Goal: Task Accomplishment & Management: Manage account settings

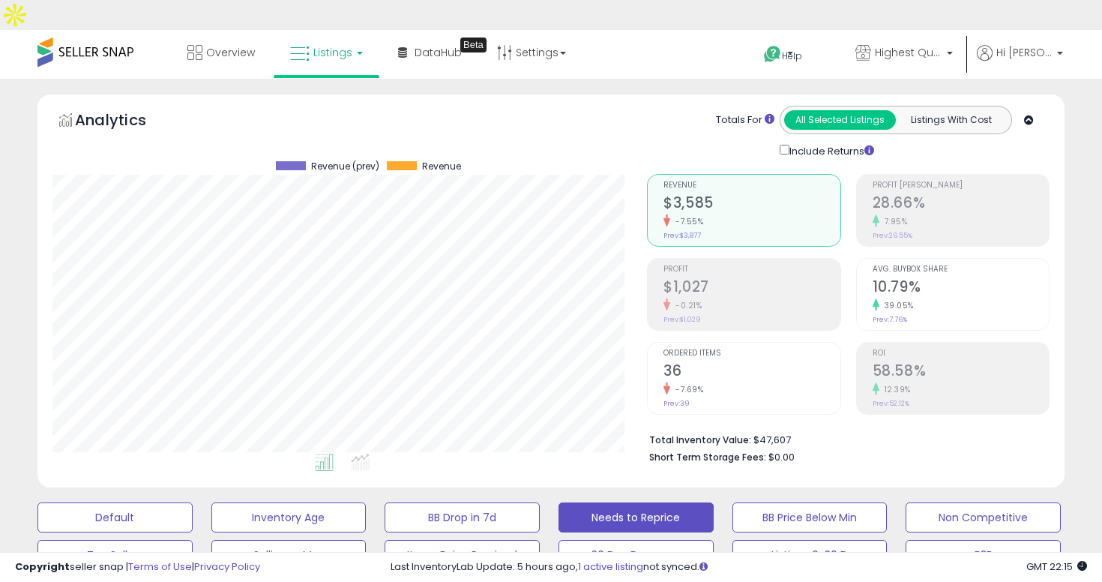
scroll to position [307, 594]
click at [703, 447] on li "Short Term Storage Fees: $0.00" at bounding box center [843, 456] width 389 height 18
click at [701, 433] on b "Total Inventory Value:" at bounding box center [700, 439] width 102 height 13
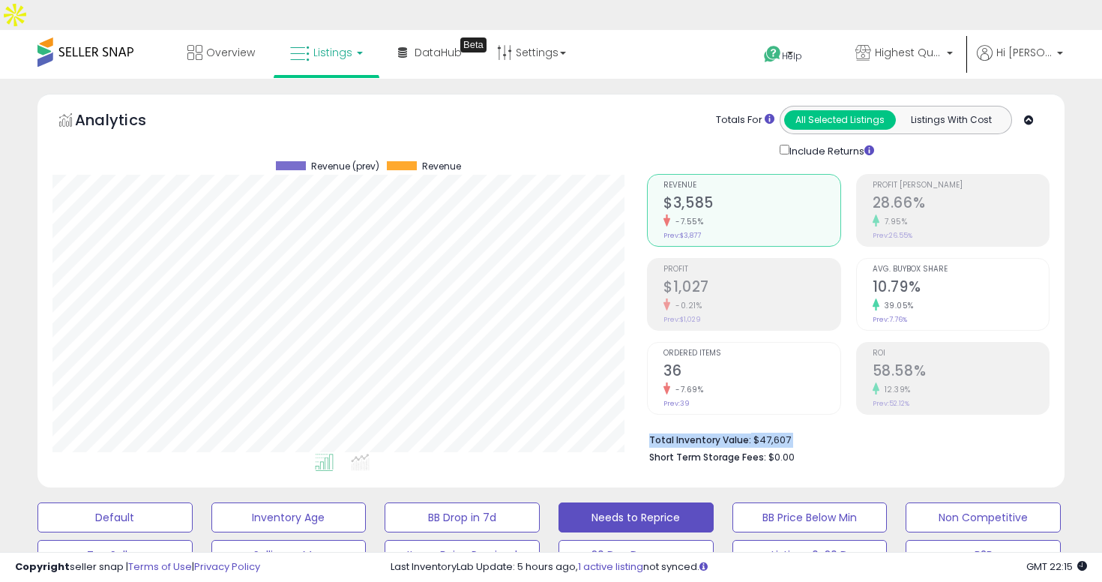
click at [701, 433] on b "Total Inventory Value:" at bounding box center [700, 439] width 102 height 13
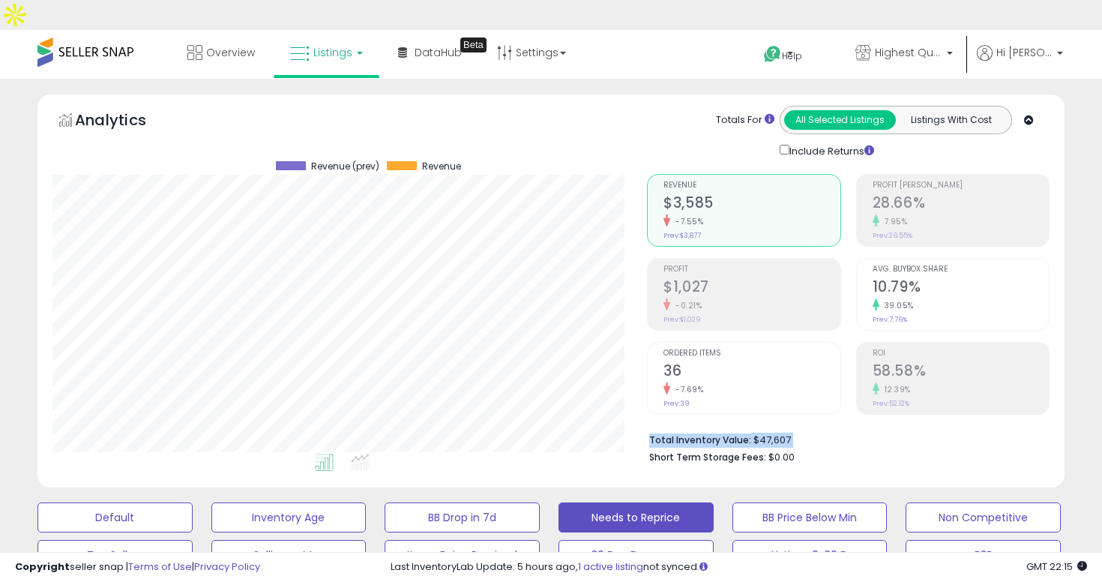
click at [701, 433] on b "Total Inventory Value:" at bounding box center [700, 439] width 102 height 13
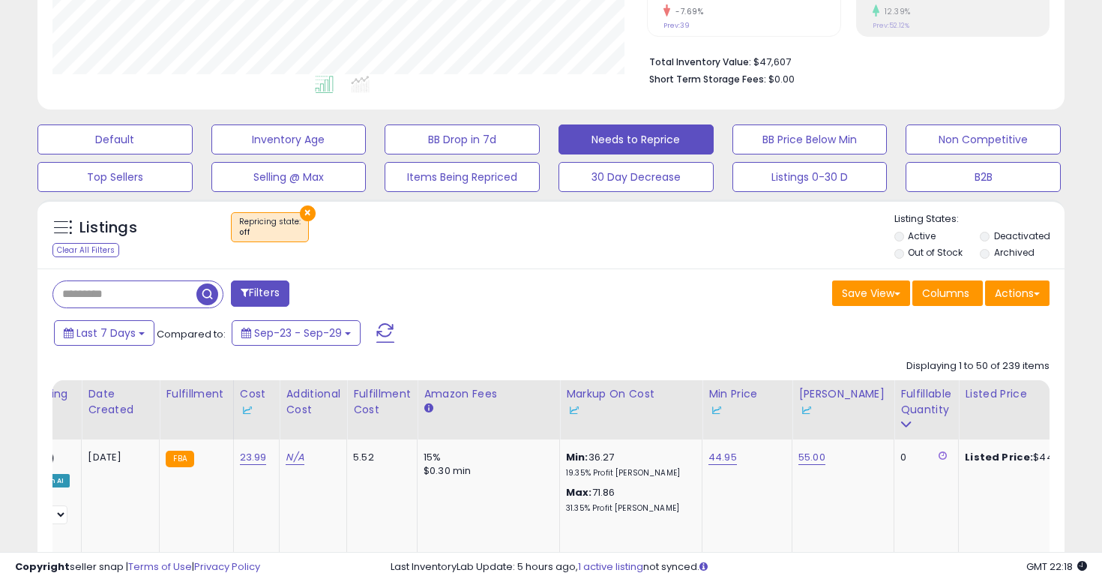
scroll to position [379, 0]
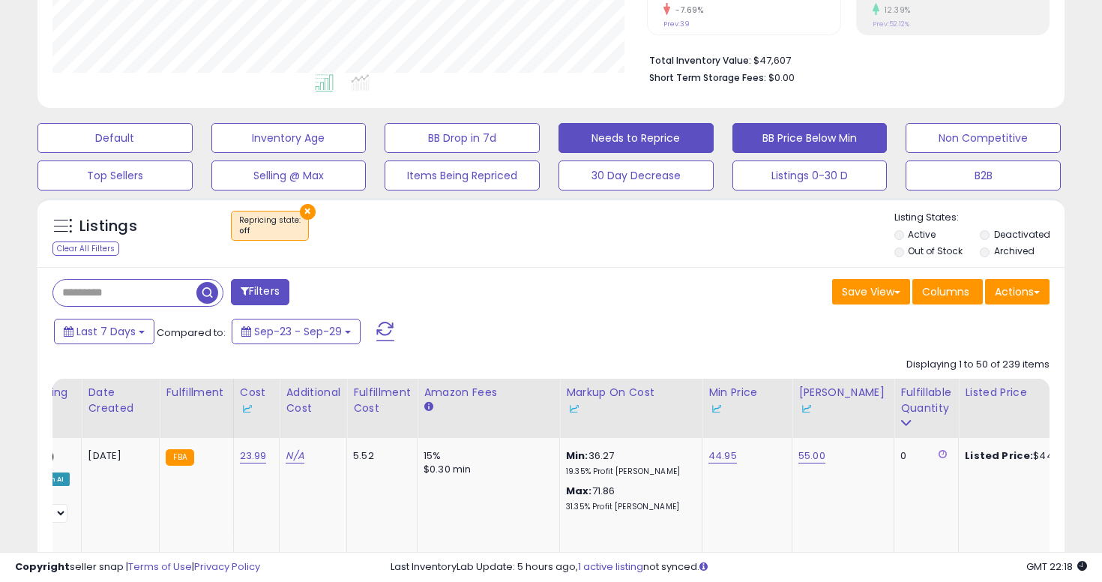
click at [766, 123] on button "BB Price Below Min" at bounding box center [809, 138] width 155 height 30
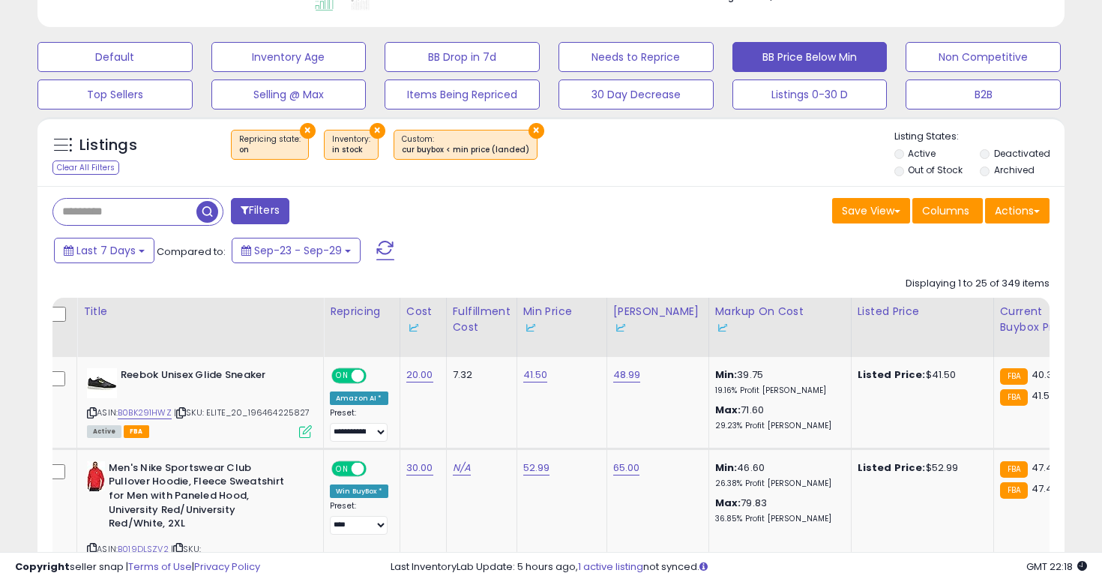
scroll to position [428, 0]
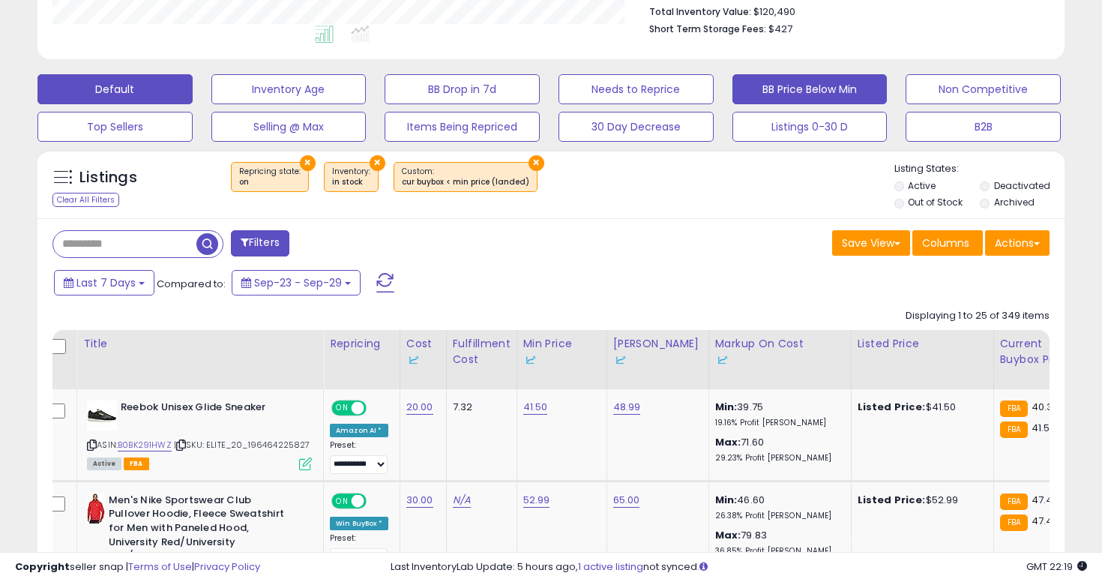
click at [118, 74] on button "Default" at bounding box center [114, 89] width 155 height 30
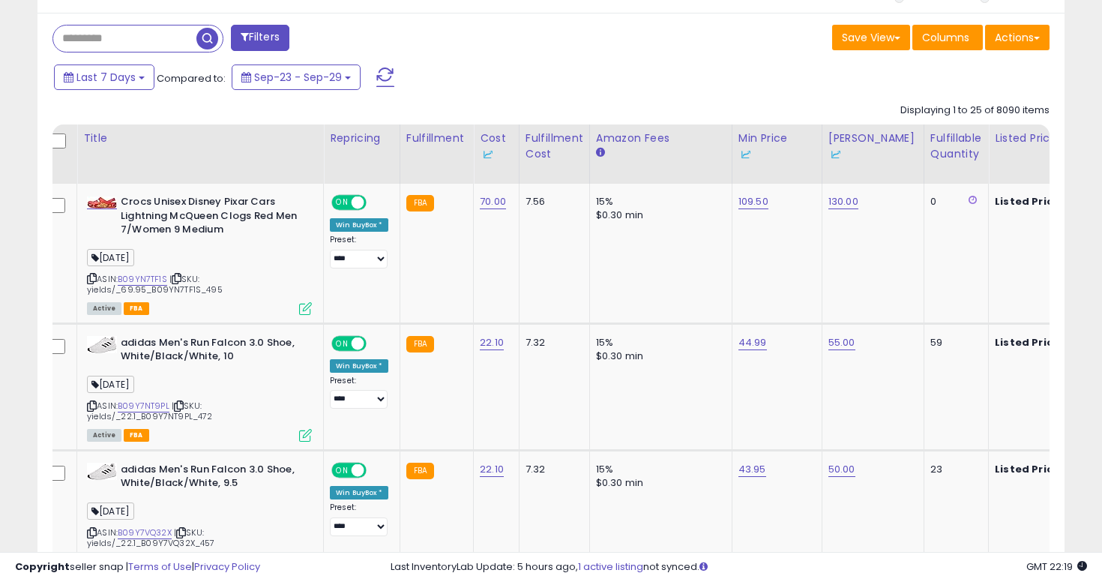
scroll to position [307, 594]
click at [935, 130] on div "Fulfillable Quantity" at bounding box center [956, 145] width 52 height 31
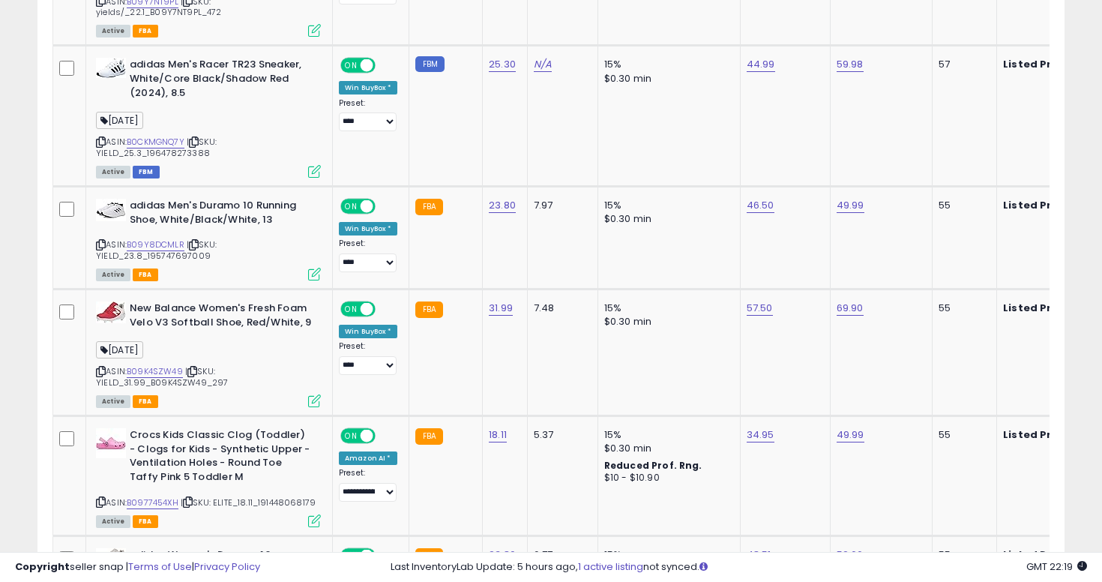
scroll to position [3423, 0]
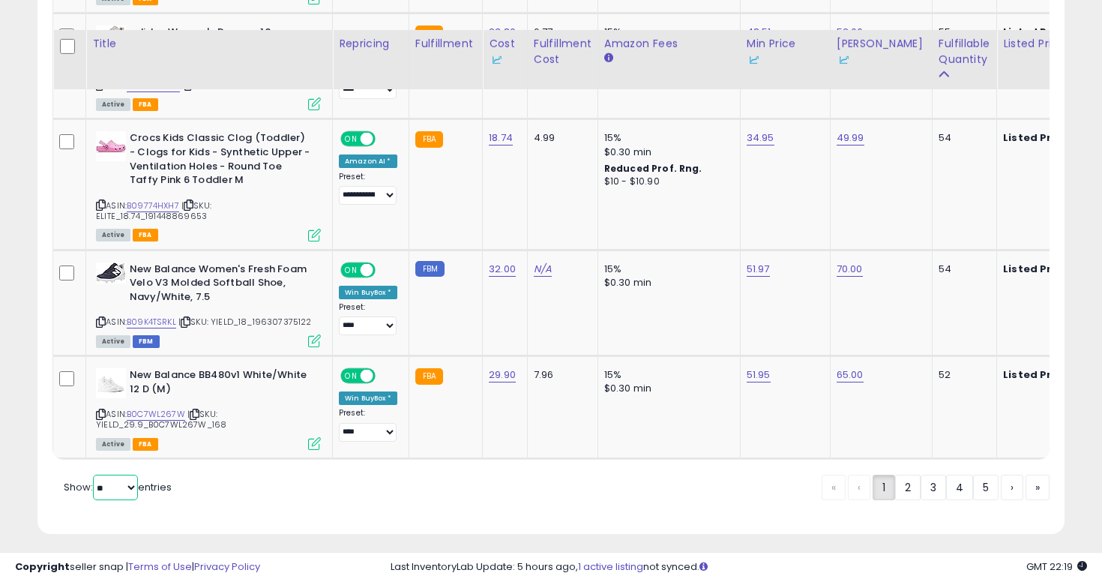
click at [137, 482] on select "** **" at bounding box center [115, 486] width 45 height 25
select select "**"
click at [94, 474] on select "** **" at bounding box center [115, 486] width 45 height 25
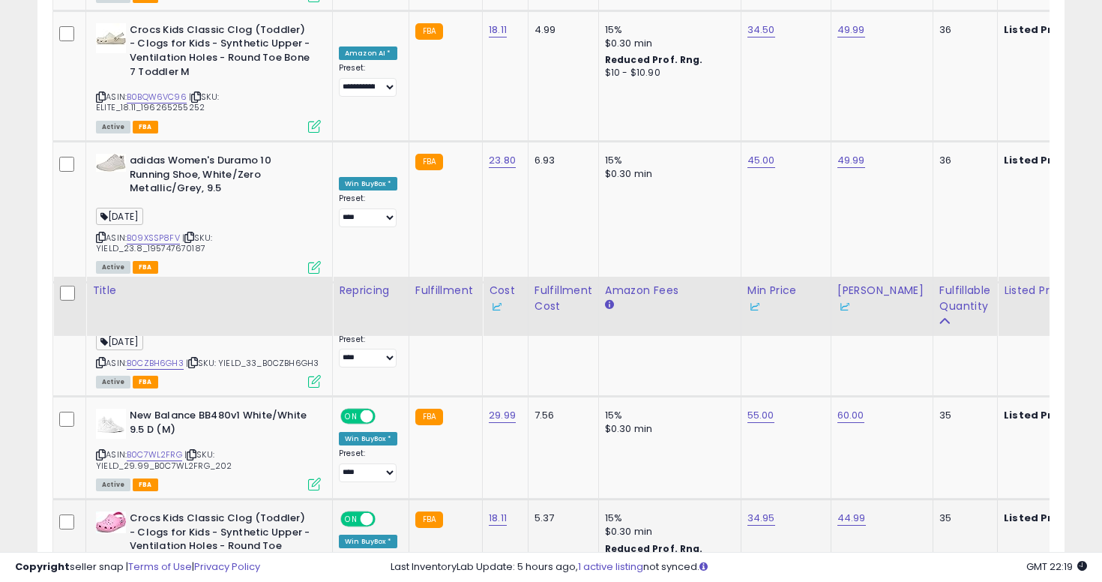
scroll to position [6487, 0]
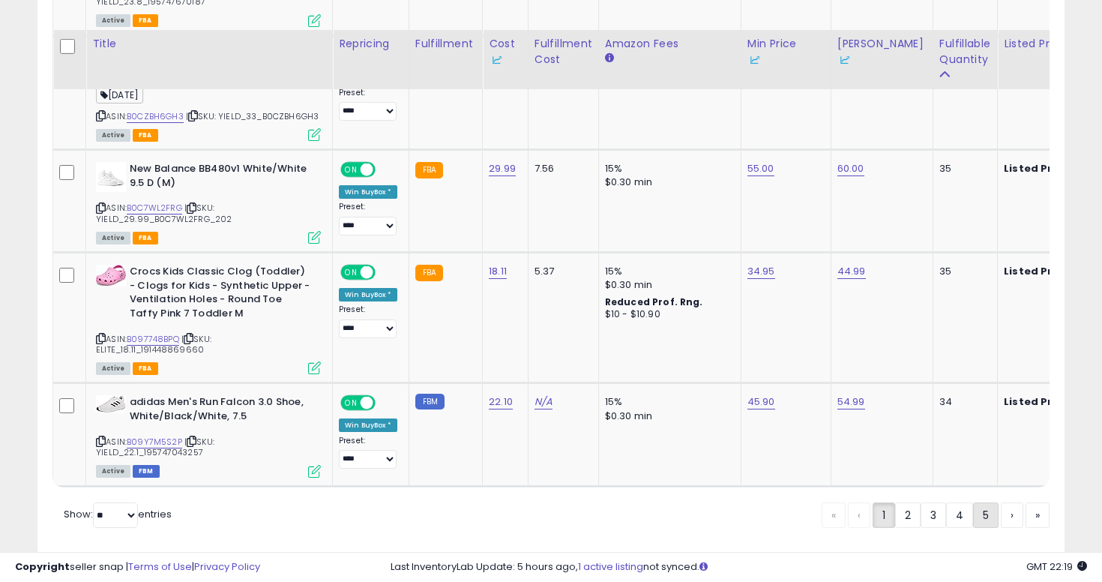
click at [988, 502] on link "5" at bounding box center [985, 514] width 25 height 25
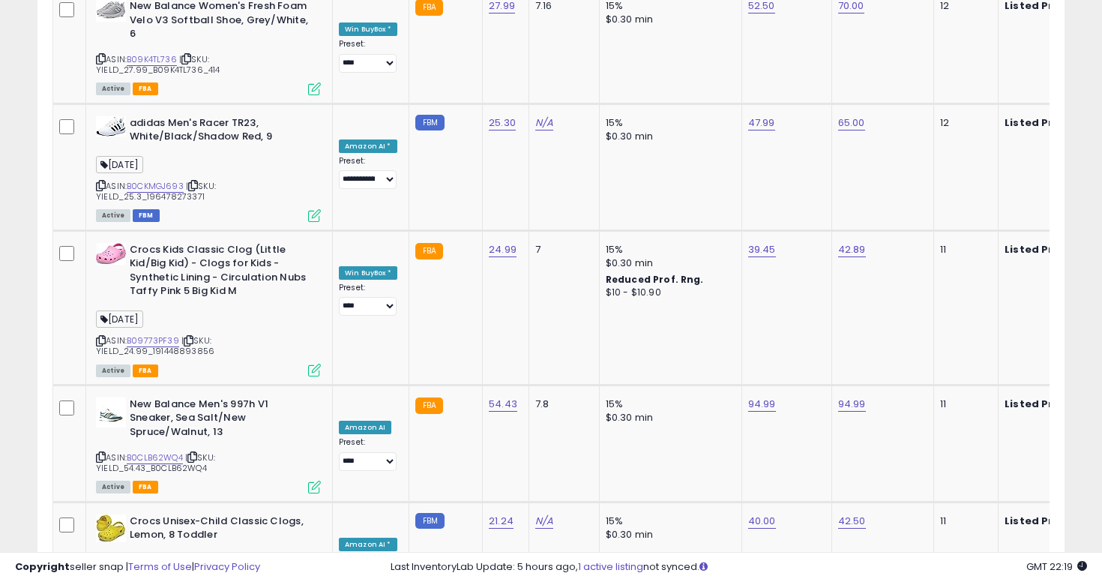
scroll to position [6628, 0]
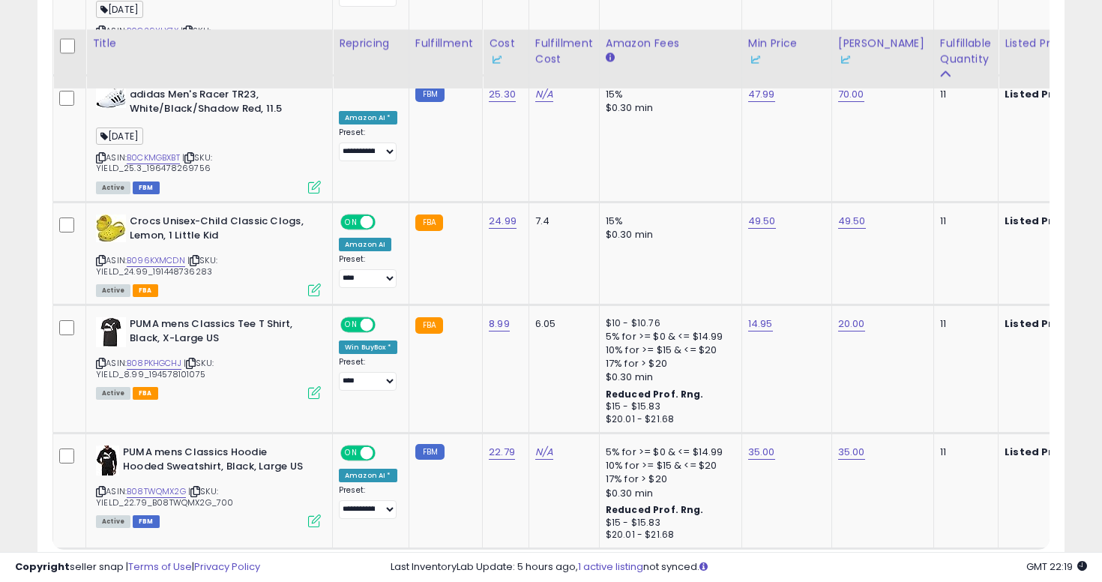
click at [990, 564] on link "7" at bounding box center [985, 576] width 26 height 25
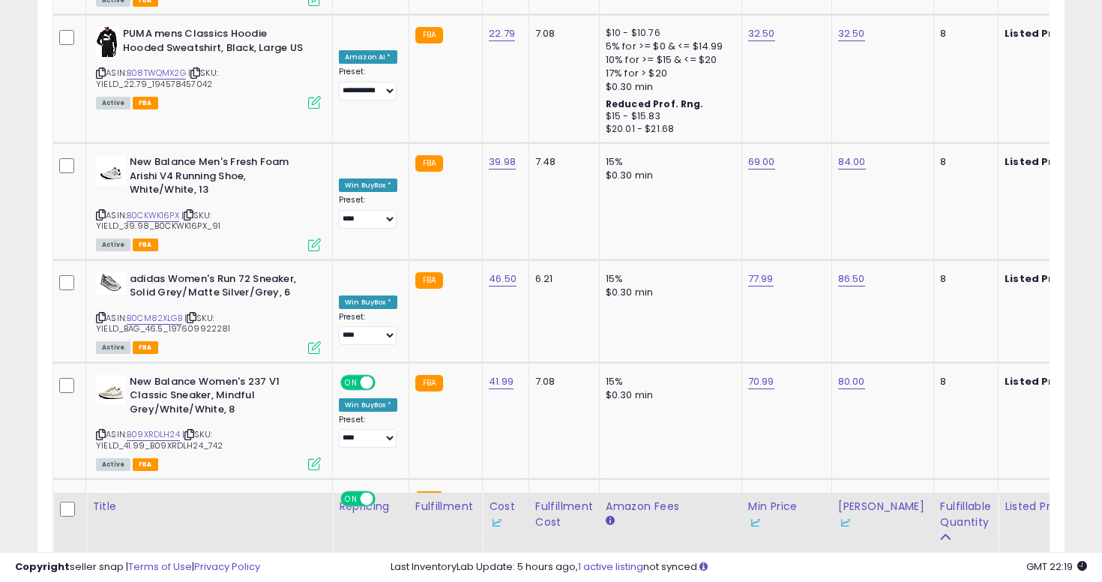
scroll to position [6481, 0]
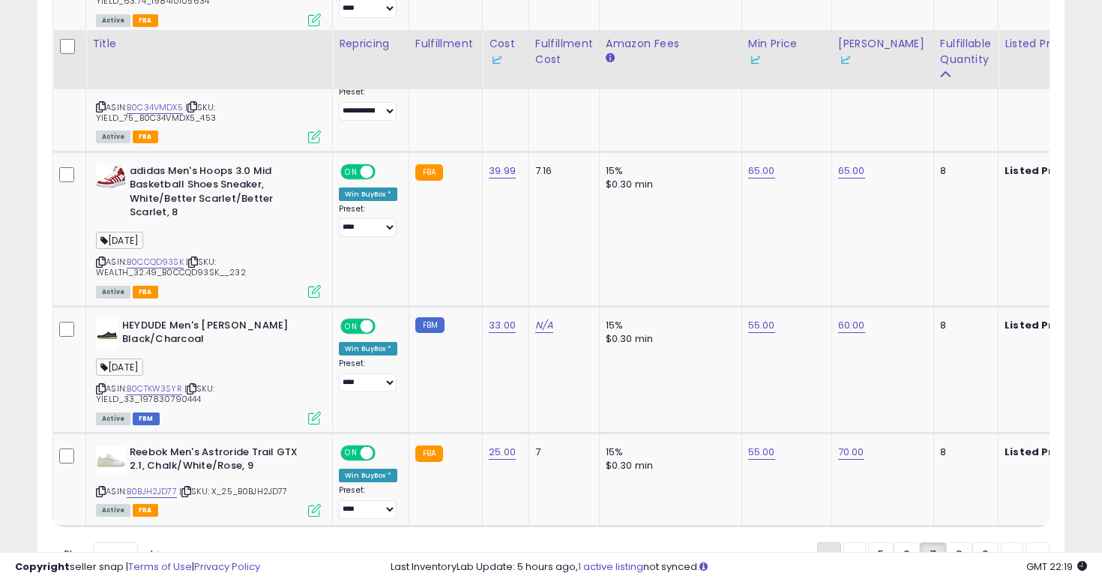
click at [830, 542] on link "«" at bounding box center [829, 554] width 24 height 25
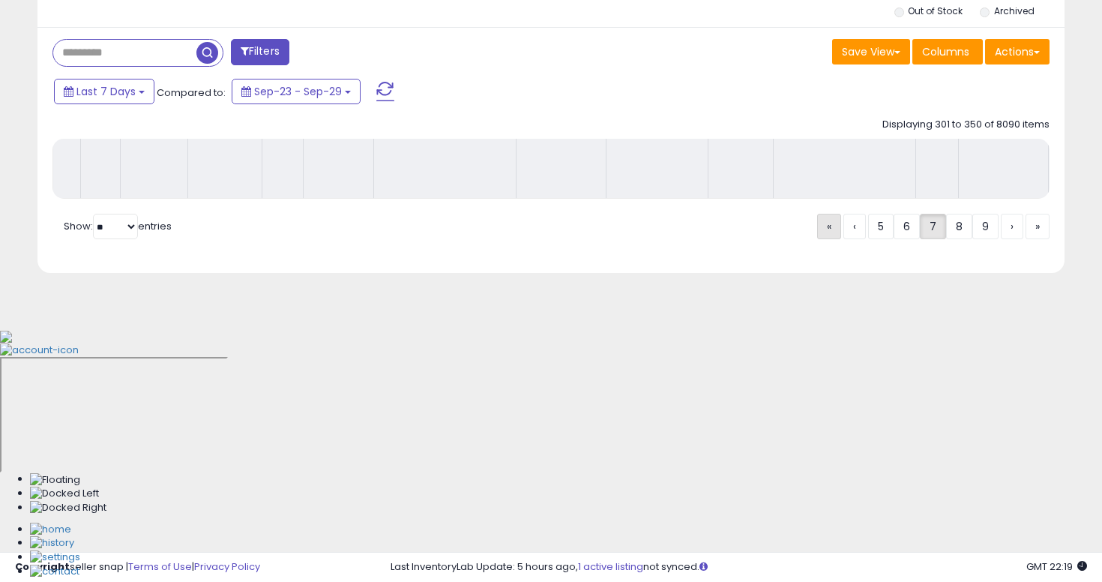
scroll to position [336, 0]
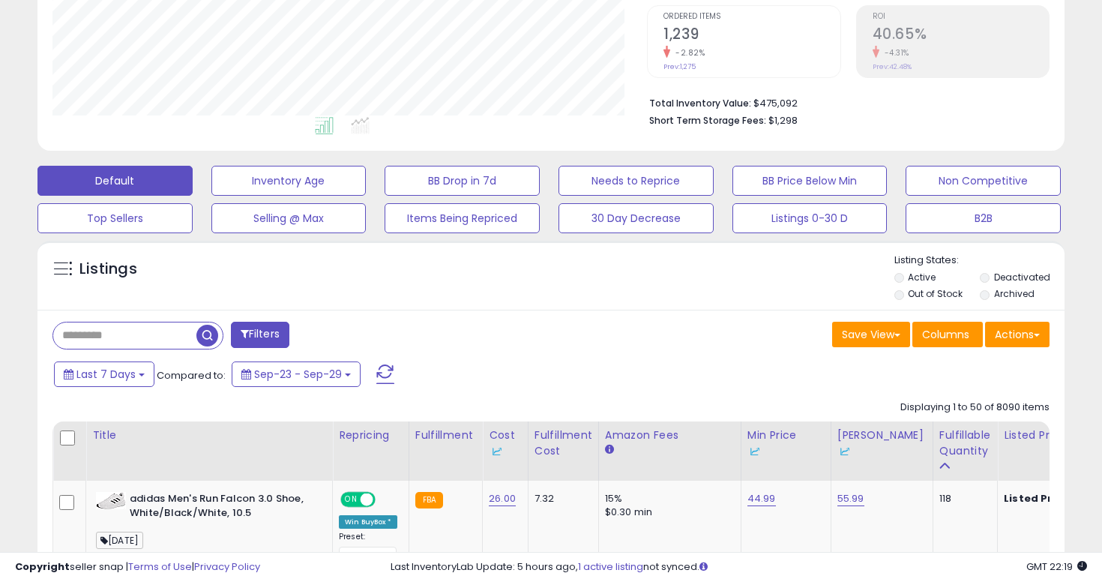
click at [909, 287] on label "Out of Stock" at bounding box center [935, 293] width 55 height 13
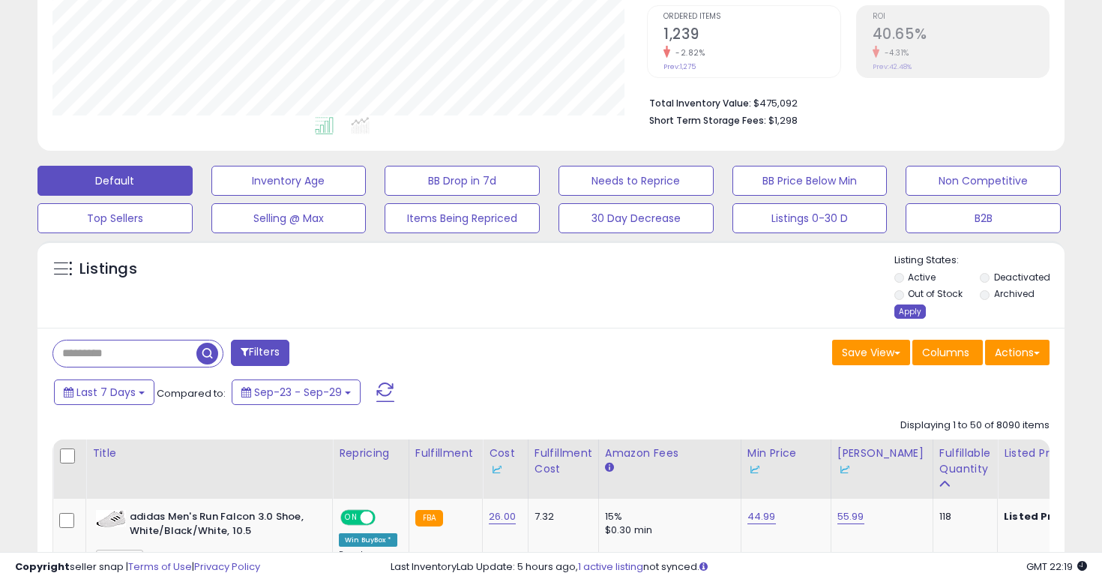
click at [908, 304] on div "Apply" at bounding box center [909, 311] width 31 height 14
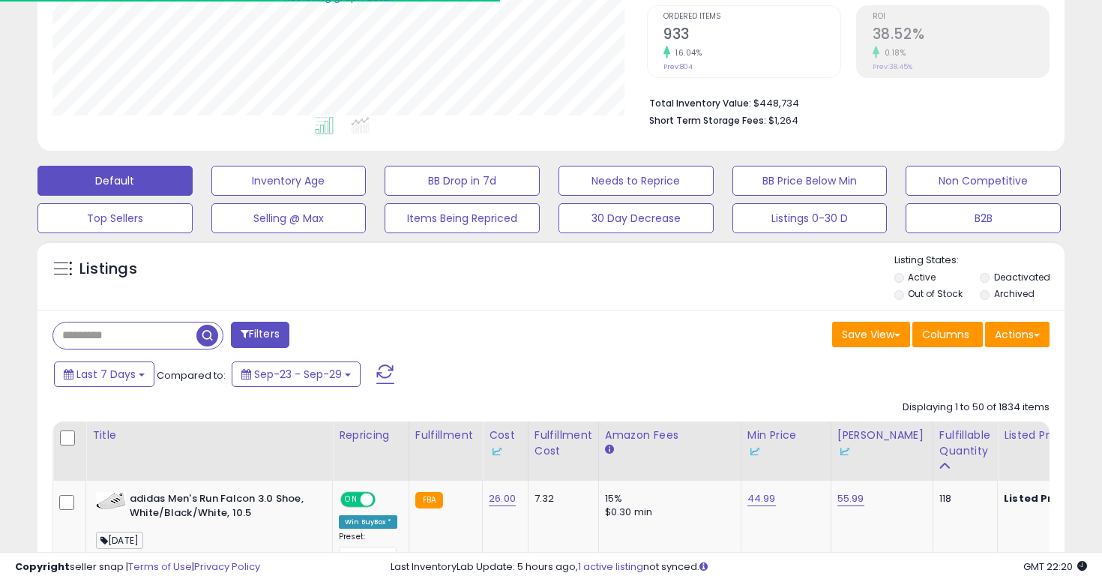
scroll to position [472, 0]
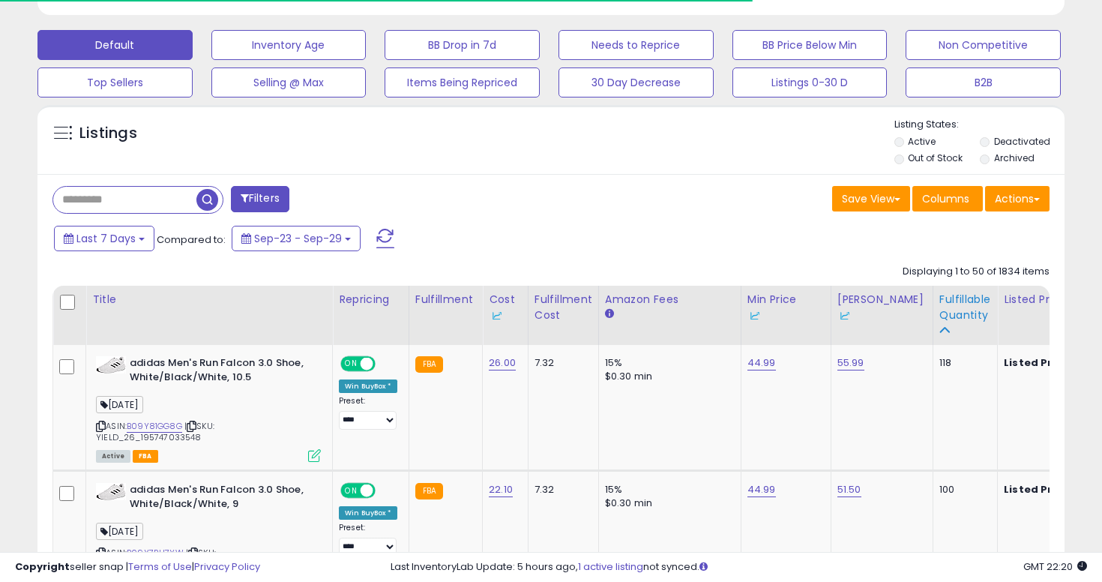
click at [939, 292] on div "Fulfillable Quantity" at bounding box center [965, 307] width 52 height 31
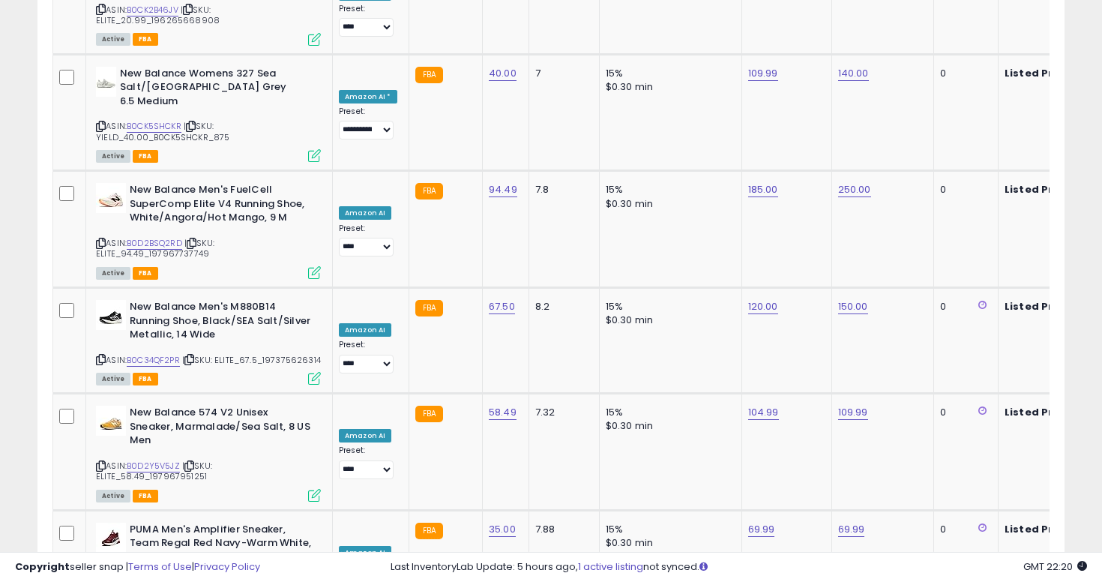
scroll to position [5992, 0]
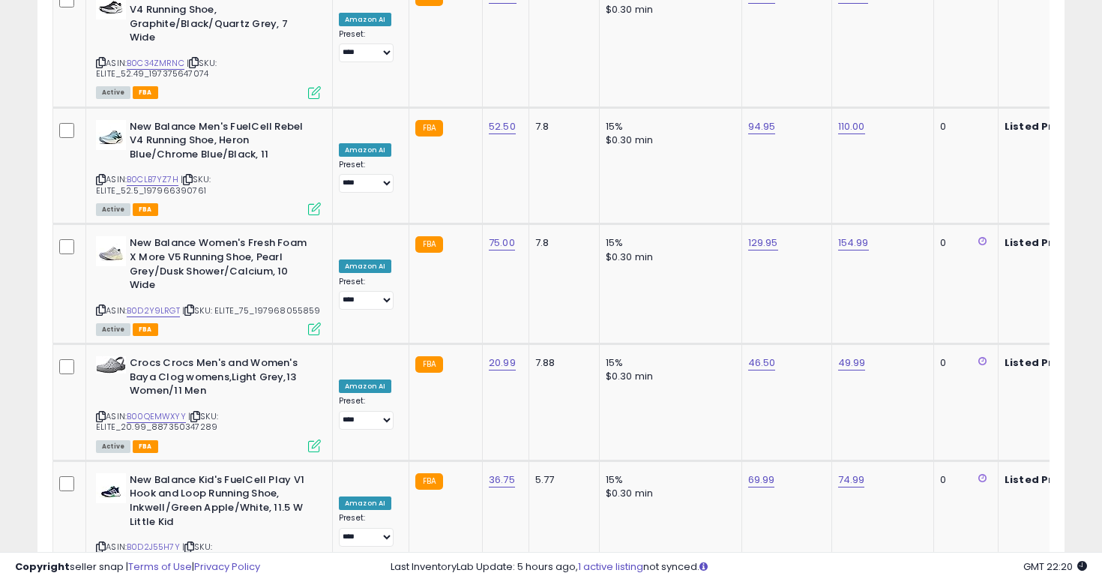
scroll to position [5990, 0]
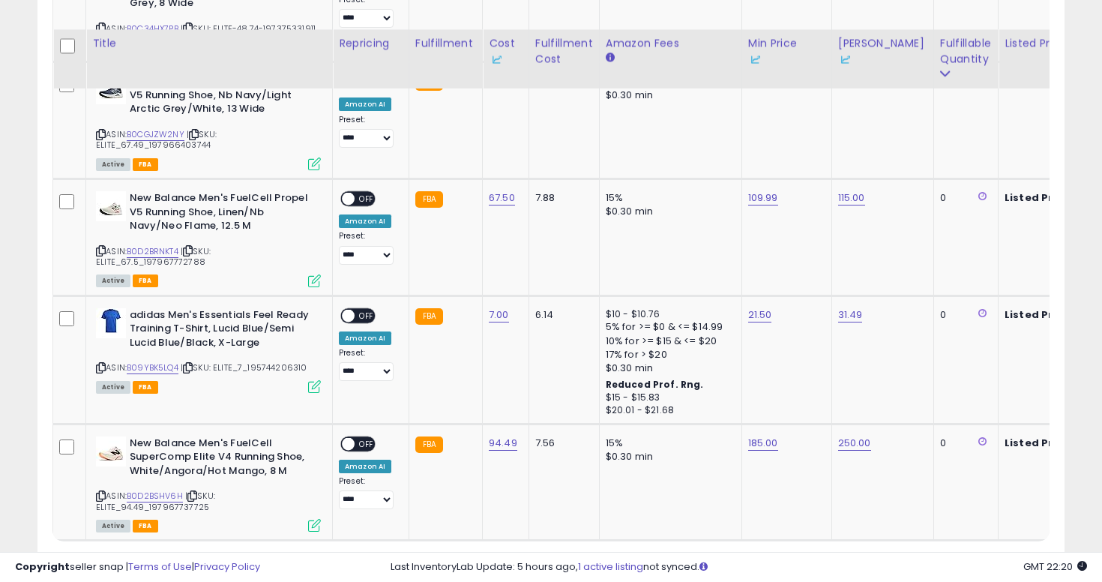
click at [923, 556] on link "3" at bounding box center [932, 568] width 25 height 25
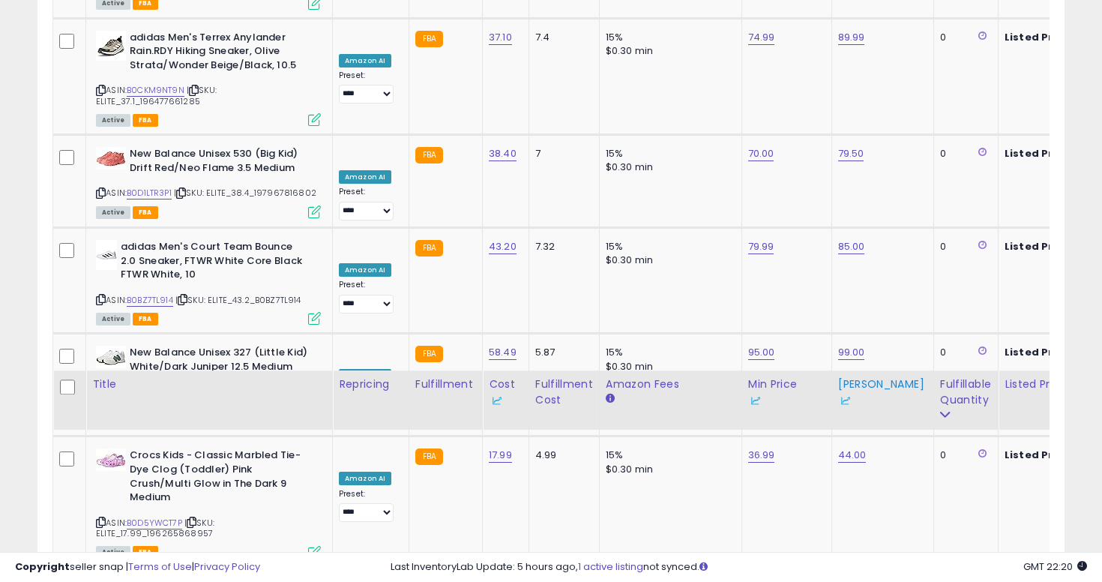
scroll to position [5972, 0]
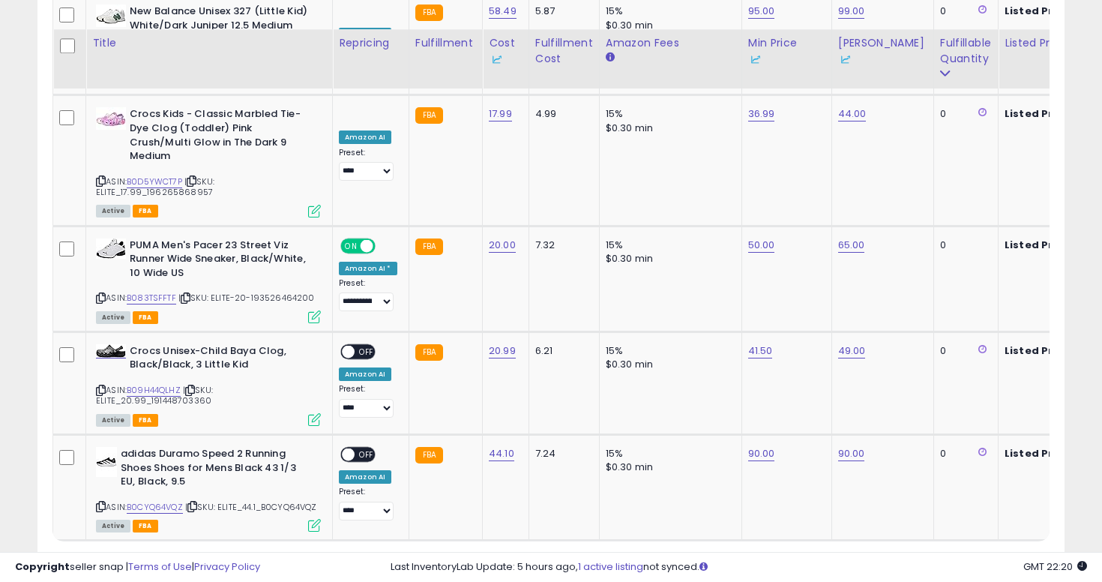
click at [954, 556] on link "4" at bounding box center [959, 568] width 27 height 25
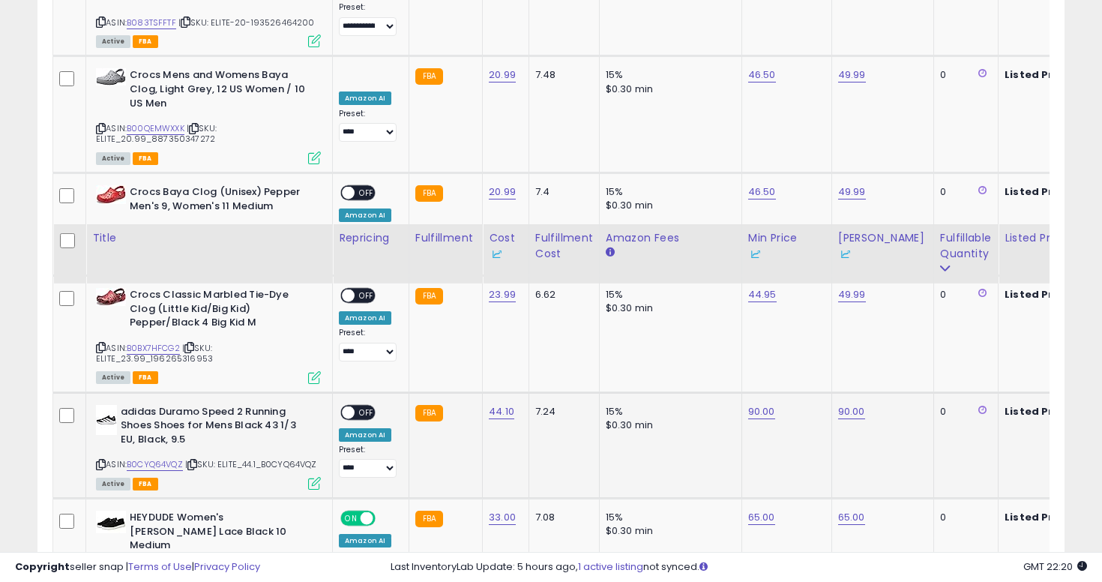
scroll to position [6110, 0]
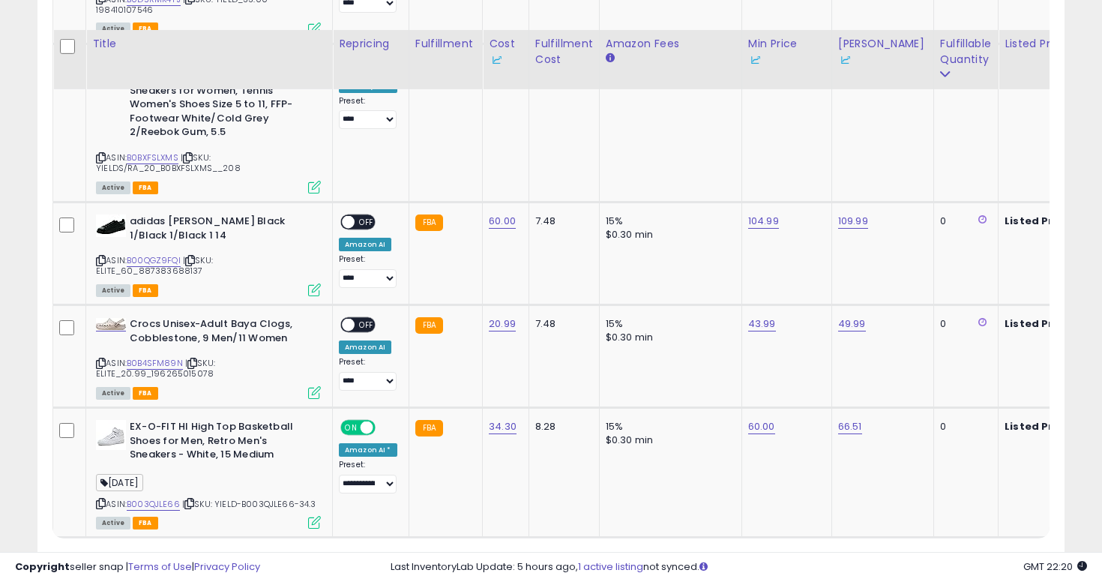
click at [949, 553] on link "5" at bounding box center [958, 565] width 25 height 25
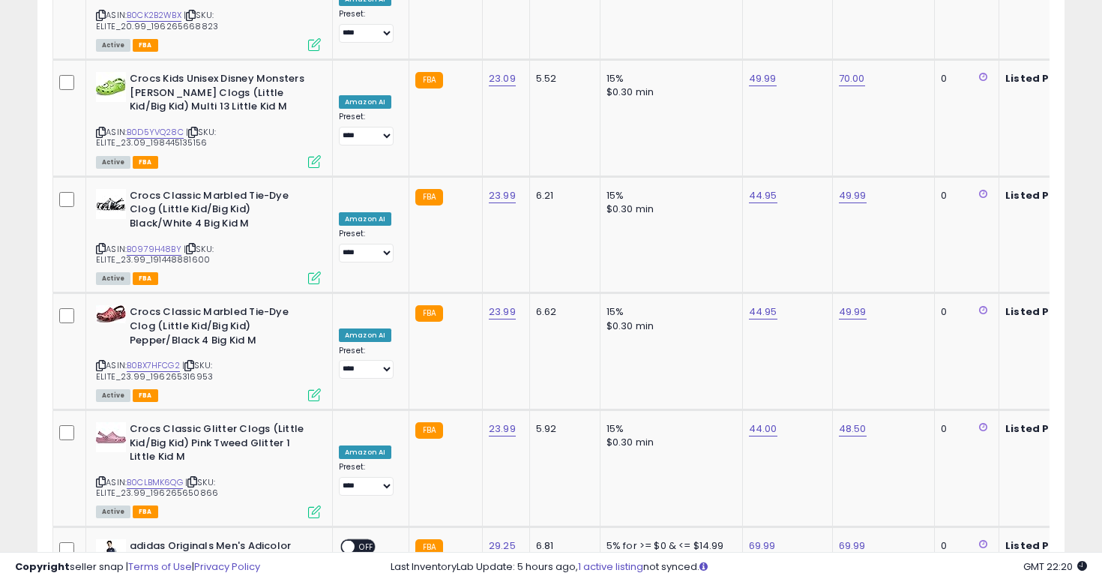
scroll to position [6082, 0]
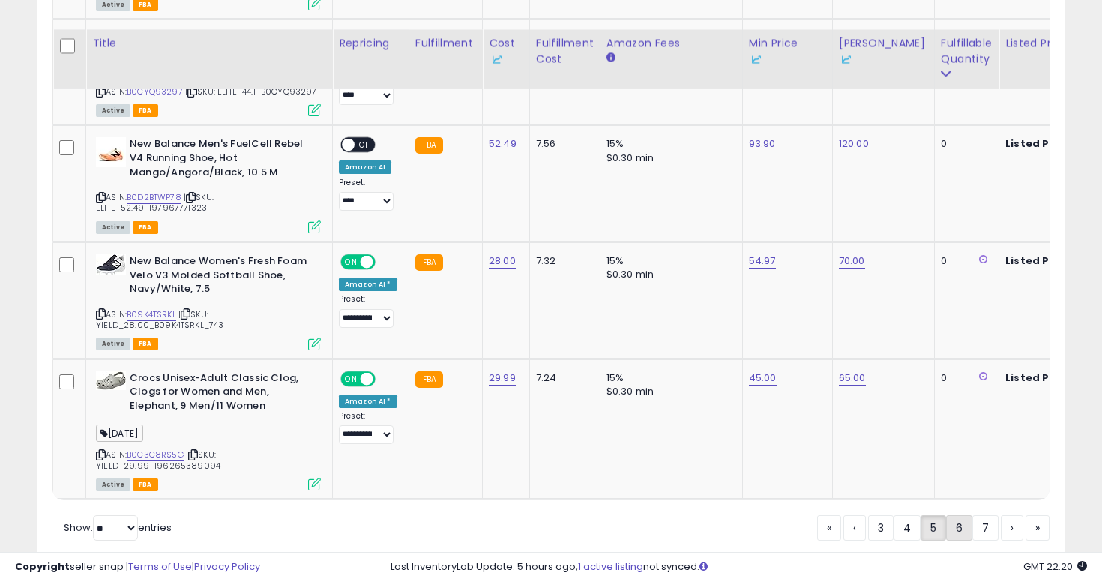
click at [961, 515] on link "6" at bounding box center [959, 527] width 26 height 25
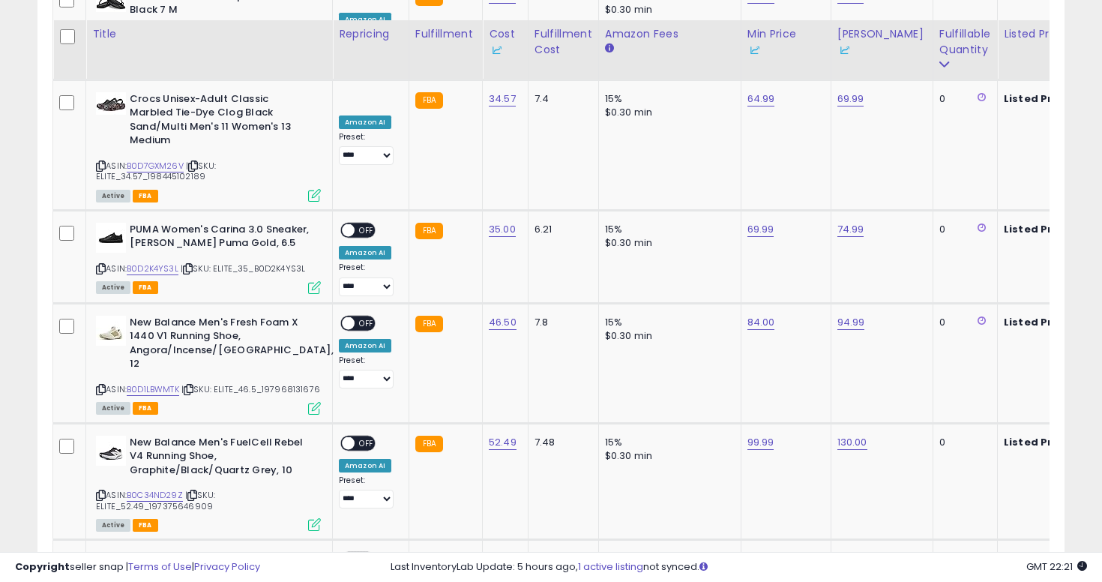
scroll to position [5785, 0]
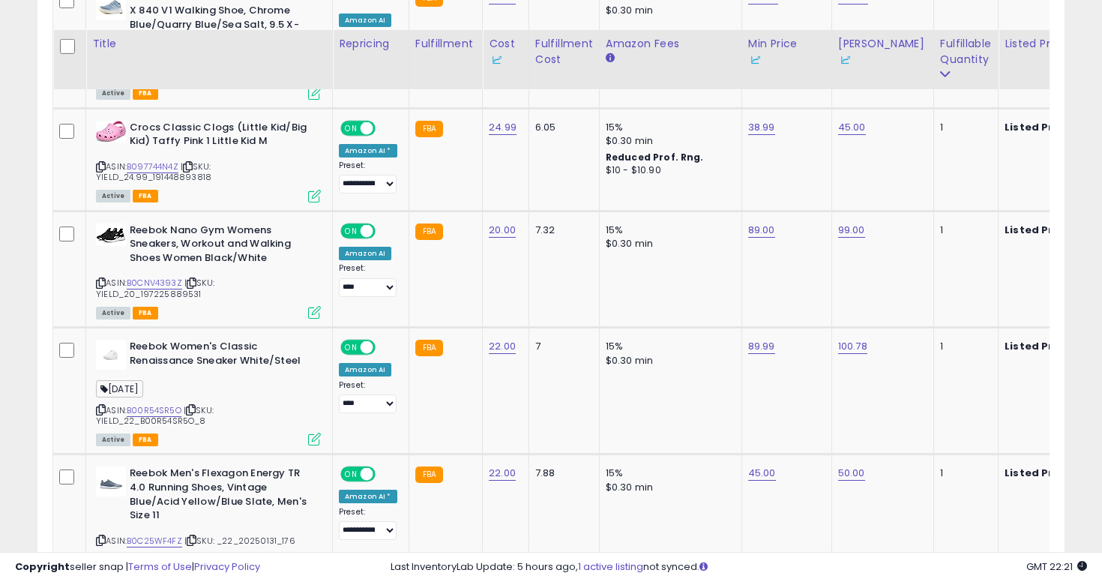
scroll to position [3175, 0]
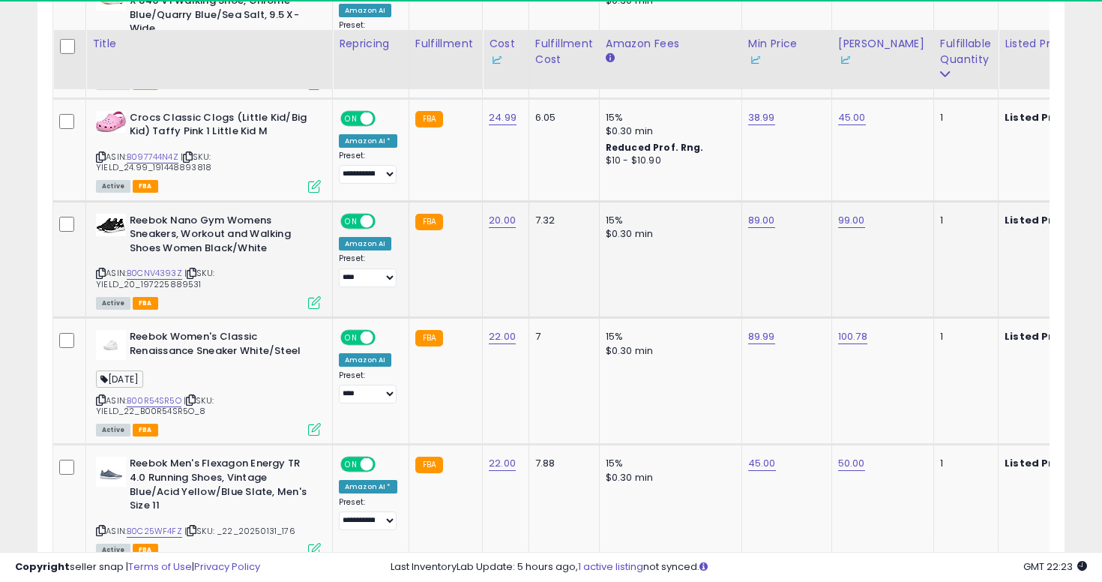
click at [629, 227] on div "$0.30 min" at bounding box center [668, 233] width 124 height 13
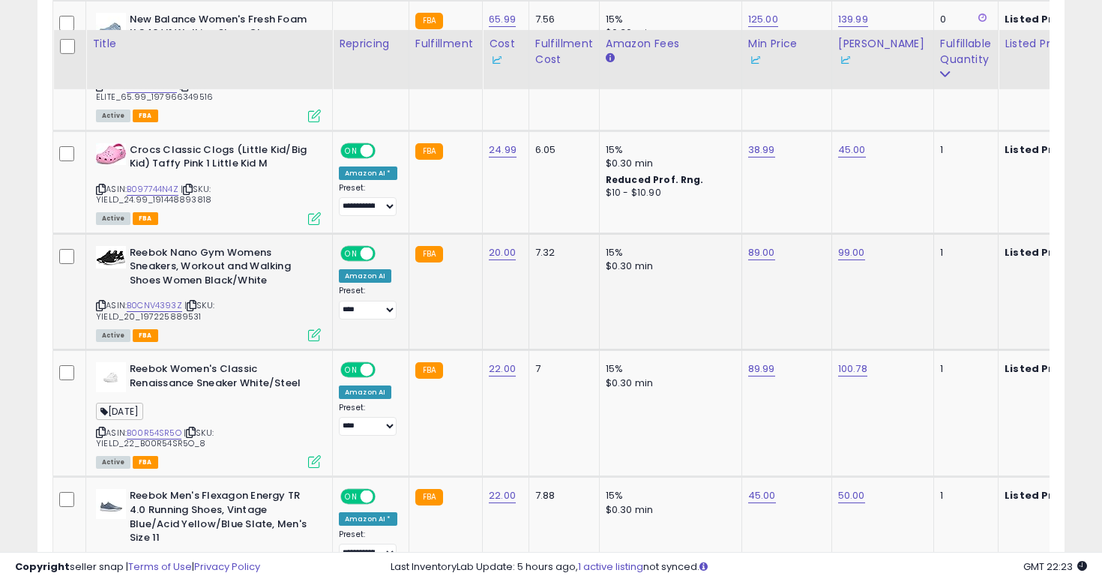
scroll to position [3169, 0]
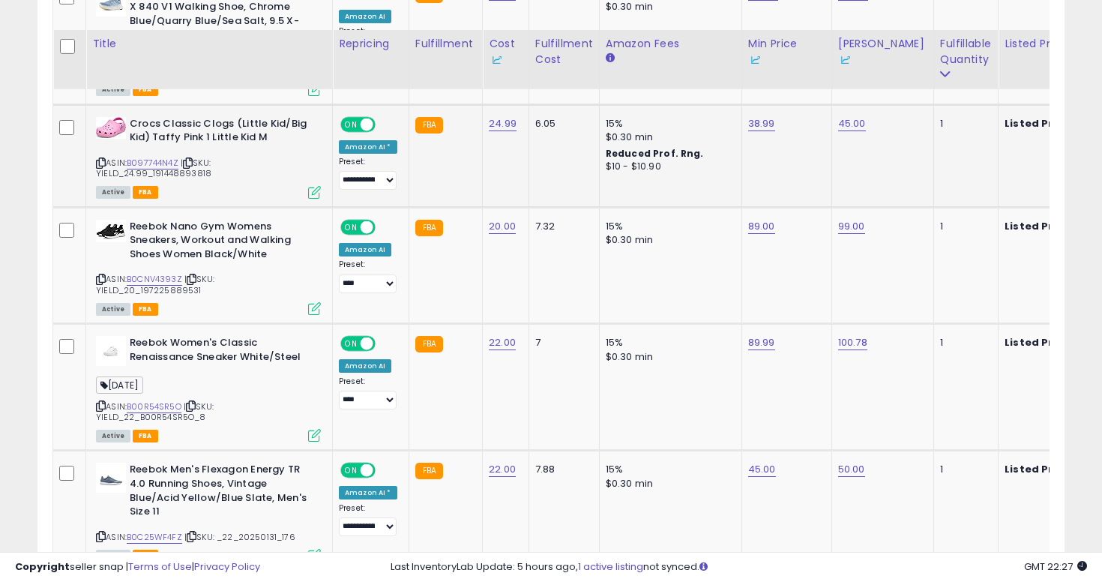
click at [99, 159] on icon at bounding box center [101, 163] width 10 height 8
click at [761, 116] on link "38.99" at bounding box center [761, 123] width 27 height 15
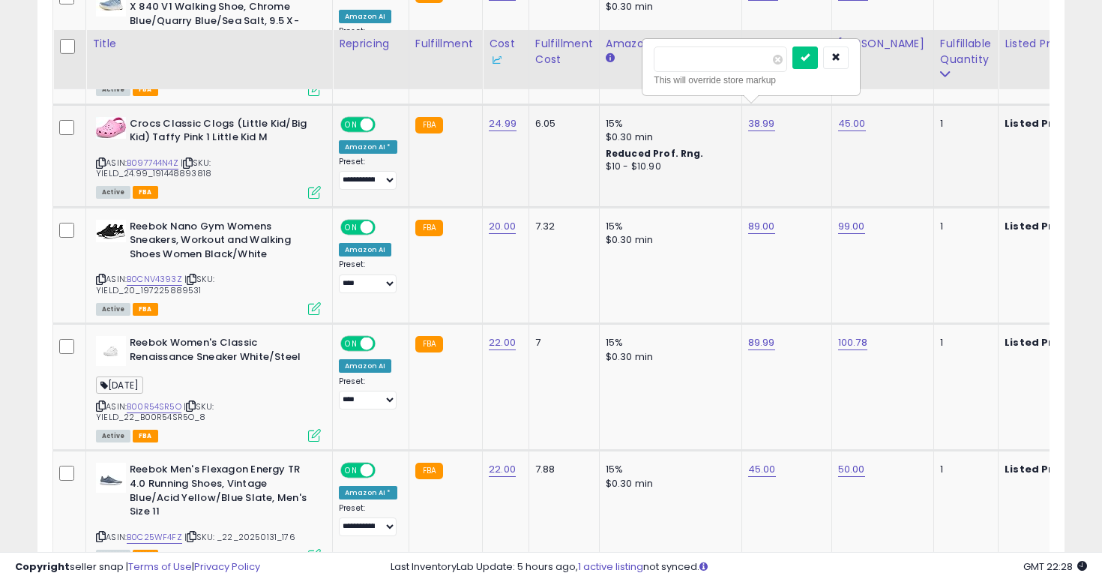
type input "*****"
click button "submit" at bounding box center [804, 57] width 25 height 22
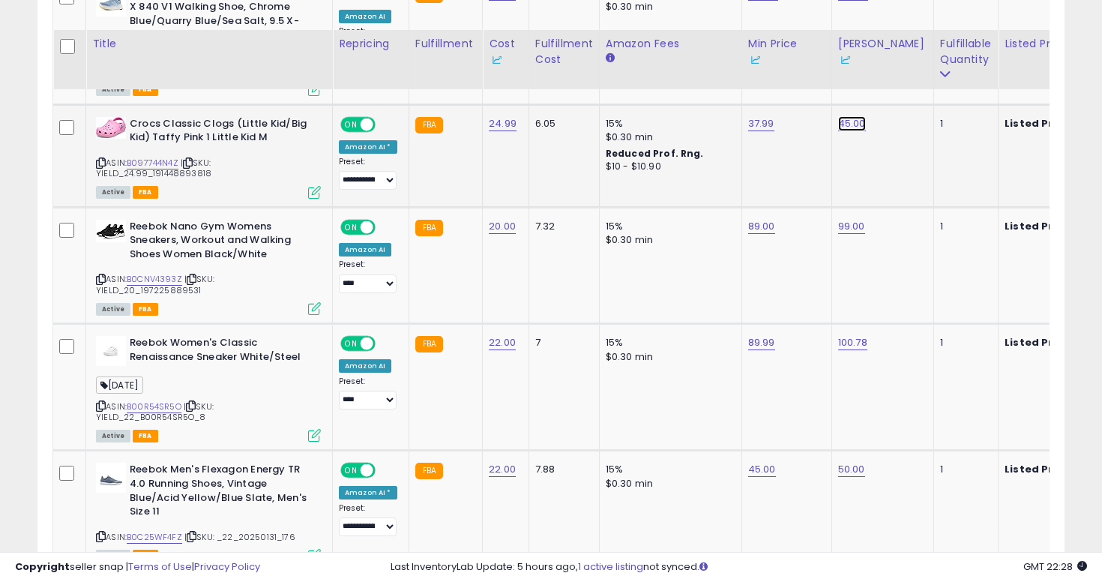
click at [847, 116] on link "45.00" at bounding box center [852, 123] width 28 height 15
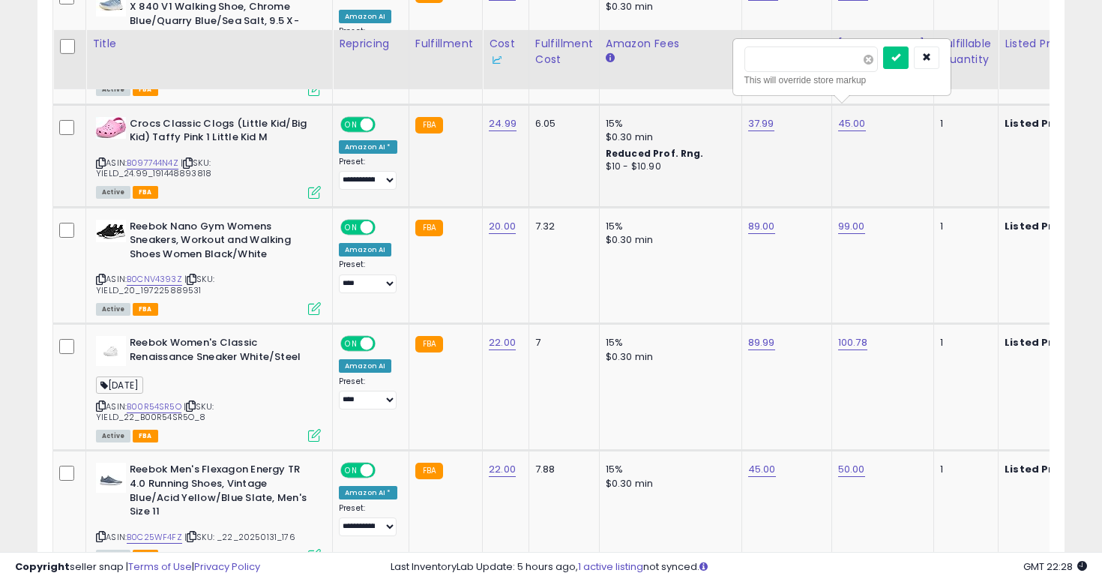
click at [873, 55] on span at bounding box center [868, 60] width 10 height 10
type input "**"
click button "submit" at bounding box center [895, 57] width 25 height 22
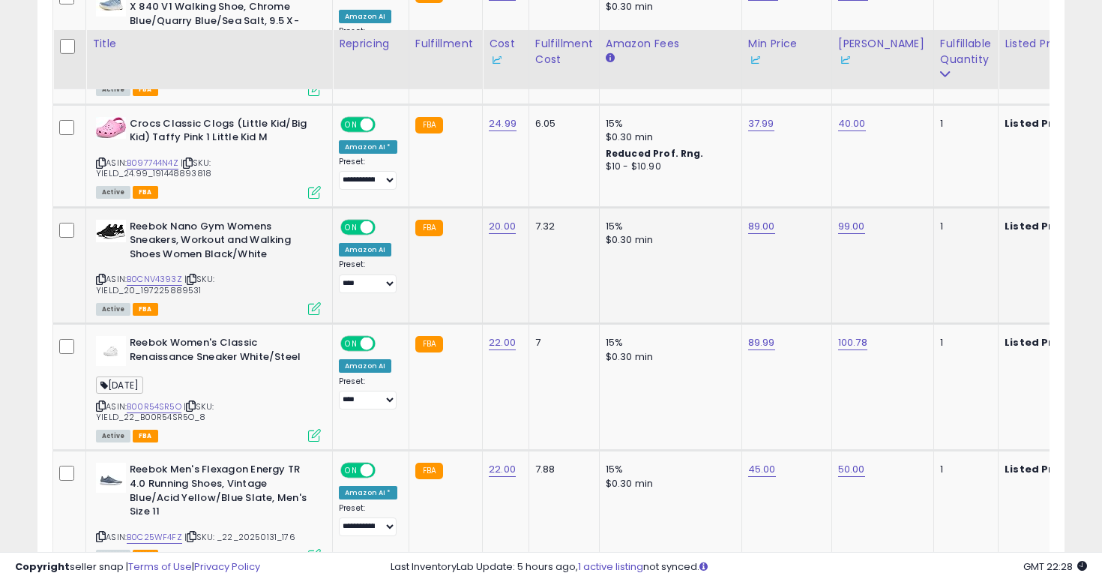
scroll to position [3261, 0]
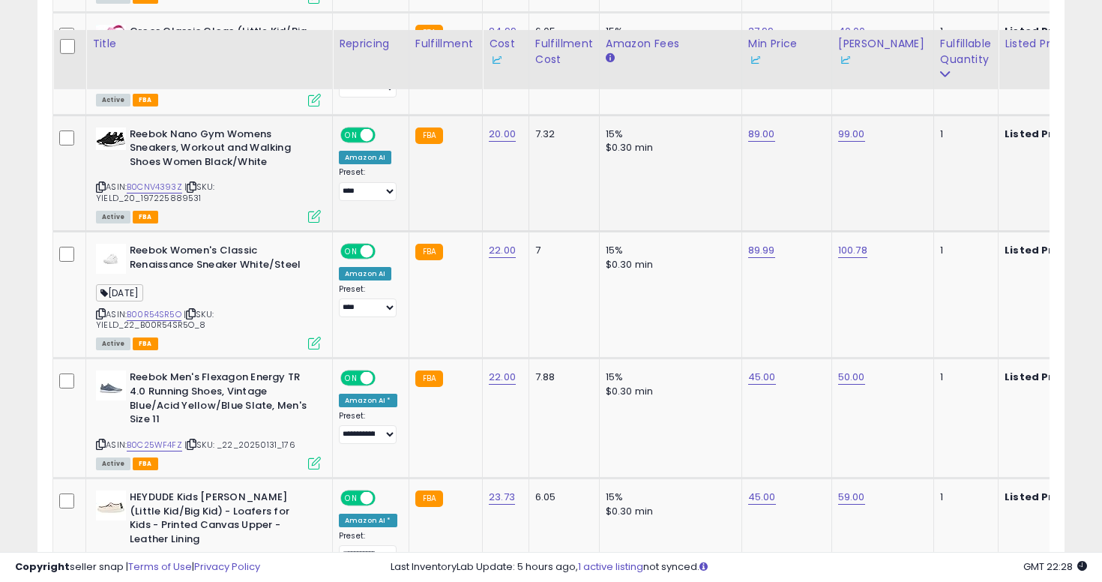
click at [102, 183] on icon at bounding box center [101, 187] width 10 height 8
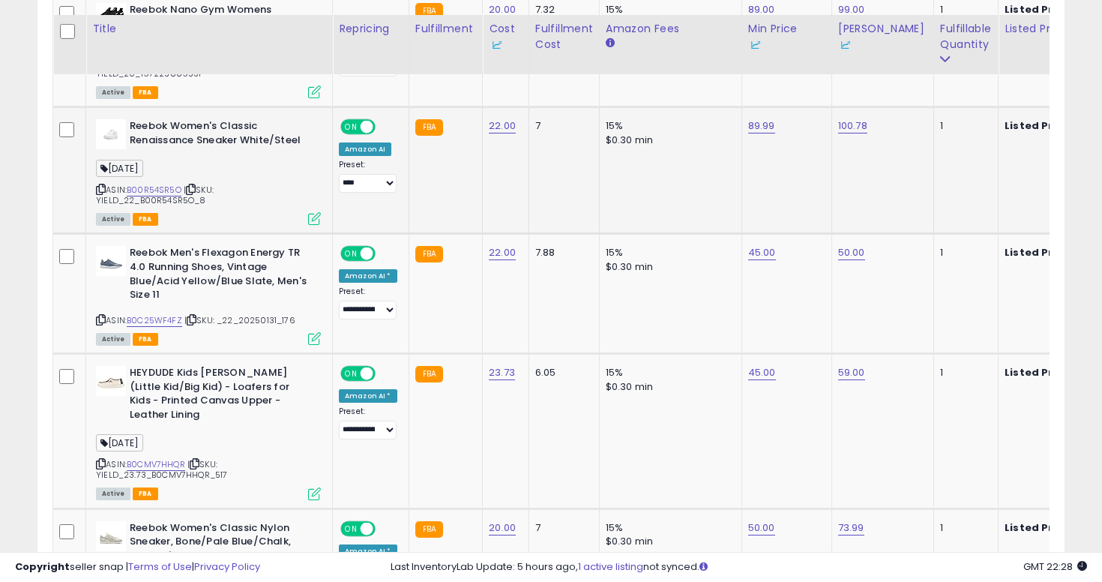
scroll to position [3368, 0]
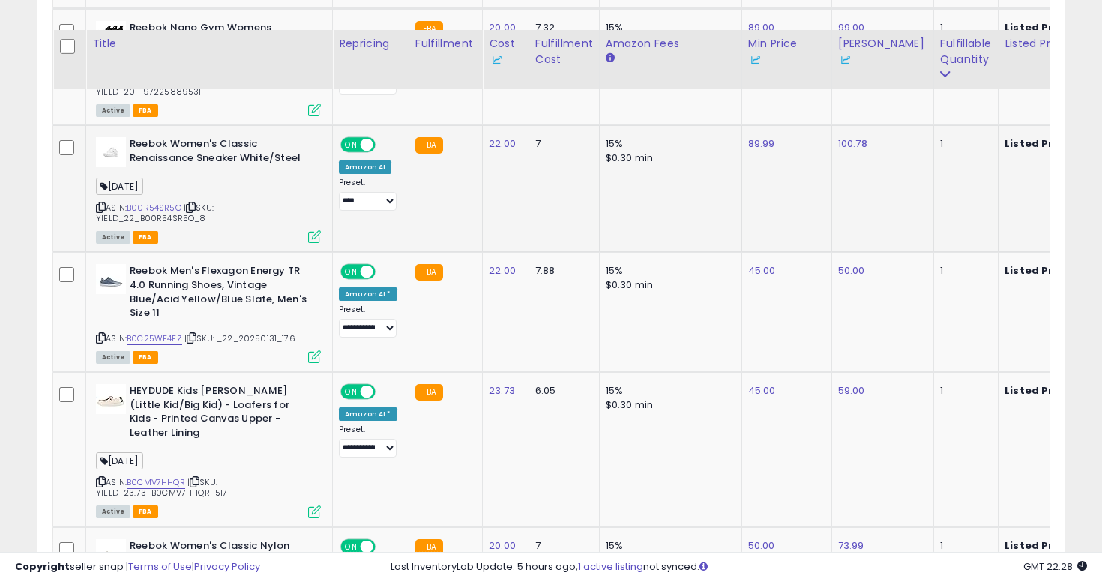
click at [839, 125] on td "100.78" at bounding box center [882, 188] width 102 height 127
click at [847, 136] on link "100.78" at bounding box center [852, 143] width 29 height 15
click at [874, 64] on span at bounding box center [869, 69] width 10 height 10
type input "**"
click button "submit" at bounding box center [896, 67] width 25 height 22
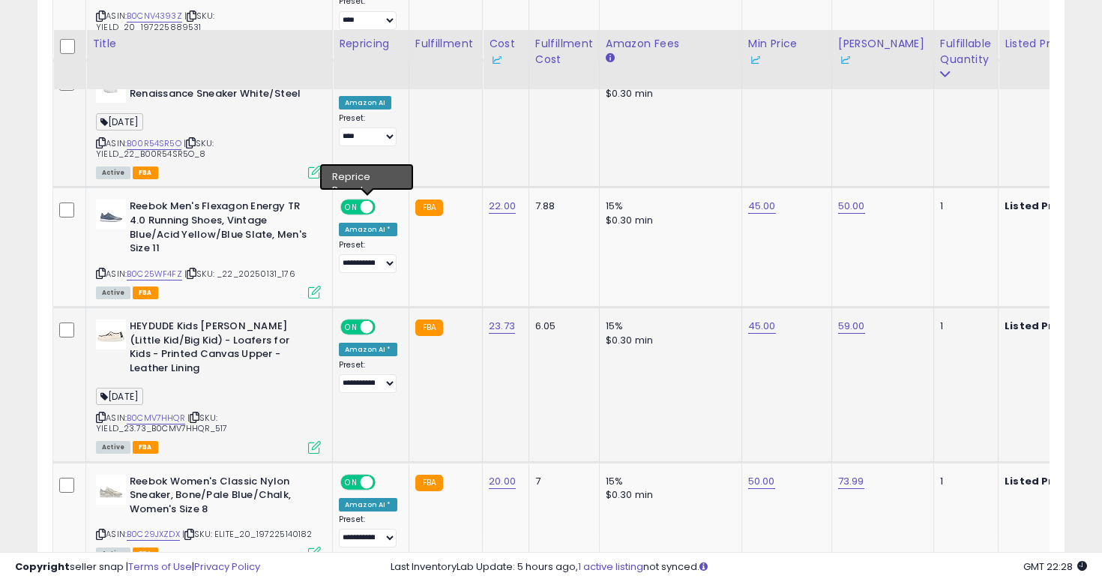
scroll to position [3433, 0]
click at [98, 268] on icon at bounding box center [101, 272] width 10 height 8
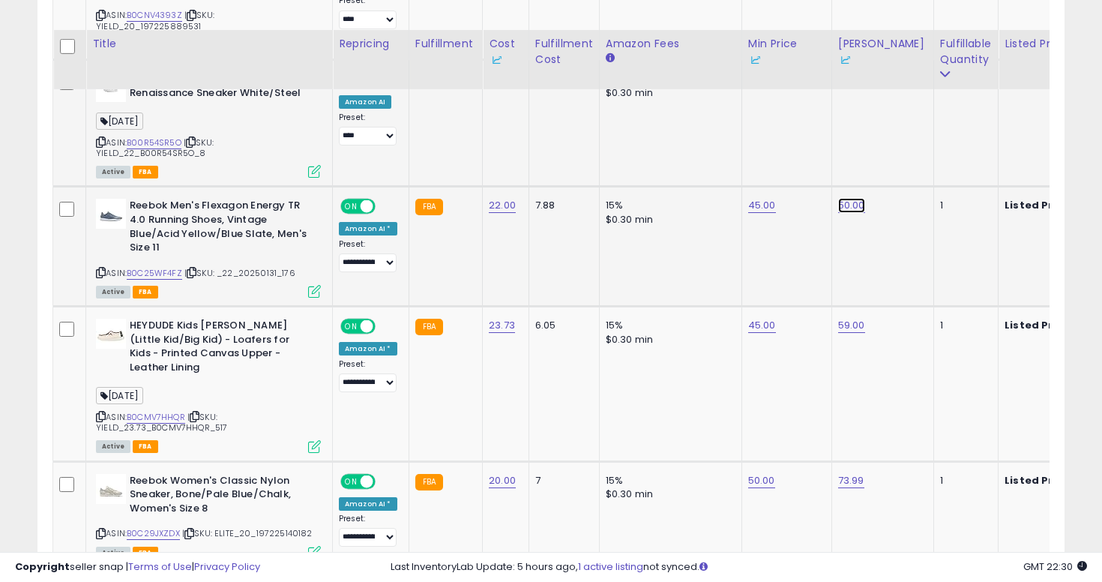
click at [855, 198] on link "50.00" at bounding box center [851, 205] width 27 height 15
click at [873, 126] on span at bounding box center [868, 131] width 10 height 10
type input "****"
click button "submit" at bounding box center [895, 129] width 25 height 22
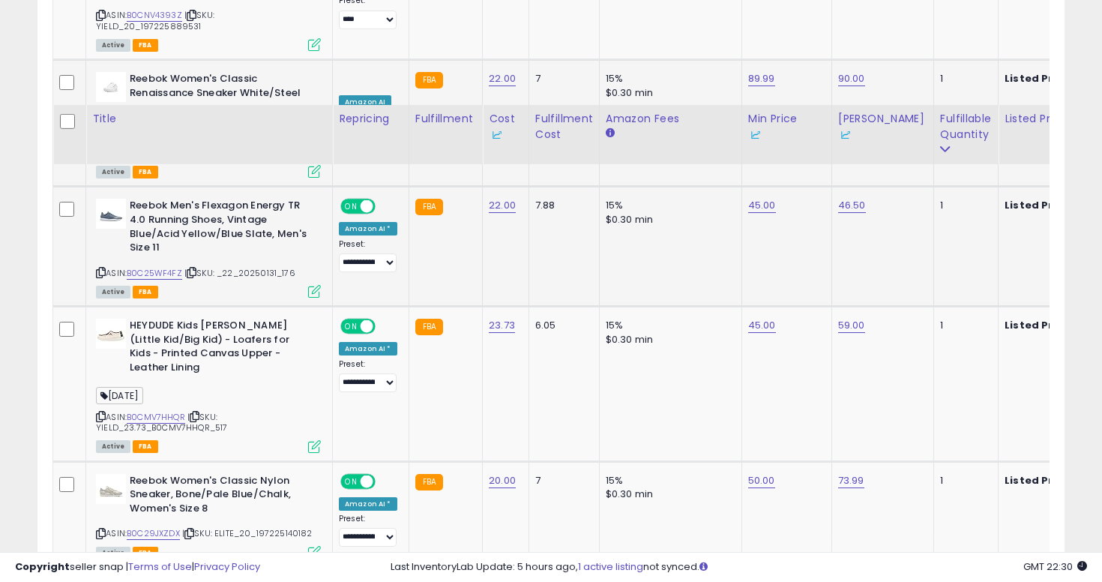
scroll to position [3604, 0]
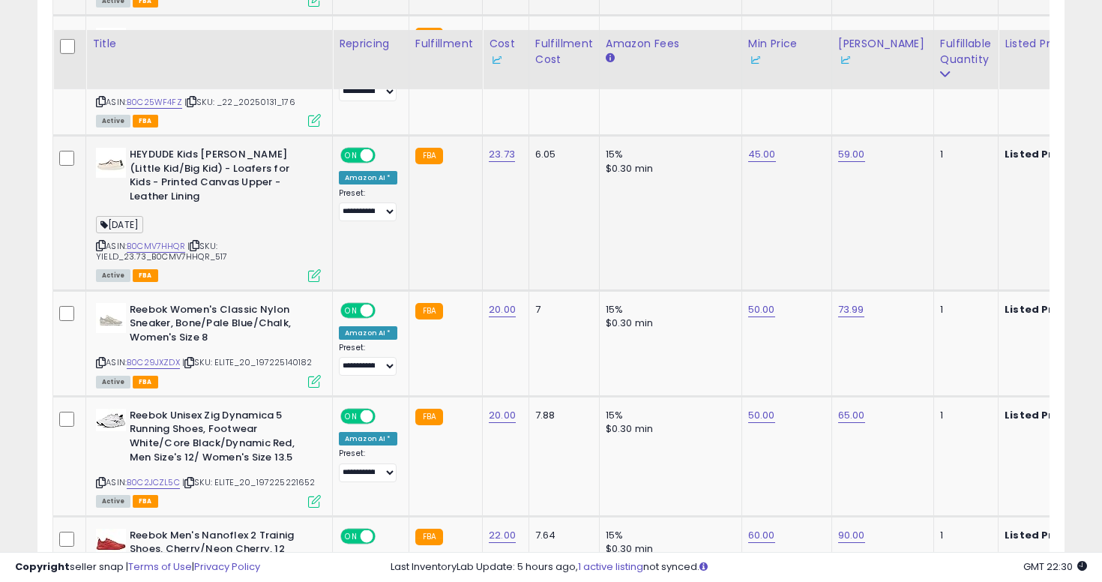
click at [94, 193] on div "HEYDUDE Kids [PERSON_NAME] Americana (Little Kid/Big Kid) - Loafers for Kids - …" at bounding box center [206, 214] width 229 height 132
click at [100, 241] on icon at bounding box center [101, 245] width 10 height 8
click at [767, 136] on td "45.00" at bounding box center [786, 213] width 90 height 154
click at [763, 147] on link "45.00" at bounding box center [762, 154] width 28 height 15
click at [783, 75] on span at bounding box center [778, 80] width 10 height 10
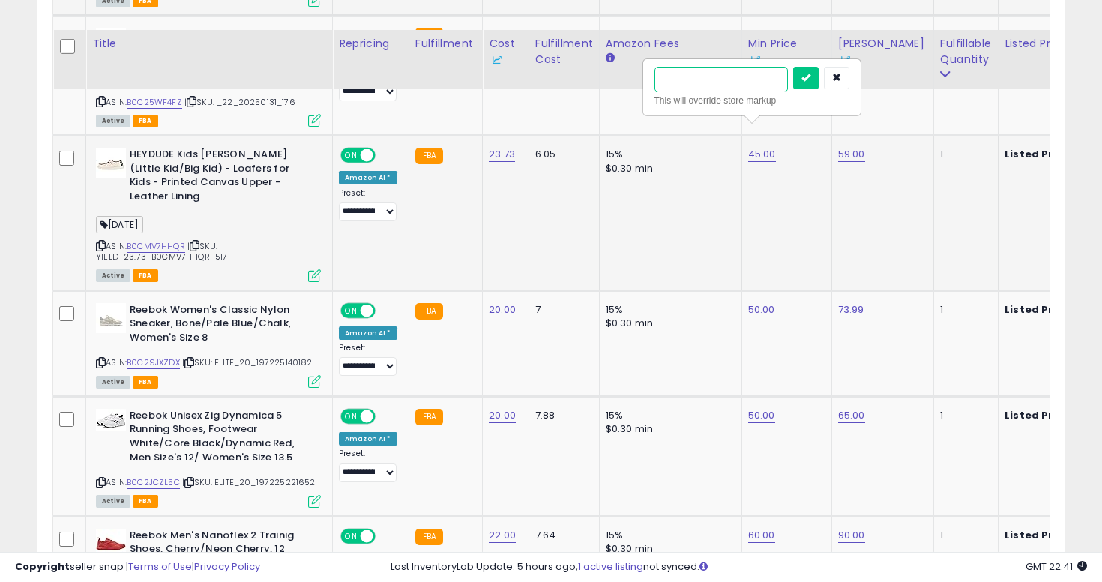
type input "**"
click button "submit" at bounding box center [805, 78] width 25 height 22
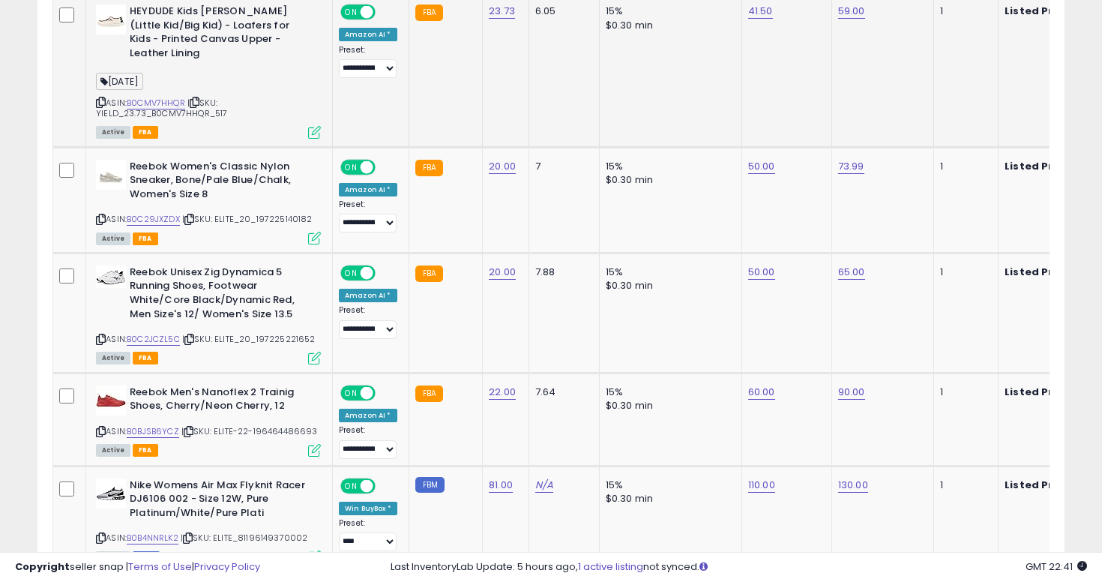
scroll to position [3761, 0]
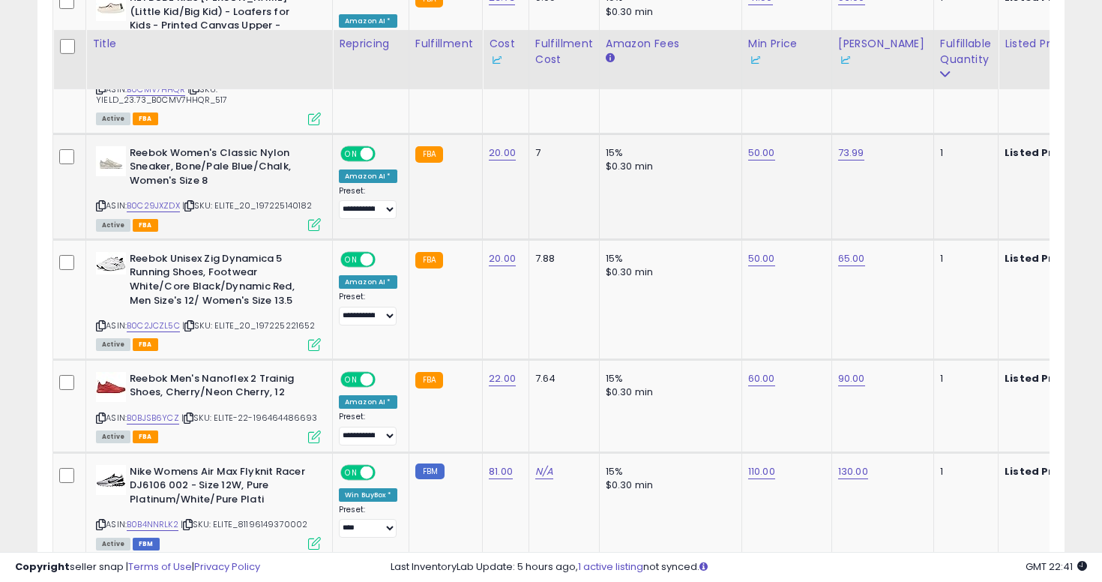
click at [100, 202] on icon at bounding box center [101, 206] width 10 height 8
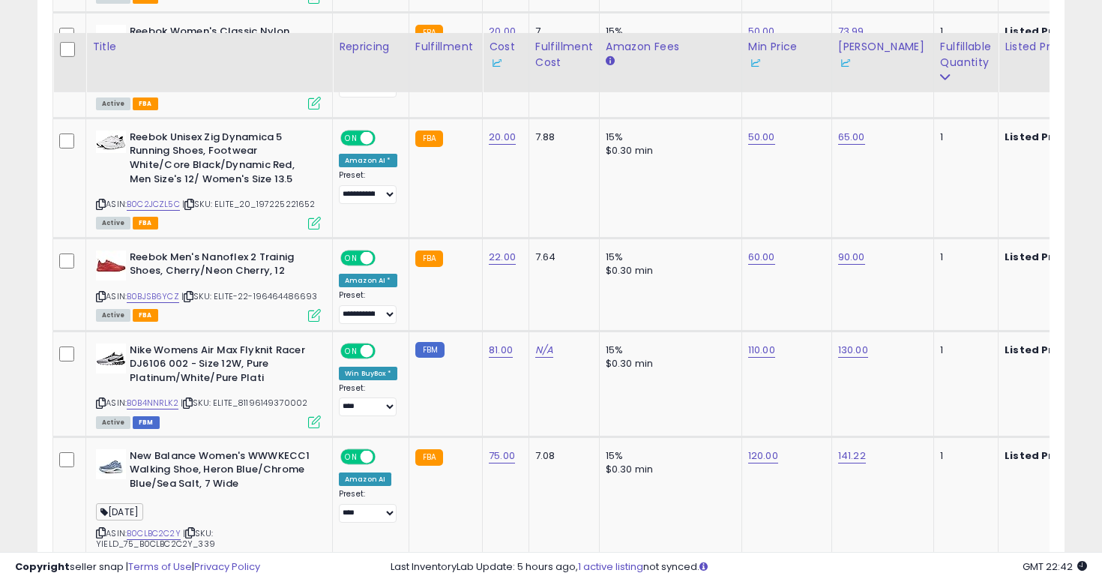
scroll to position [3885, 0]
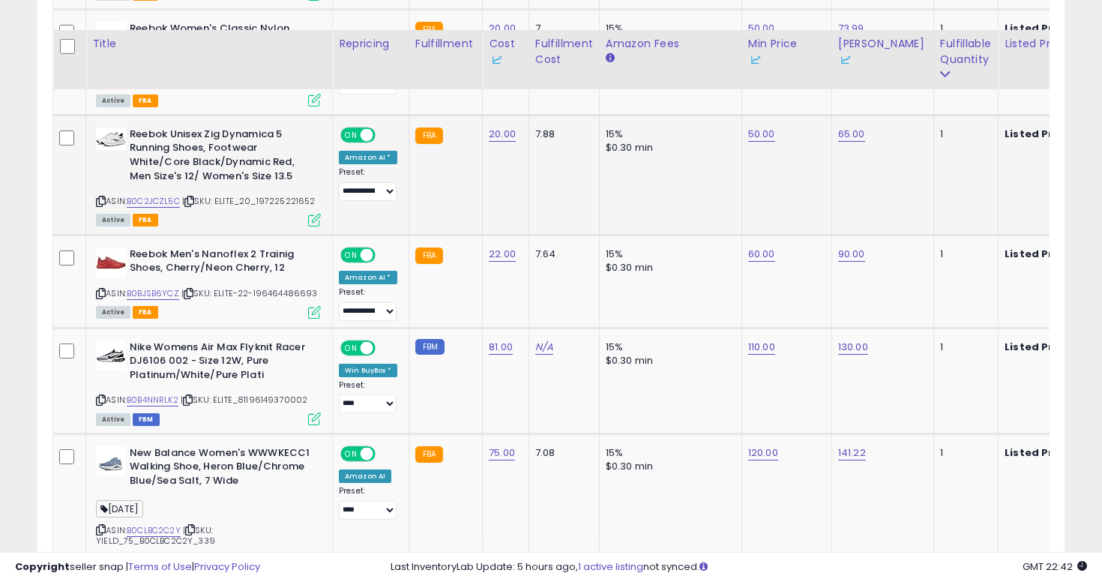
click at [101, 197] on icon at bounding box center [101, 201] width 10 height 8
click at [753, 127] on link "50.00" at bounding box center [761, 134] width 27 height 15
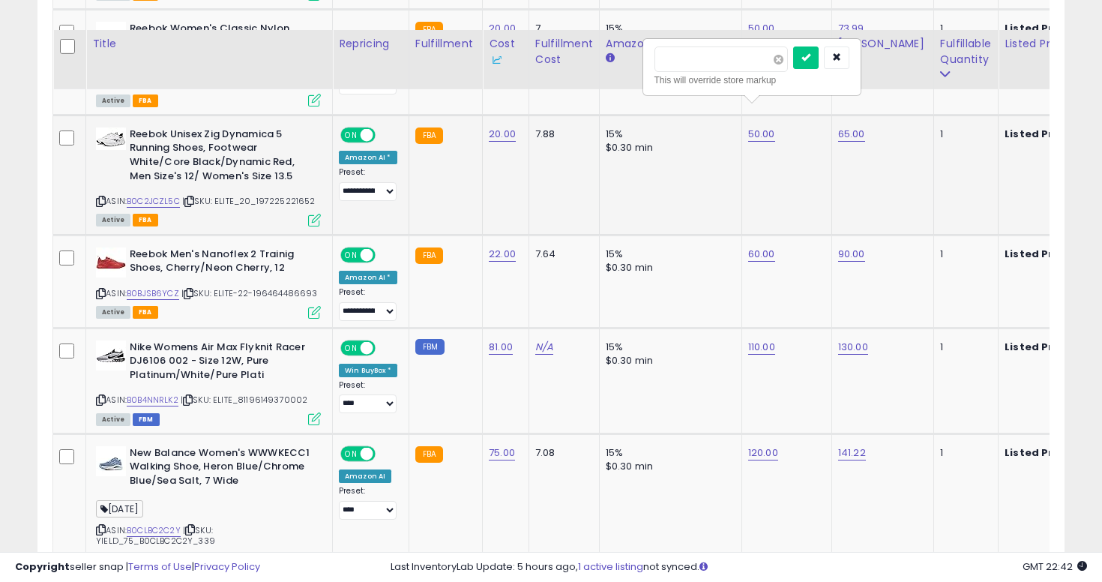
click at [783, 55] on span at bounding box center [778, 60] width 10 height 10
type input "**"
click button "submit" at bounding box center [805, 57] width 25 height 22
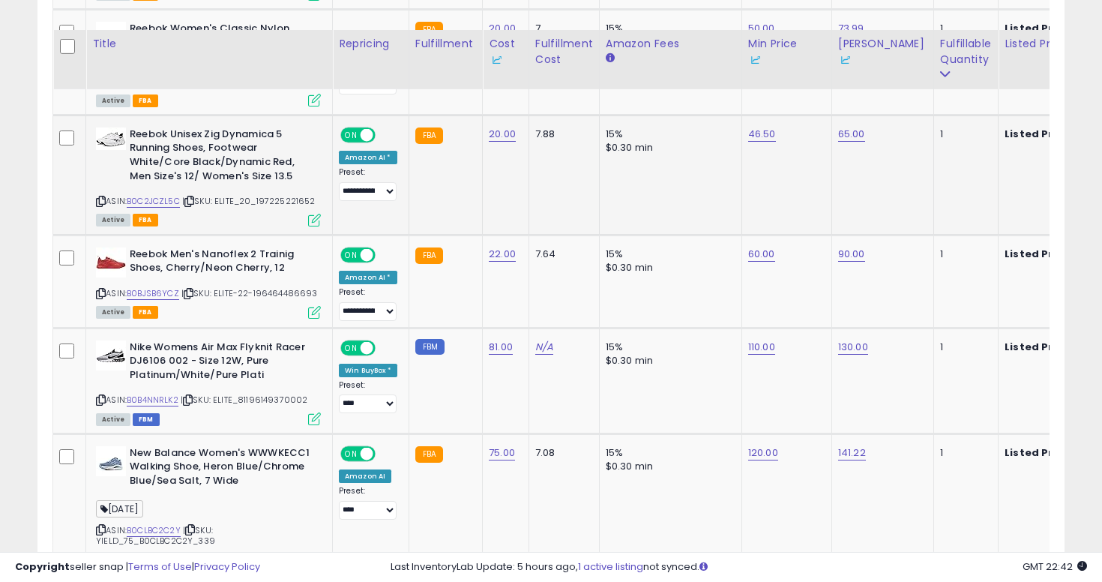
click at [724, 136] on td "15% $0.30 min" at bounding box center [670, 175] width 142 height 120
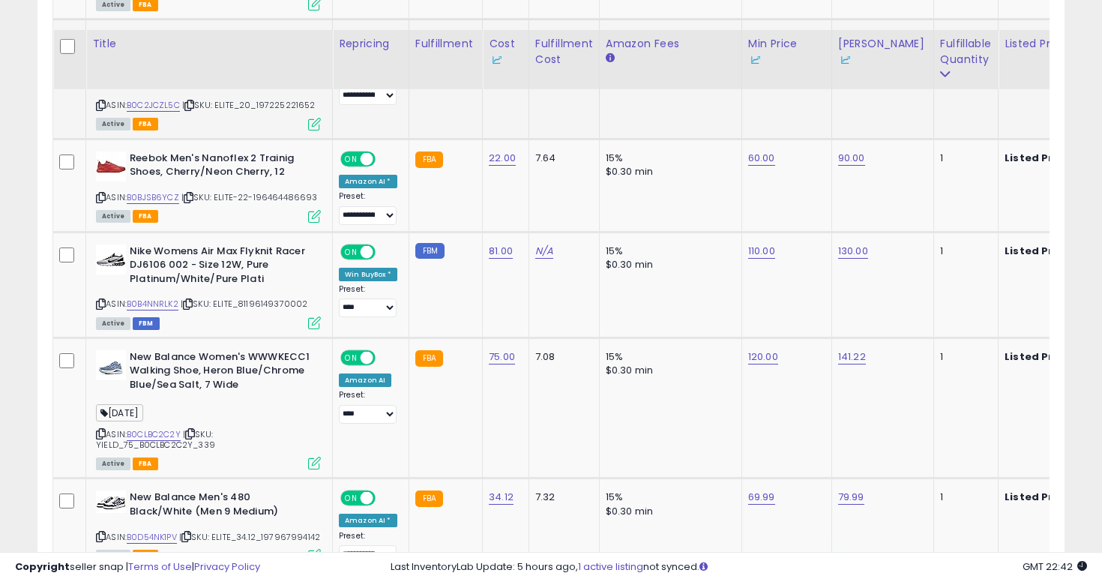
scroll to position [3991, 0]
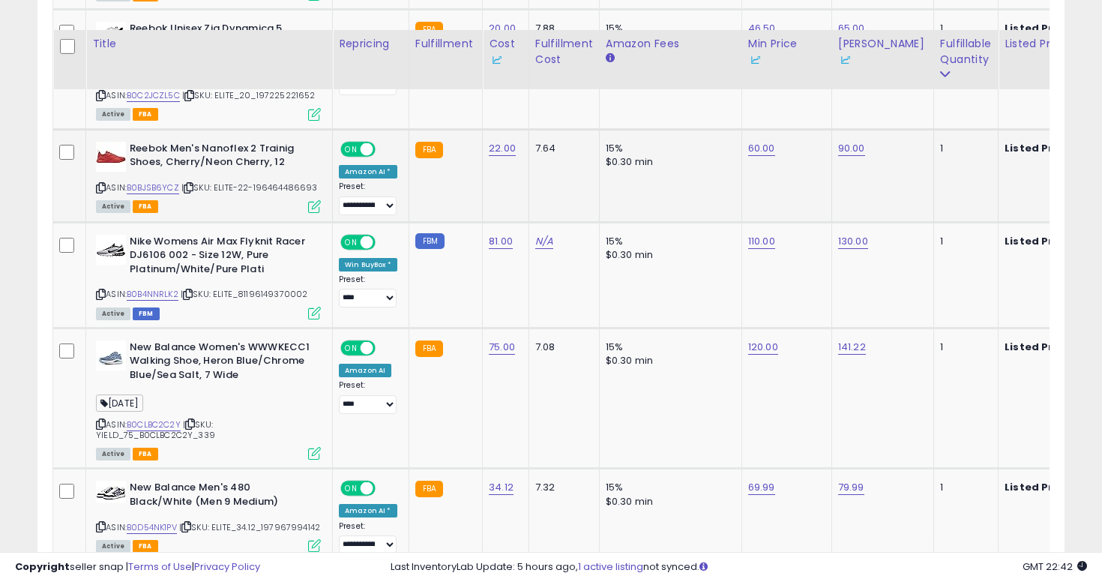
click at [97, 184] on icon at bounding box center [101, 188] width 10 height 8
click at [840, 141] on link "90.00" at bounding box center [851, 148] width 27 height 15
click at [873, 69] on span at bounding box center [868, 74] width 10 height 10
type input "*"
type input "**"
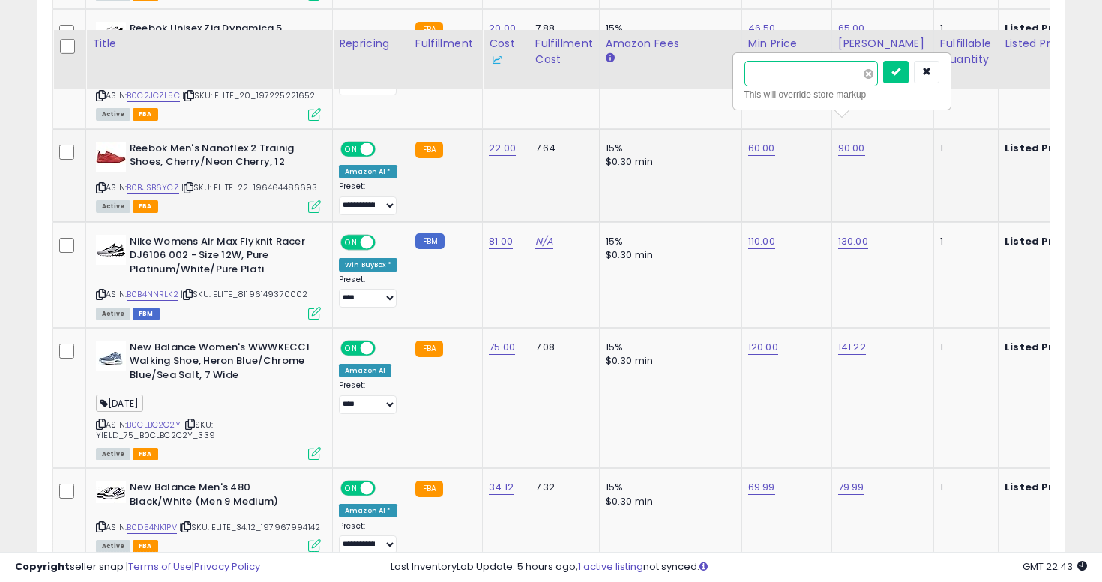
click button "submit" at bounding box center [895, 72] width 25 height 22
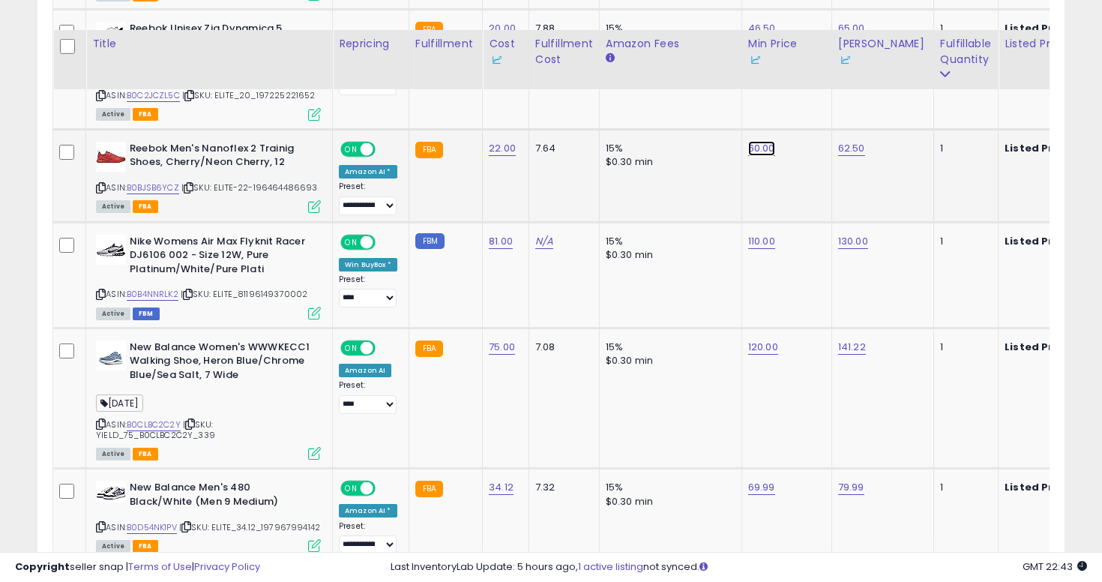
click at [751, 141] on link "60.00" at bounding box center [761, 148] width 27 height 15
click at [783, 69] on span at bounding box center [778, 74] width 10 height 10
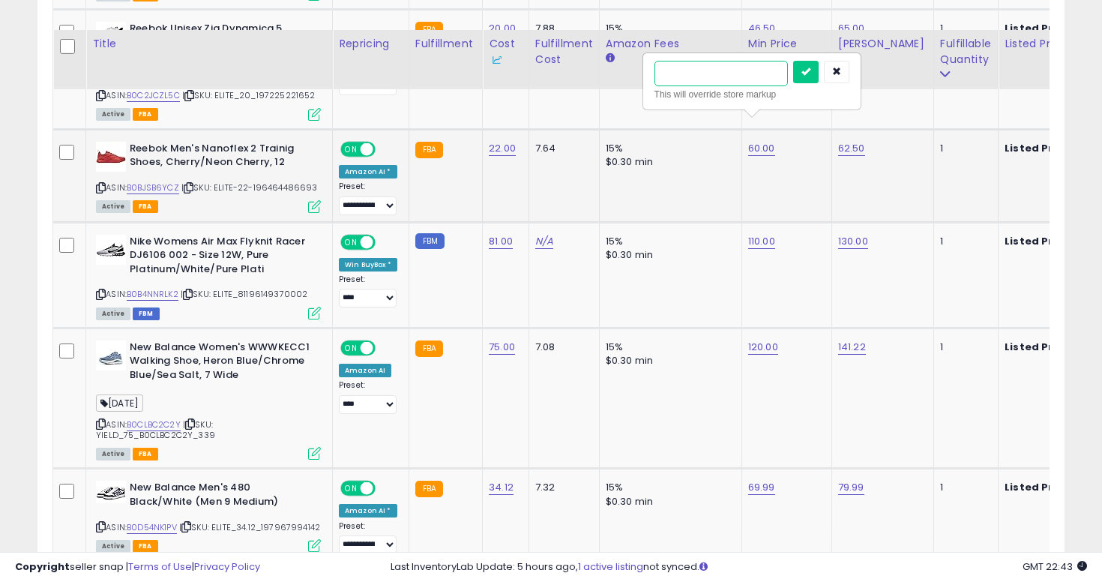
type input "**"
click button "submit" at bounding box center [805, 72] width 25 height 22
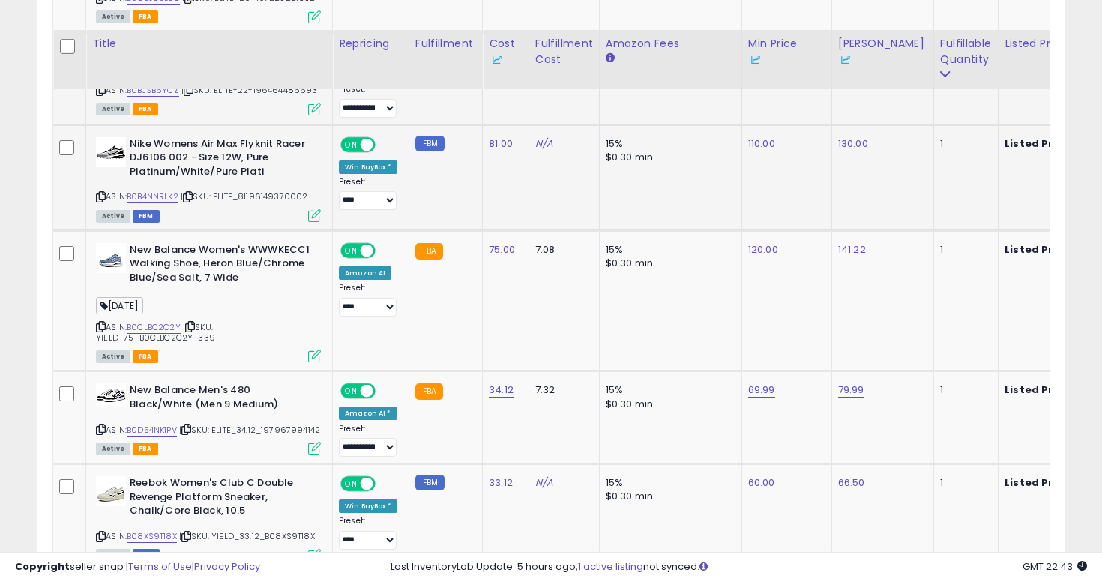
scroll to position [4089, 0]
click at [100, 192] on icon at bounding box center [101, 196] width 10 height 8
click at [843, 136] on link "130.00" at bounding box center [853, 143] width 30 height 15
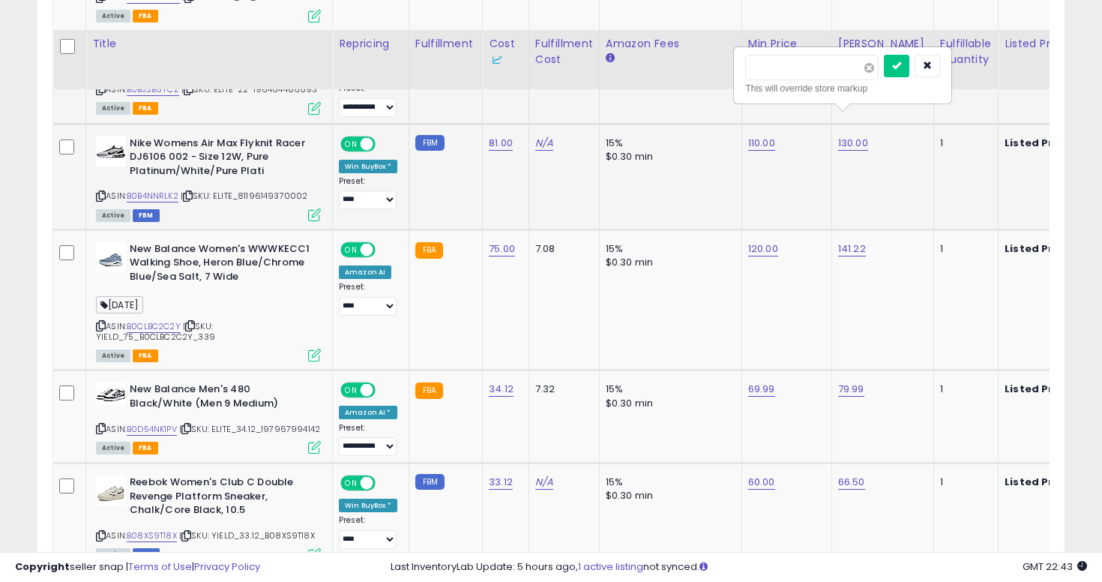
click at [874, 63] on span at bounding box center [869, 68] width 10 height 10
type input "***"
click button "submit" at bounding box center [896, 66] width 25 height 22
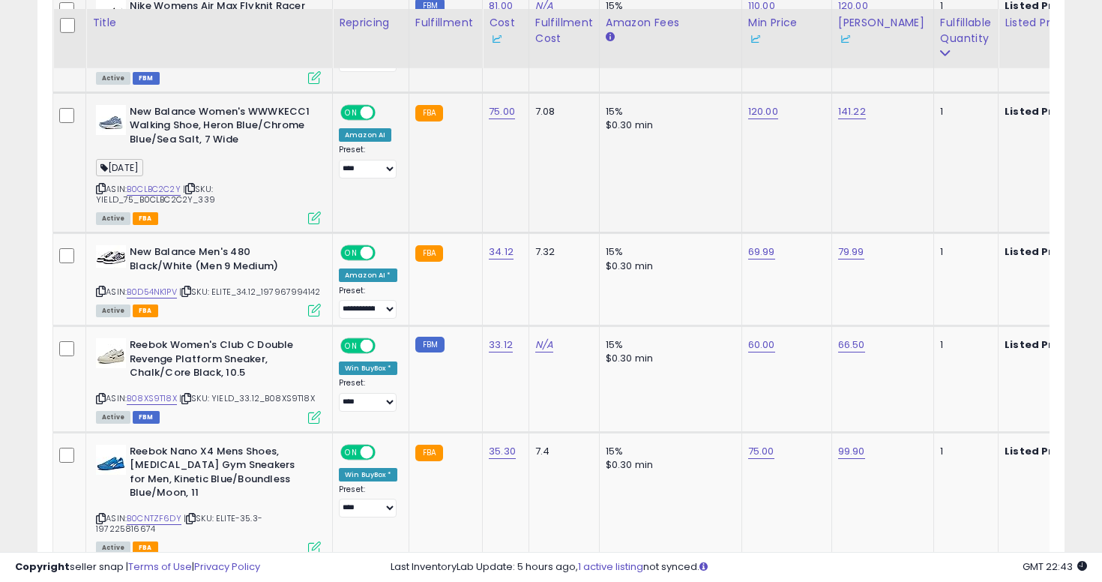
scroll to position [4204, 0]
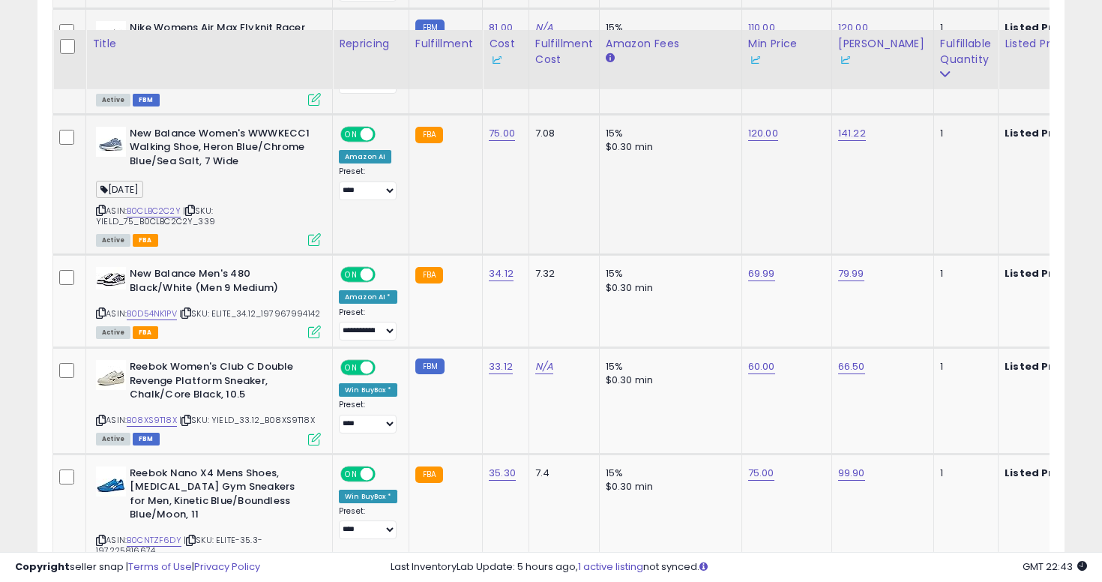
click at [102, 206] on icon at bounding box center [101, 210] width 10 height 8
click at [758, 114] on td "120.00" at bounding box center [786, 184] width 90 height 141
click at [758, 126] on link "120.00" at bounding box center [763, 133] width 30 height 15
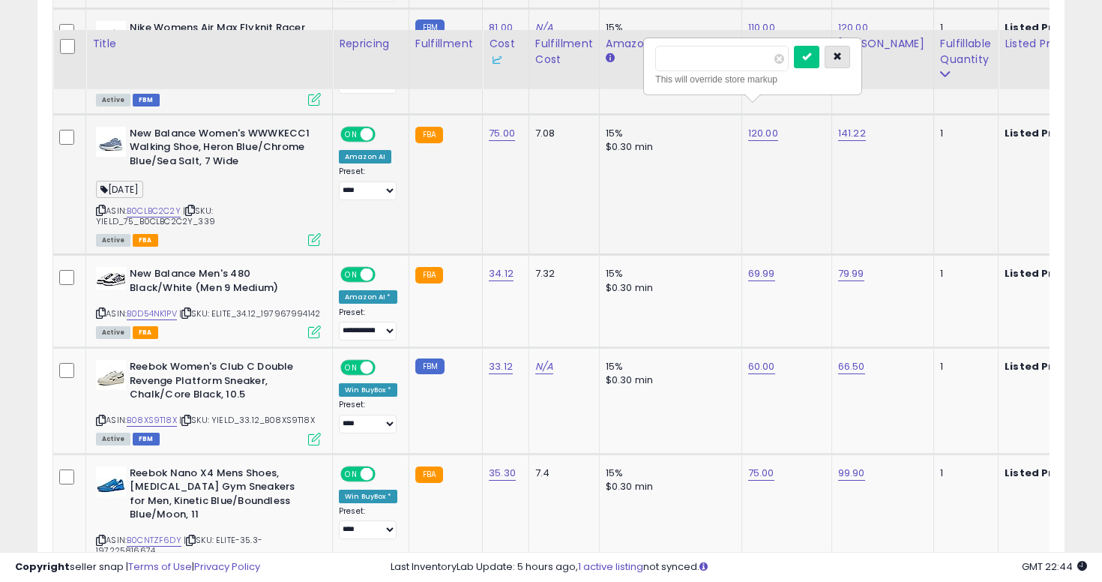
click at [850, 46] on button "button" at bounding box center [836, 57] width 25 height 22
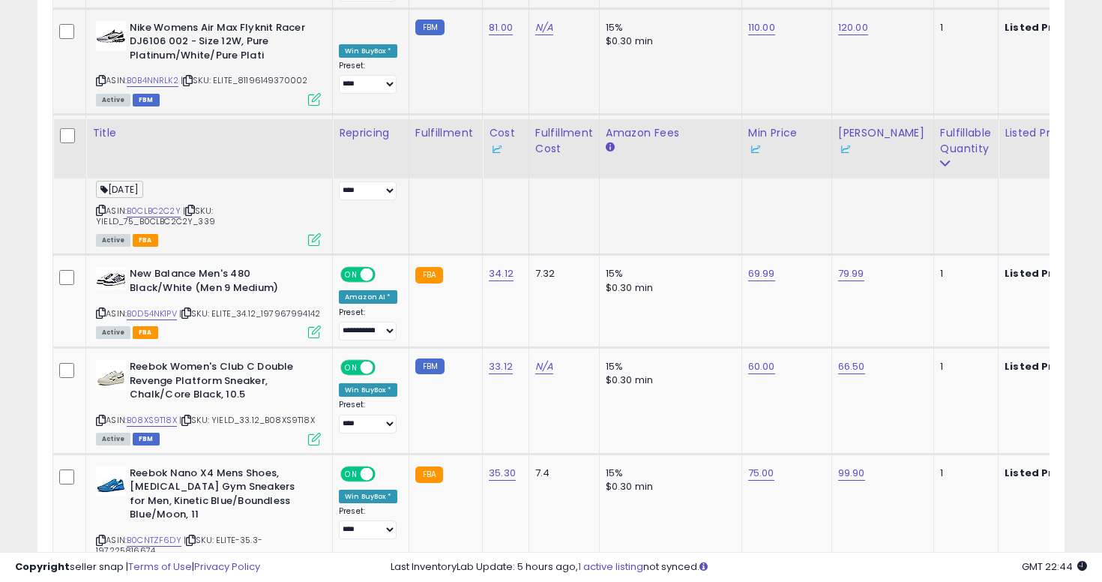
scroll to position [4310, 0]
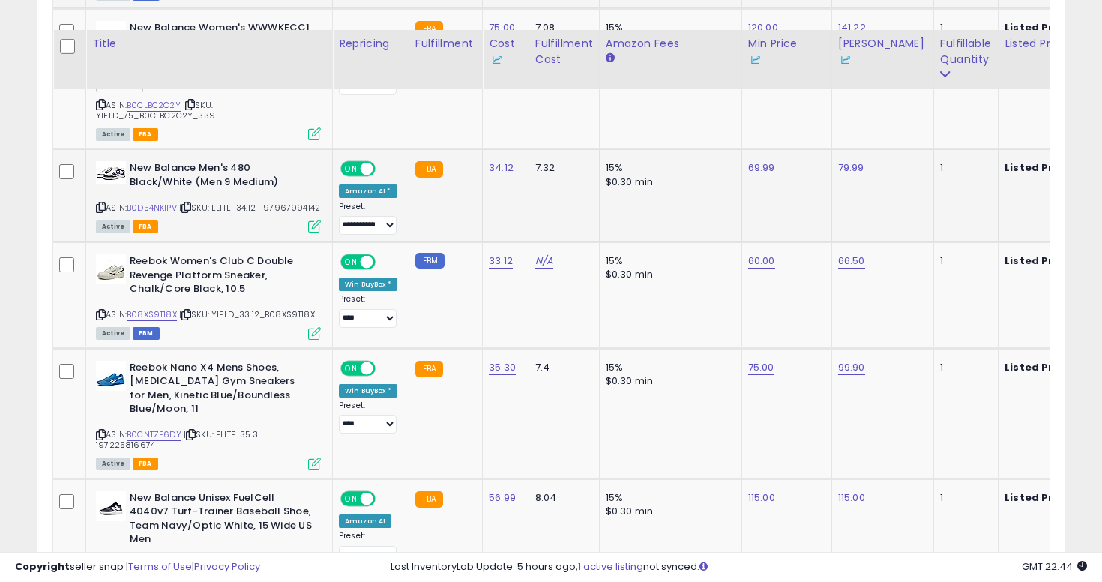
click at [97, 203] on icon at bounding box center [101, 207] width 10 height 8
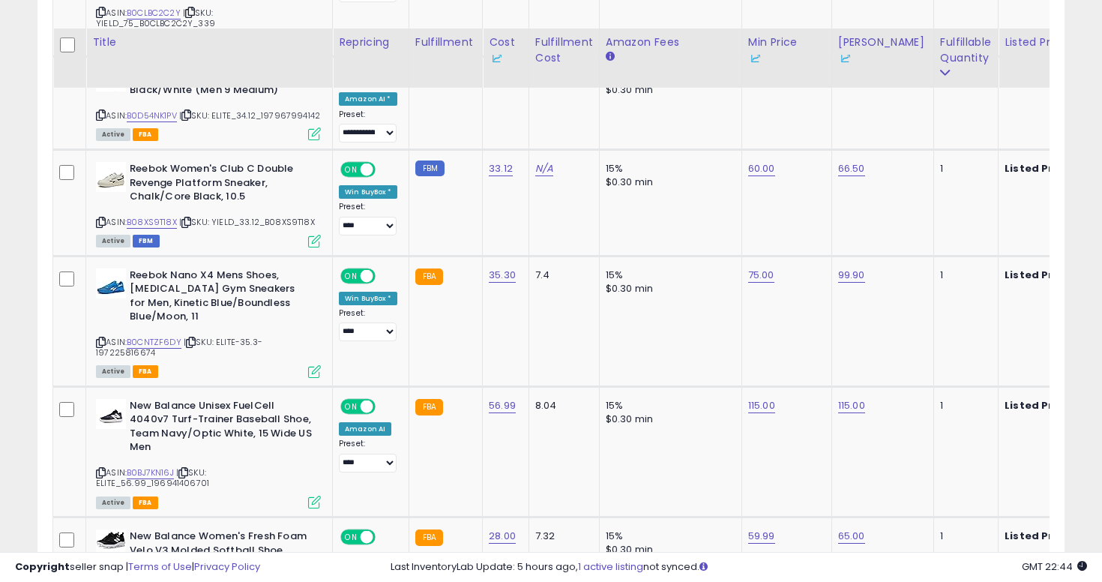
scroll to position [4403, 0]
click at [99, 217] on icon at bounding box center [101, 221] width 10 height 8
click at [741, 149] on td "60.00" at bounding box center [786, 202] width 90 height 106
click at [755, 160] on link "60.00" at bounding box center [761, 167] width 27 height 15
click at [783, 98] on span at bounding box center [778, 103] width 10 height 10
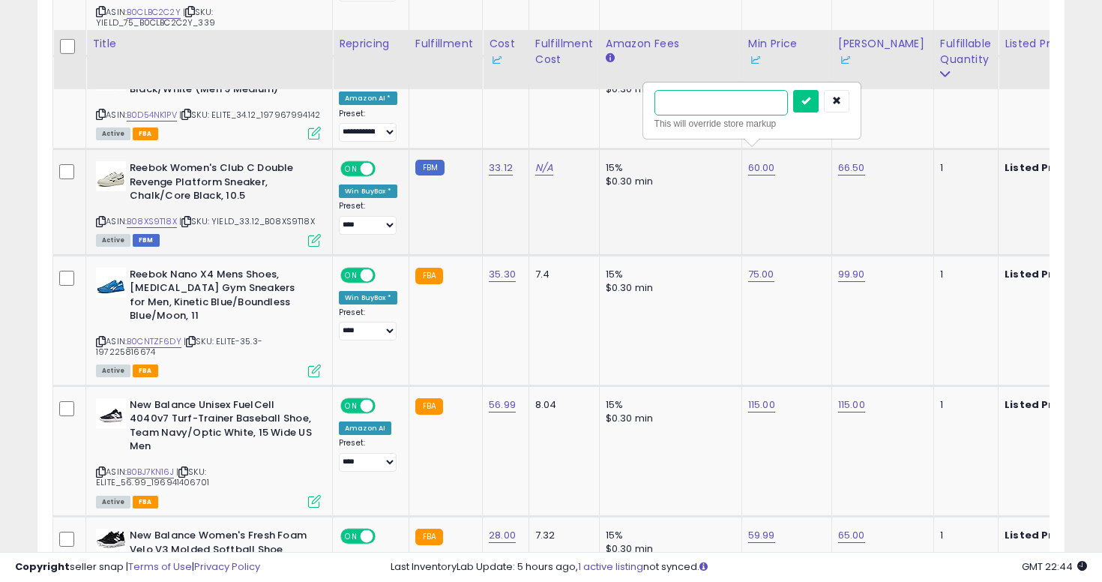
type input "**"
click button "submit" at bounding box center [805, 101] width 25 height 22
click at [852, 160] on link "66.50" at bounding box center [851, 167] width 27 height 15
click at [842, 160] on link "66.50" at bounding box center [851, 167] width 27 height 15
click at [877, 90] on input "*****" at bounding box center [810, 102] width 133 height 25
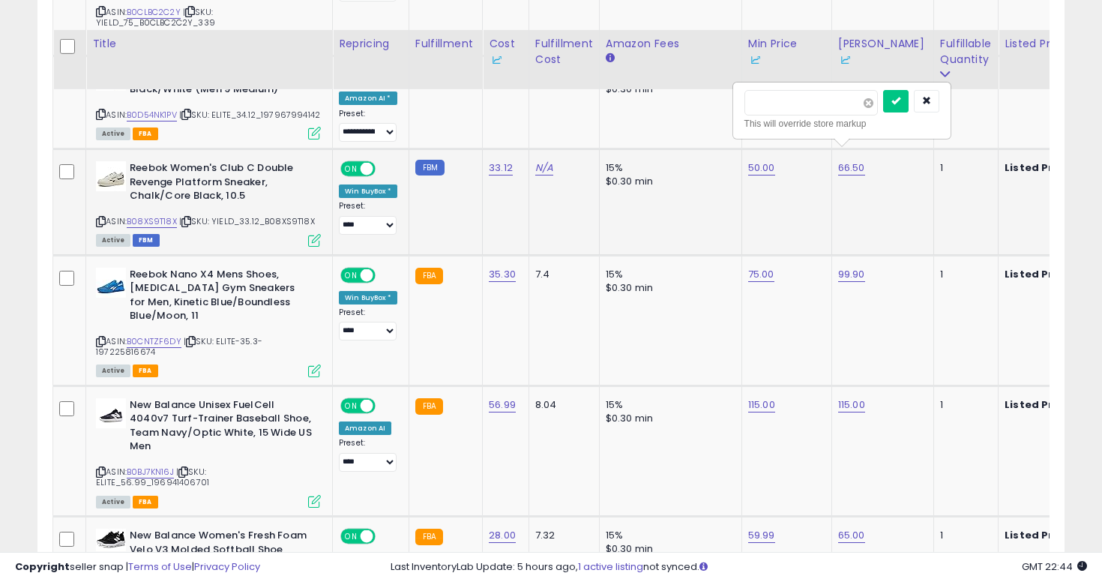
click at [873, 98] on span at bounding box center [868, 103] width 10 height 10
click button "submit" at bounding box center [895, 101] width 25 height 22
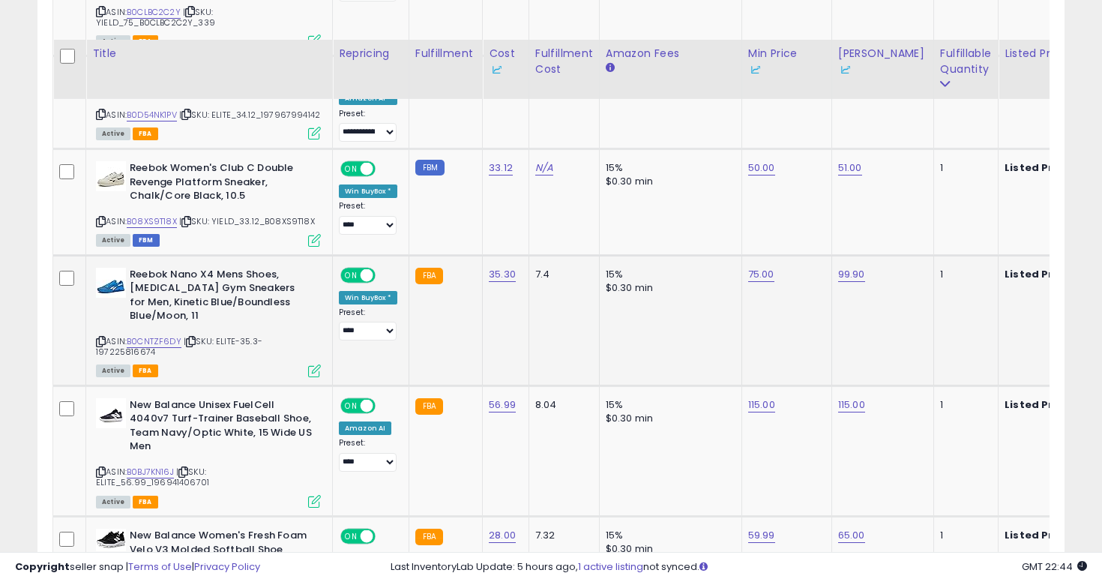
scroll to position [4529, 0]
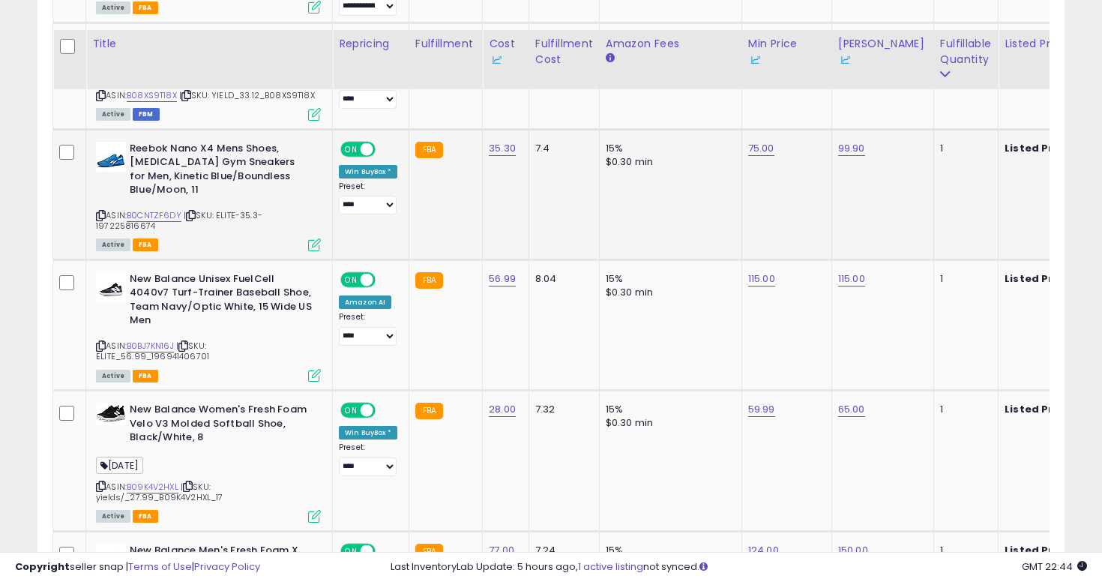
click at [100, 211] on icon at bounding box center [101, 215] width 10 height 8
click at [844, 141] on link "99.90" at bounding box center [851, 148] width 27 height 15
type input "*****"
click at [873, 79] on span at bounding box center [868, 84] width 10 height 10
type input "*****"
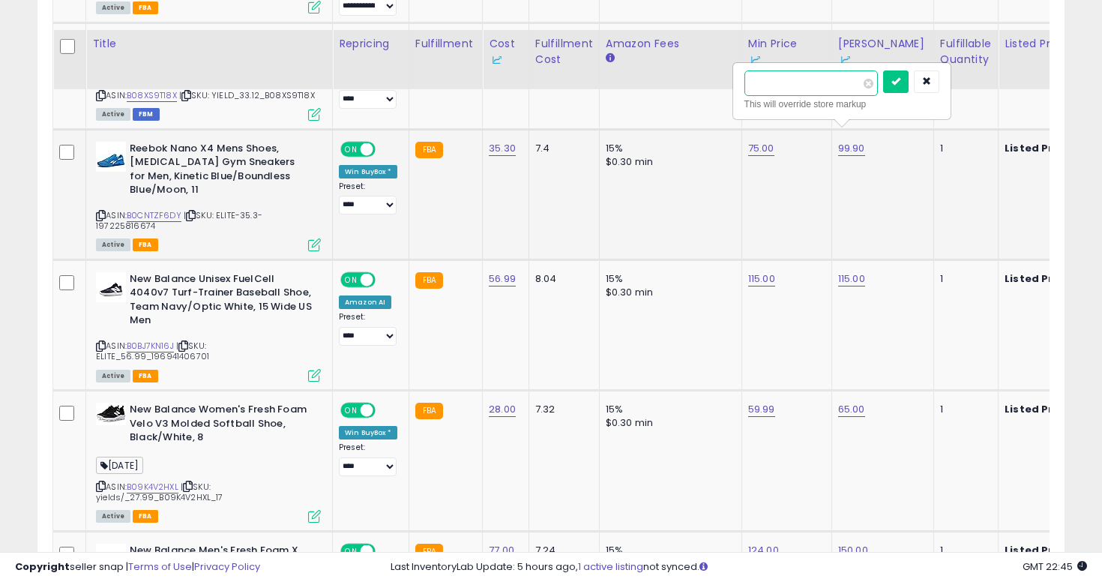
click button "submit" at bounding box center [895, 81] width 25 height 22
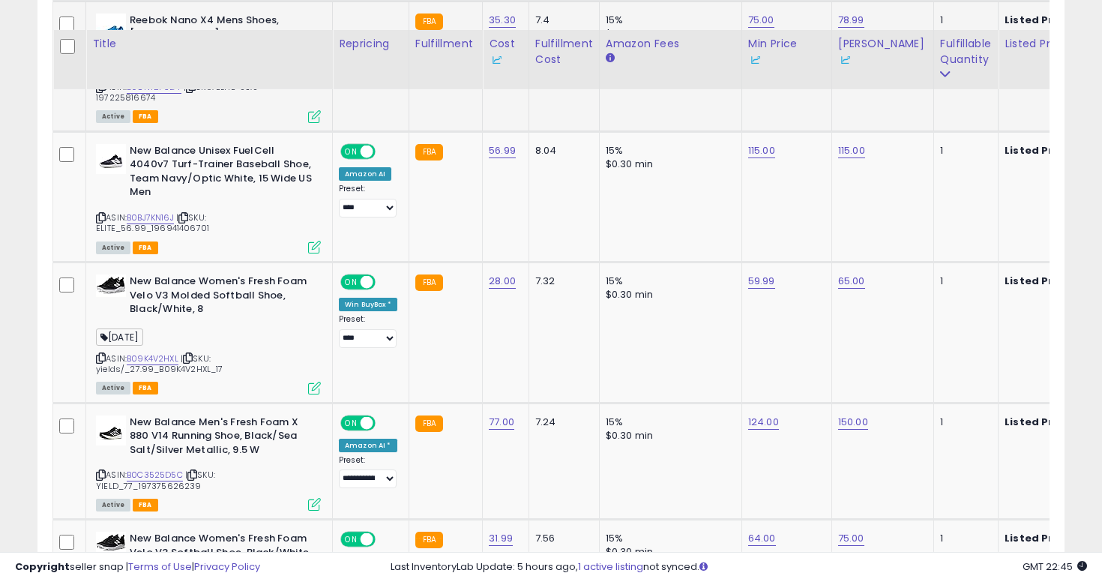
scroll to position [4674, 0]
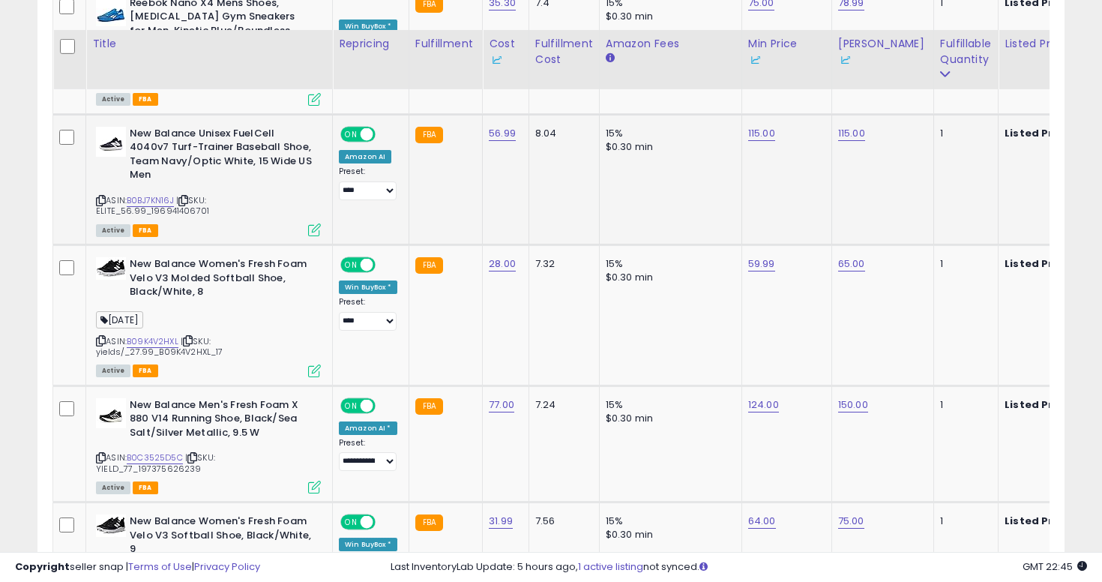
click at [103, 196] on icon at bounding box center [101, 200] width 10 height 8
click at [101, 336] on icon at bounding box center [101, 340] width 10 height 8
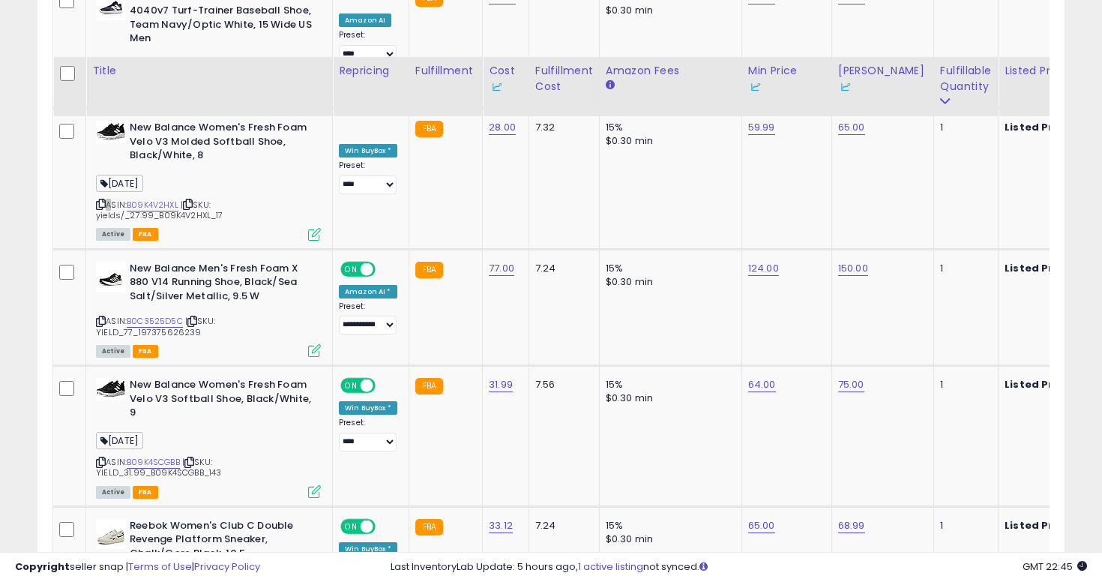
scroll to position [4837, 0]
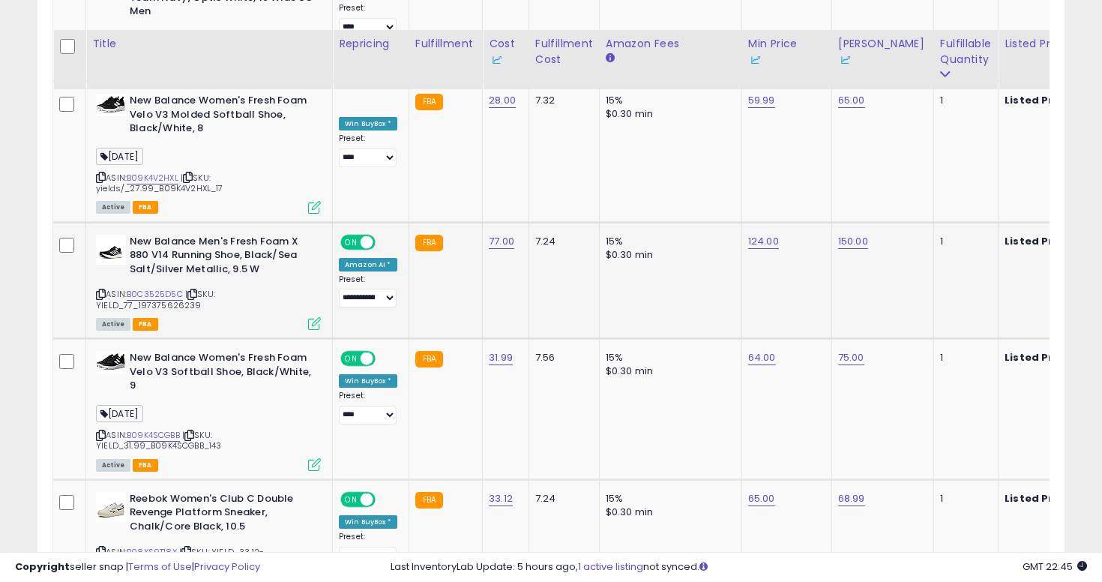
click at [98, 290] on icon at bounding box center [101, 294] width 10 height 8
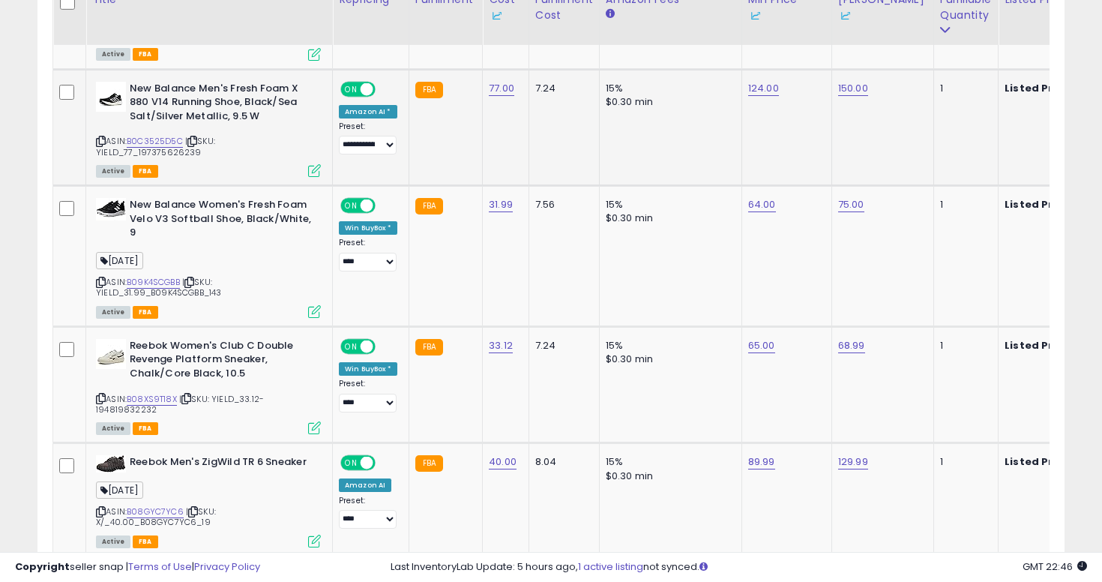
scroll to position [4909, 0]
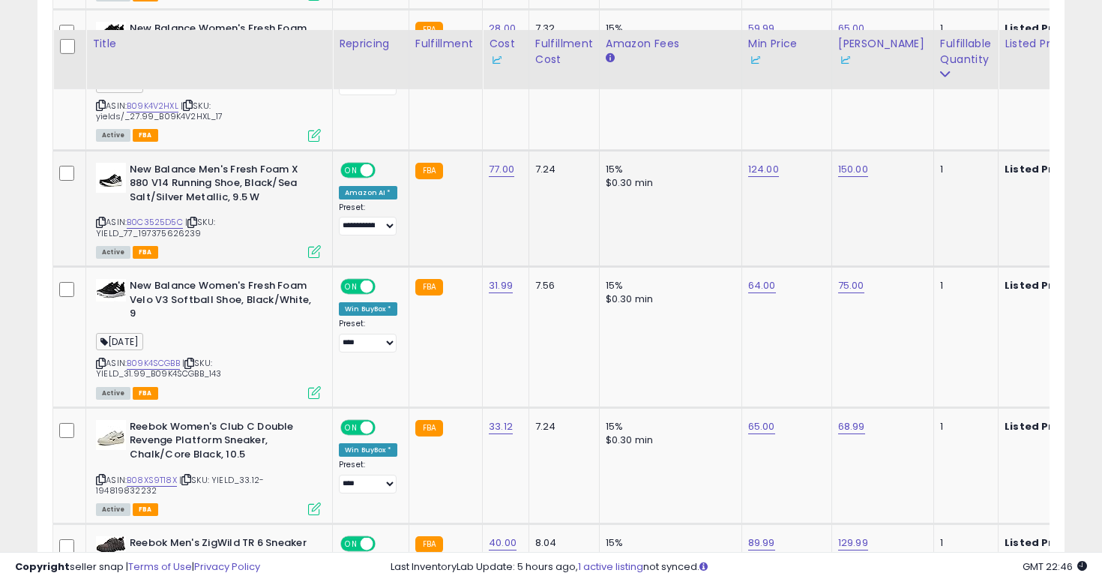
click at [833, 150] on td "150.00" at bounding box center [882, 208] width 102 height 117
click at [750, 162] on link "124.00" at bounding box center [763, 169] width 31 height 15
click at [784, 89] on span at bounding box center [779, 94] width 10 height 10
type input "***"
click button "submit" at bounding box center [806, 92] width 25 height 22
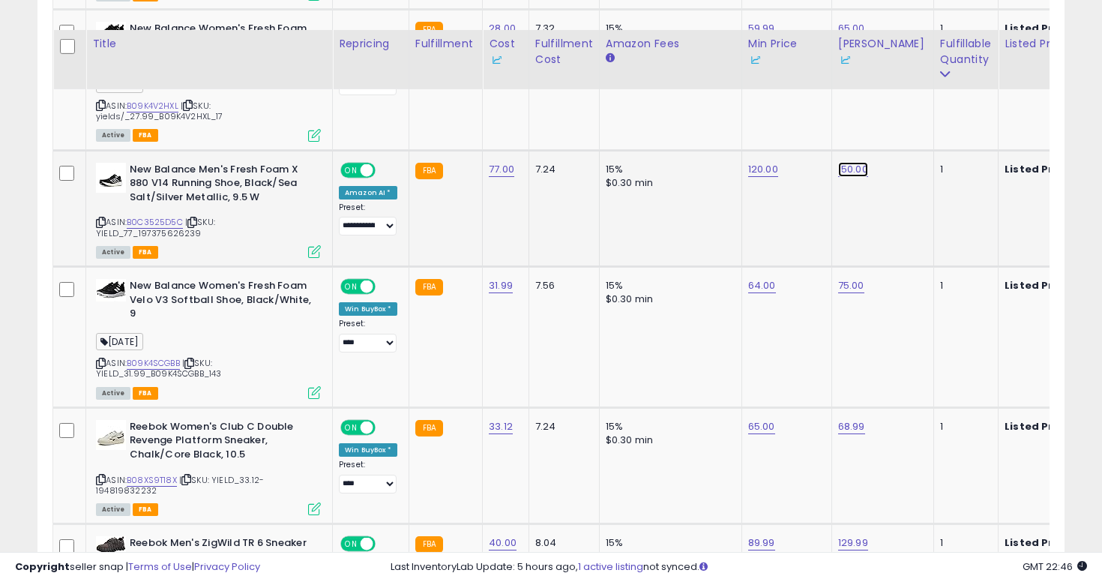
click at [853, 162] on link "150.00" at bounding box center [853, 169] width 30 height 15
click at [879, 81] on input "******" at bounding box center [812, 93] width 133 height 25
click at [875, 89] on span at bounding box center [870, 94] width 10 height 10
type input "*****"
click button "submit" at bounding box center [896, 92] width 25 height 22
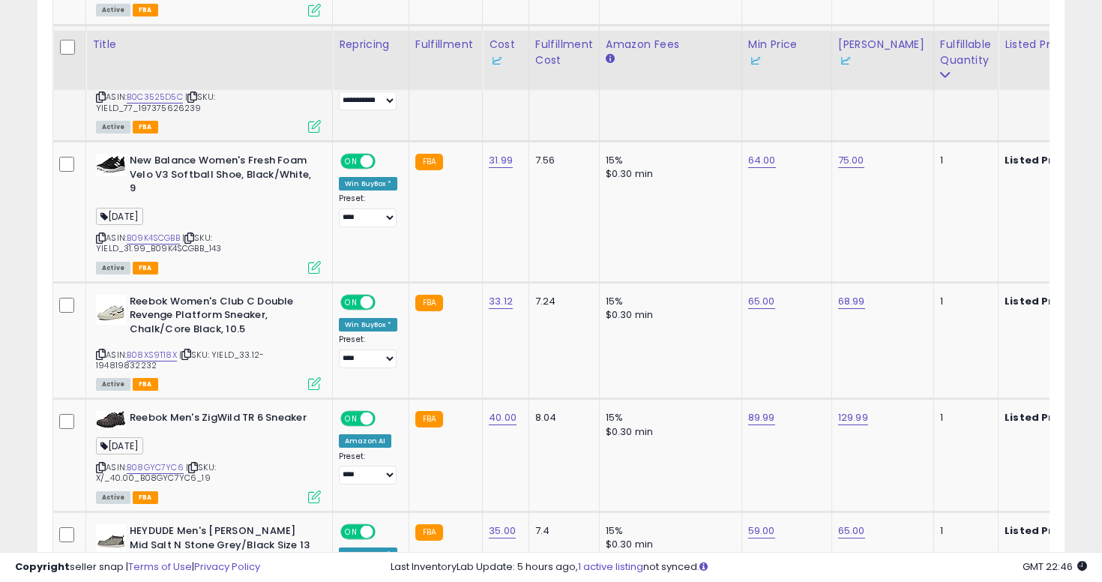
scroll to position [5035, 0]
click at [101, 233] on icon at bounding box center [101, 237] width 10 height 8
click at [752, 152] on link "64.00" at bounding box center [762, 159] width 28 height 15
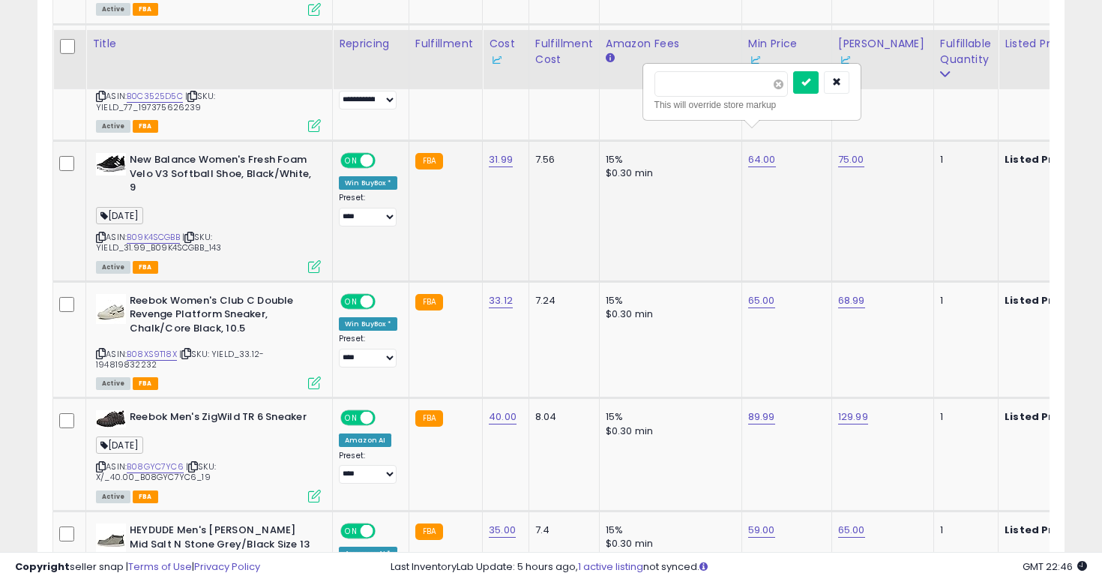
click at [783, 79] on span at bounding box center [778, 84] width 10 height 10
click at [728, 71] on input "number" at bounding box center [720, 83] width 133 height 25
type input "*****"
click button "submit" at bounding box center [805, 82] width 25 height 22
click at [845, 152] on link "75.00" at bounding box center [851, 159] width 26 height 15
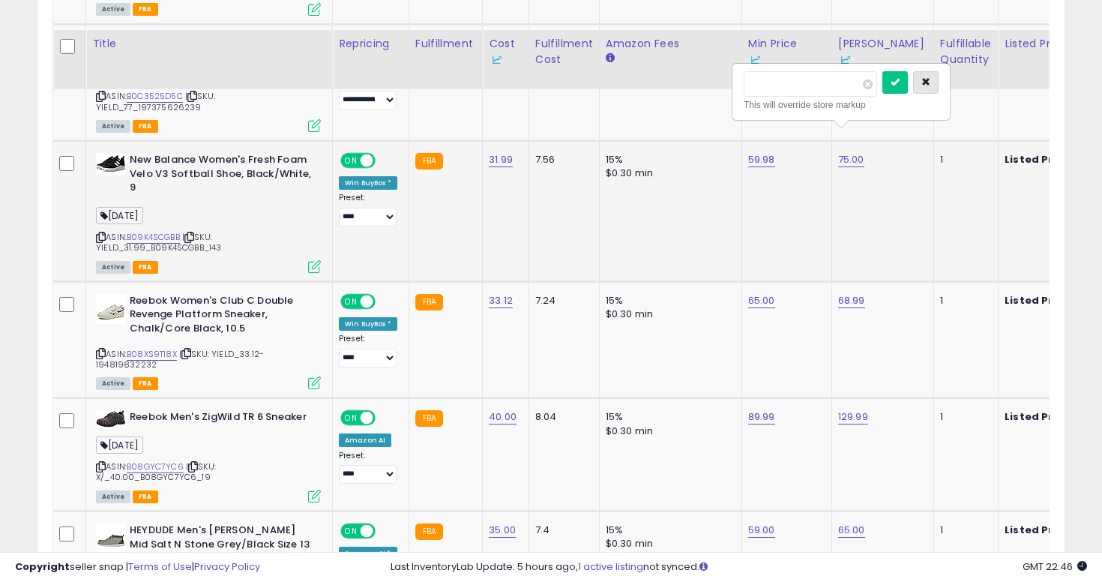
click at [938, 71] on button "button" at bounding box center [925, 82] width 25 height 22
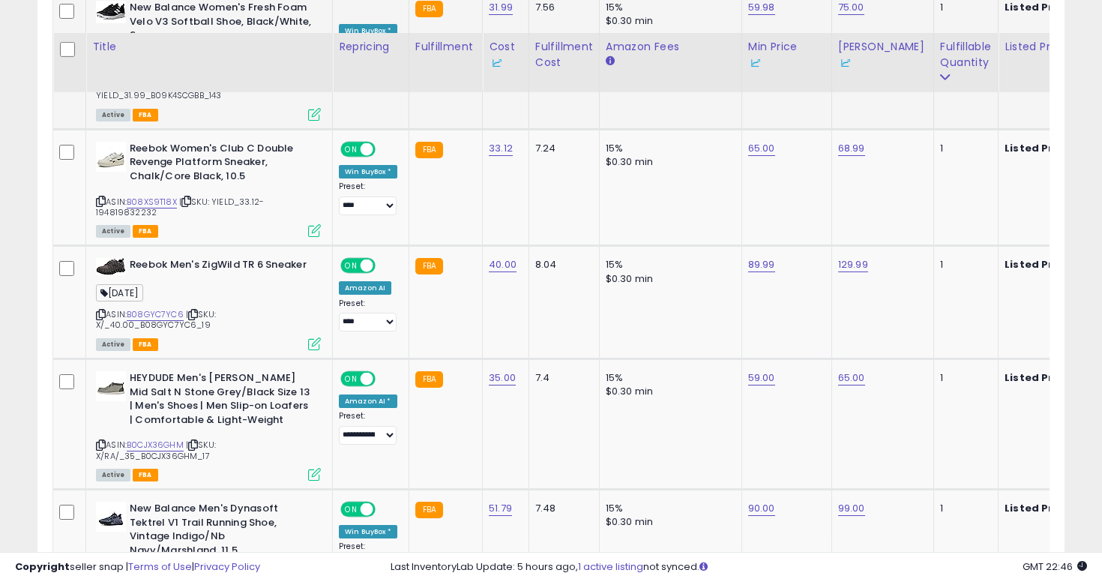
scroll to position [5190, 0]
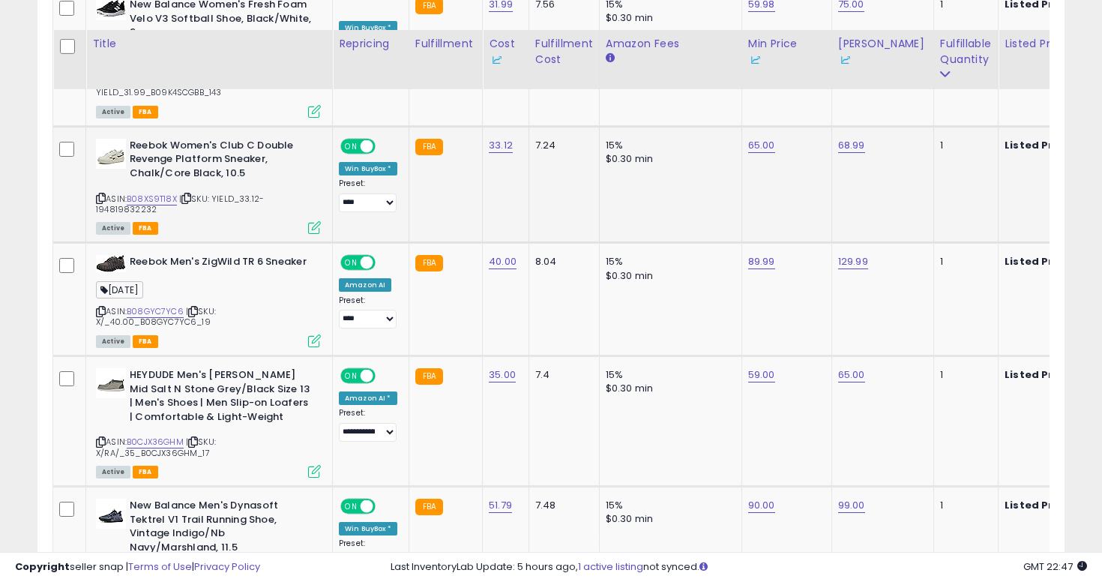
click at [95, 139] on div "Reebok Women's Club C Double Revenge Platform Sneaker, Chalk/Core Black, 10.5 A…" at bounding box center [206, 186] width 229 height 94
click at [98, 194] on icon at bounding box center [101, 198] width 10 height 8
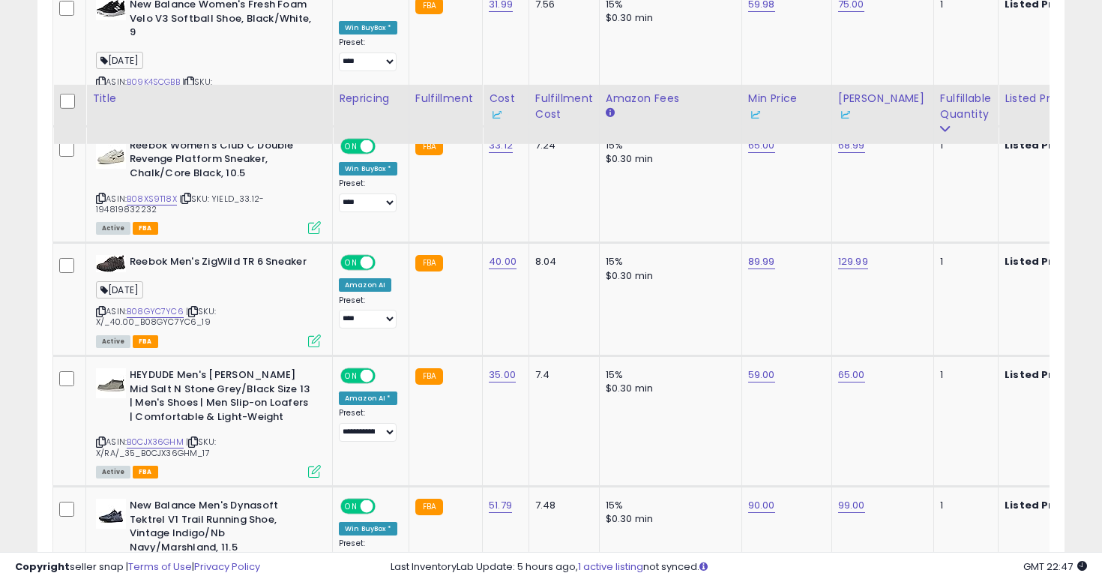
scroll to position [5269, 0]
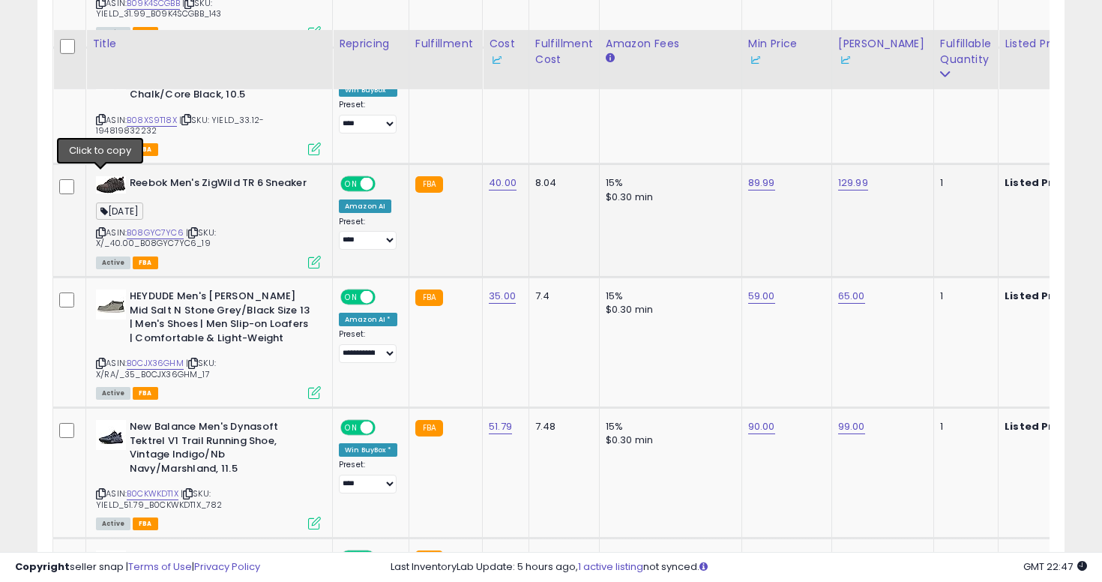
click at [97, 229] on icon at bounding box center [101, 233] width 10 height 8
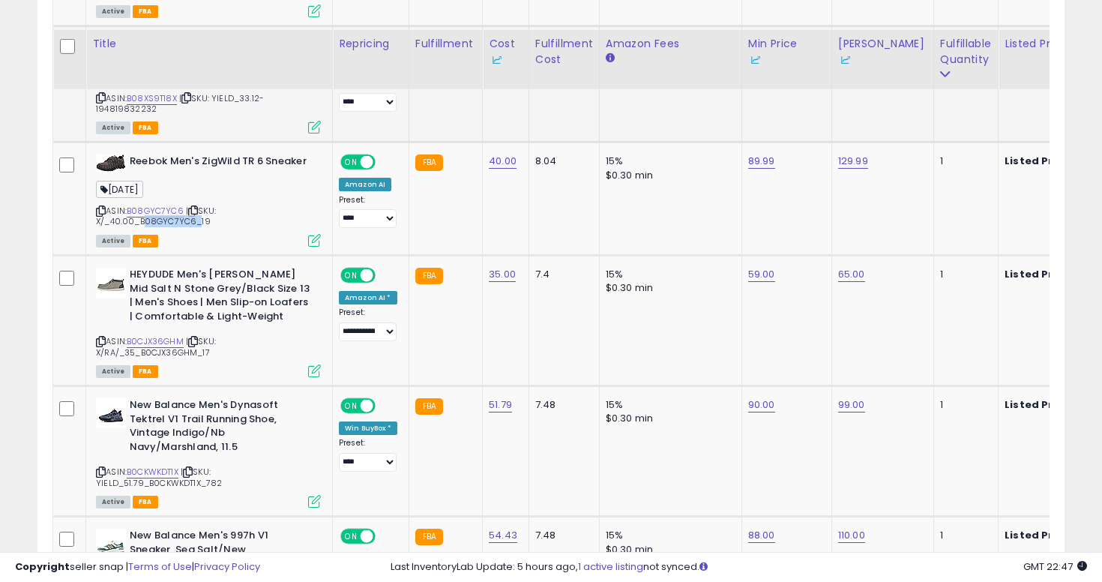
scroll to position [5292, 0]
click at [843, 153] on link "129.99" at bounding box center [853, 160] width 30 height 15
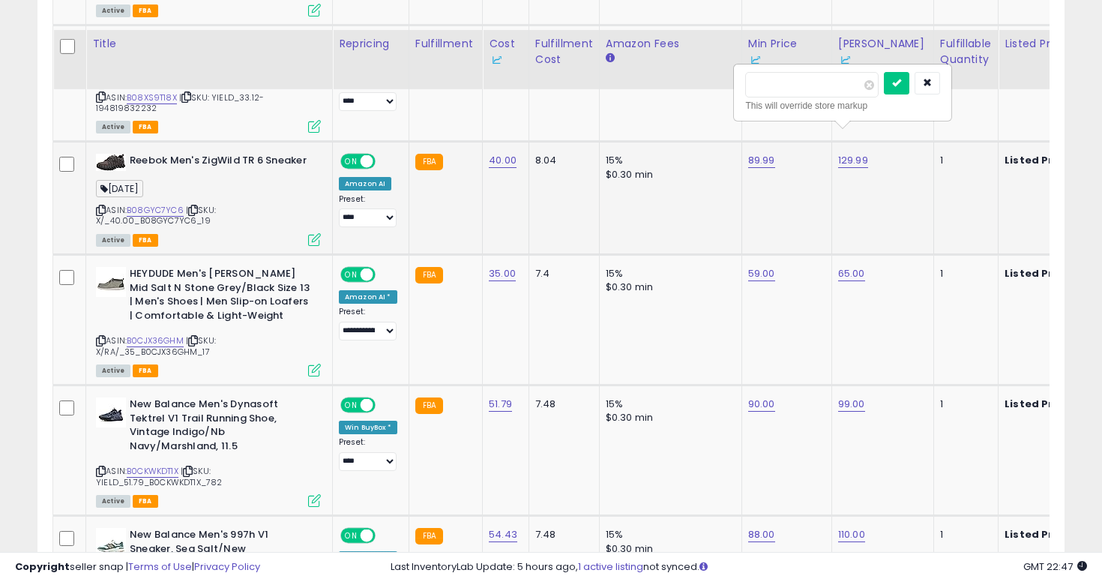
click at [878, 72] on input "******" at bounding box center [811, 84] width 133 height 25
type input "********"
click at [874, 80] on span at bounding box center [869, 85] width 10 height 10
type input "**"
click button "submit" at bounding box center [896, 83] width 25 height 22
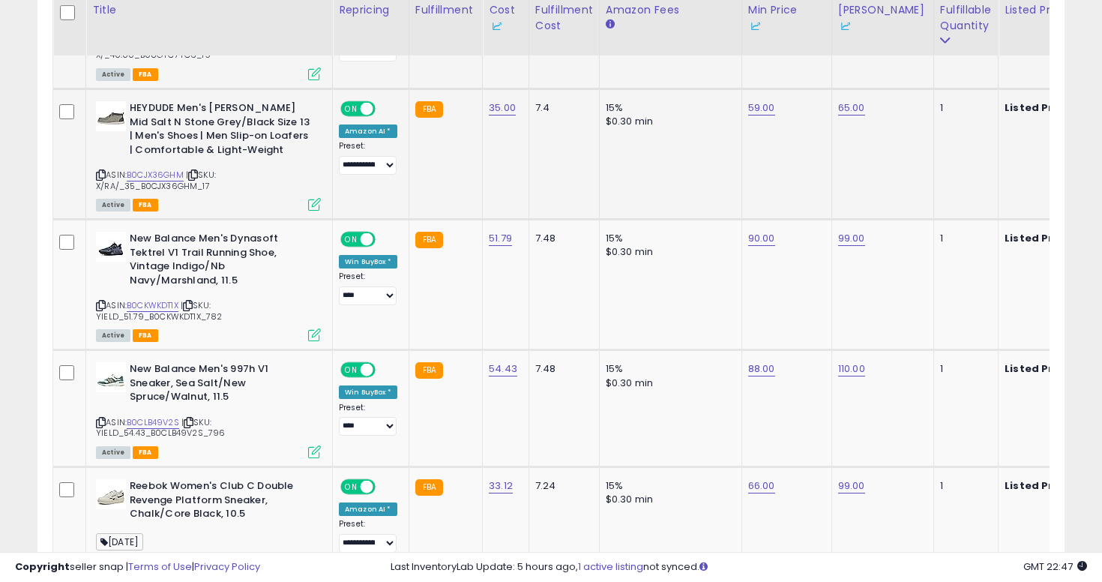
scroll to position [5420, 0]
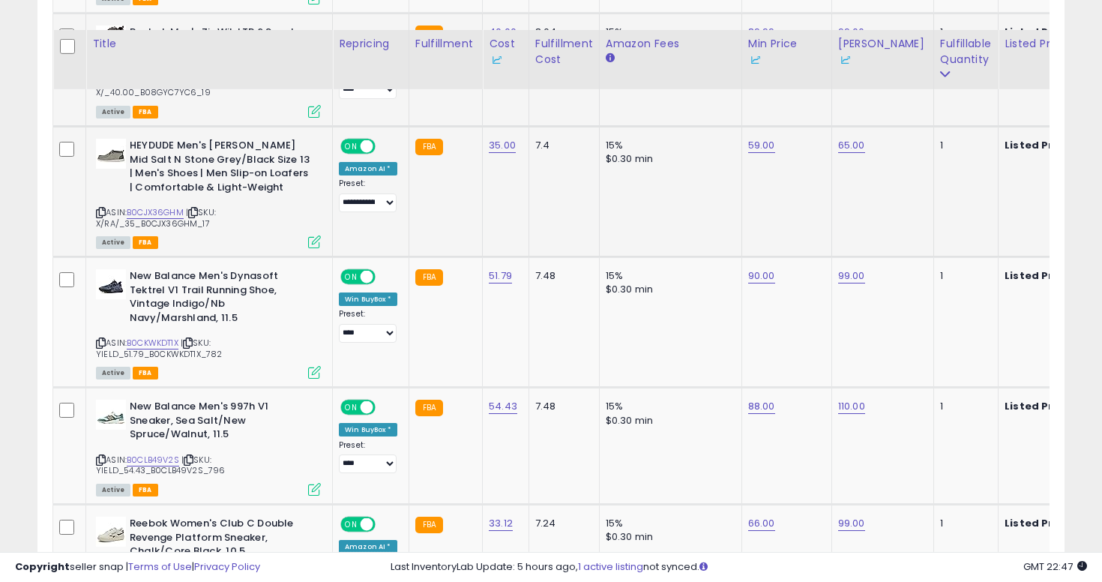
click at [99, 208] on icon at bounding box center [101, 212] width 10 height 8
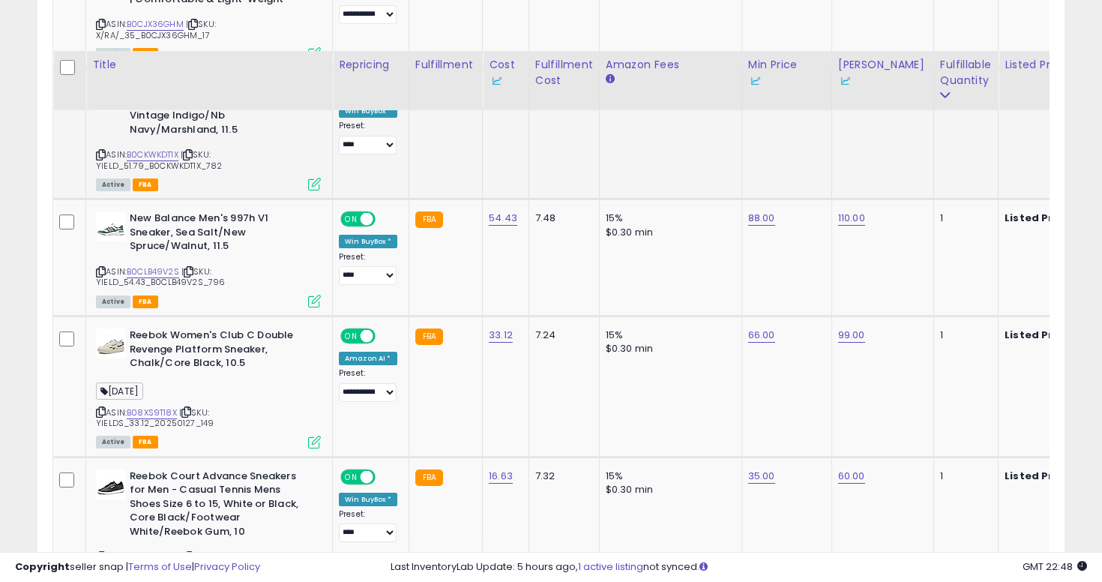
scroll to position [5631, 0]
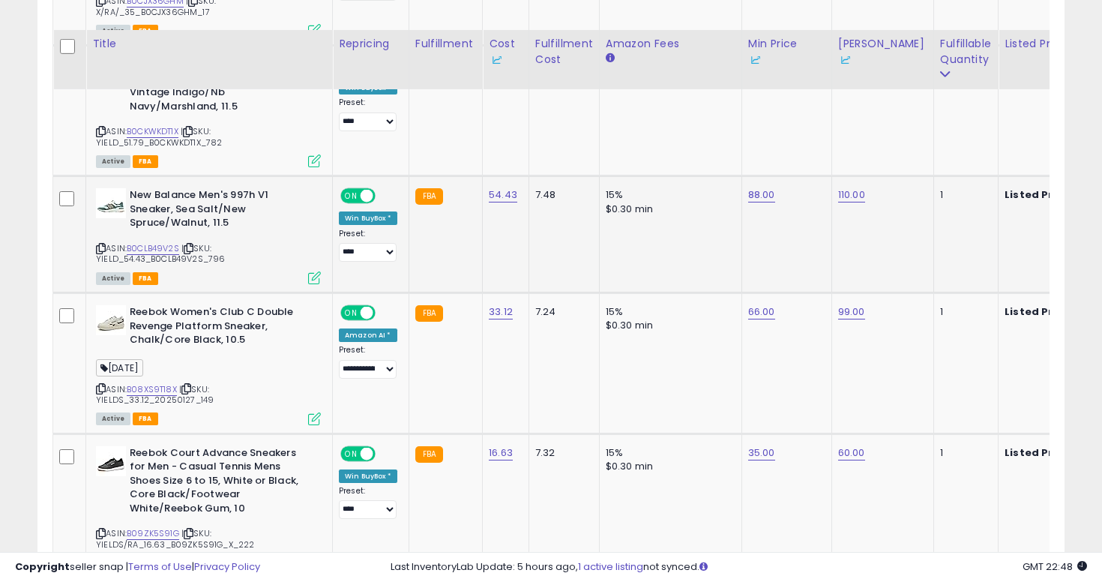
click at [100, 244] on icon at bounding box center [101, 248] width 10 height 8
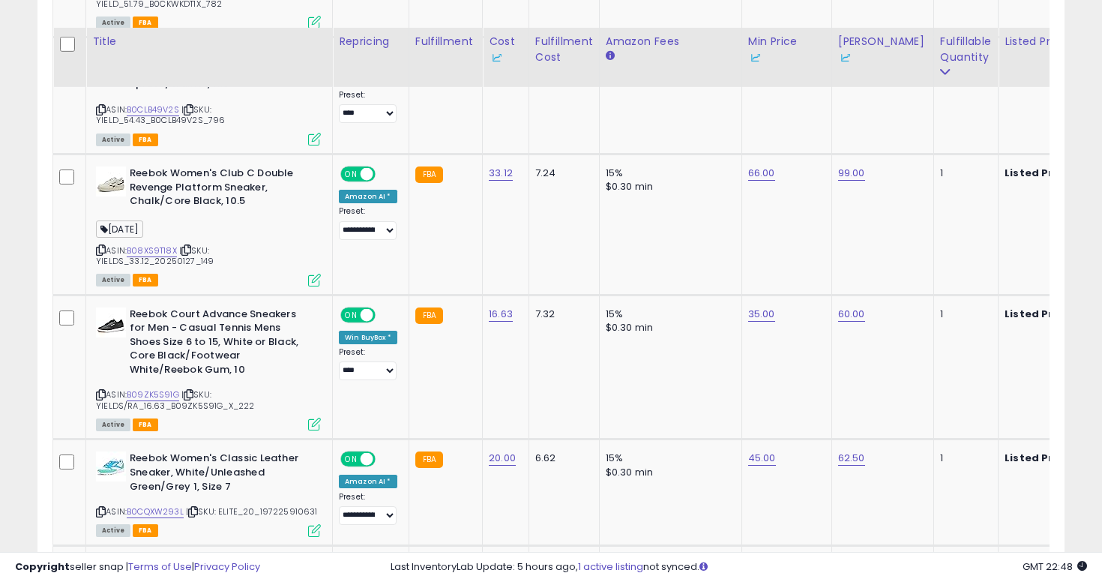
scroll to position [5770, 0]
click at [103, 245] on icon at bounding box center [101, 249] width 10 height 8
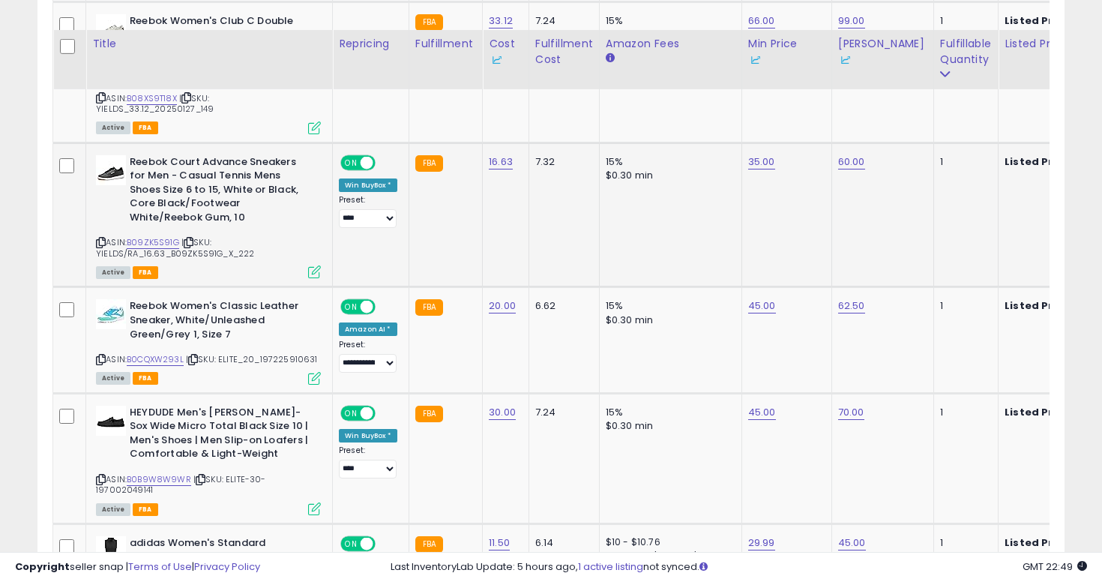
click at [103, 238] on icon at bounding box center [101, 242] width 10 height 8
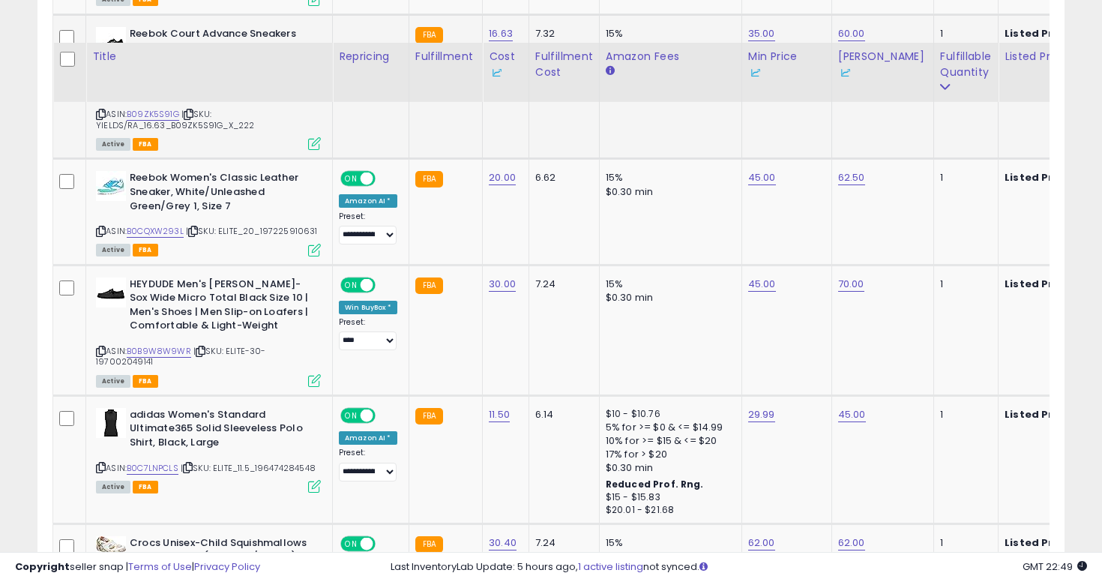
scroll to position [6063, 0]
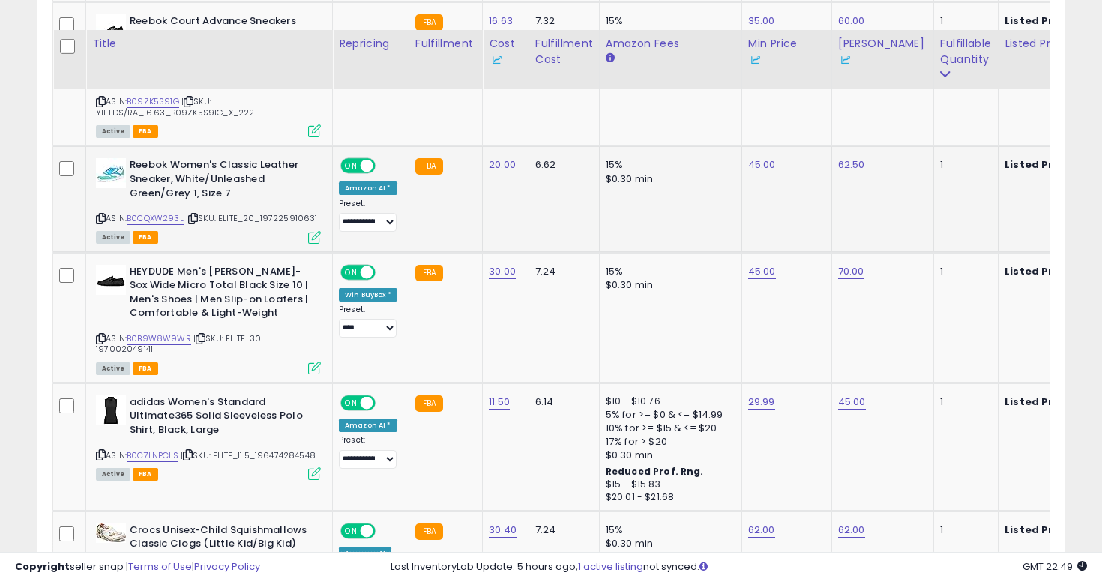
click at [107, 158] on div "ASIN: B0CQXW293L | SKU: ELITE_20_197225910631 Active FBA" at bounding box center [208, 199] width 225 height 83
click at [100, 214] on icon at bounding box center [101, 218] width 10 height 8
click at [760, 157] on link "45.00" at bounding box center [762, 164] width 28 height 15
click at [783, 71] on span at bounding box center [778, 76] width 10 height 10
type input "**"
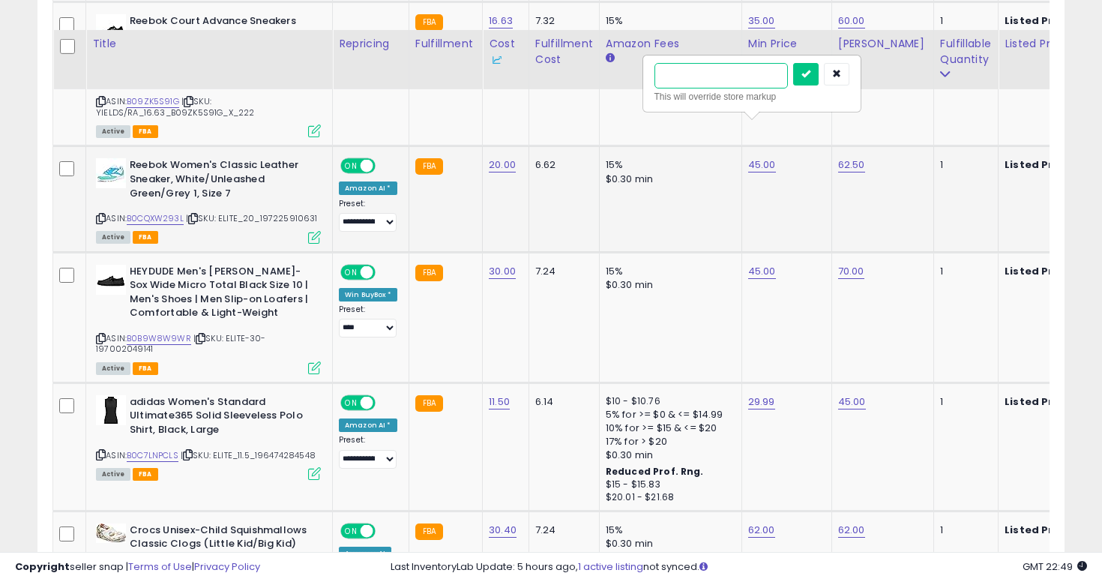
click button "submit" at bounding box center [805, 74] width 25 height 22
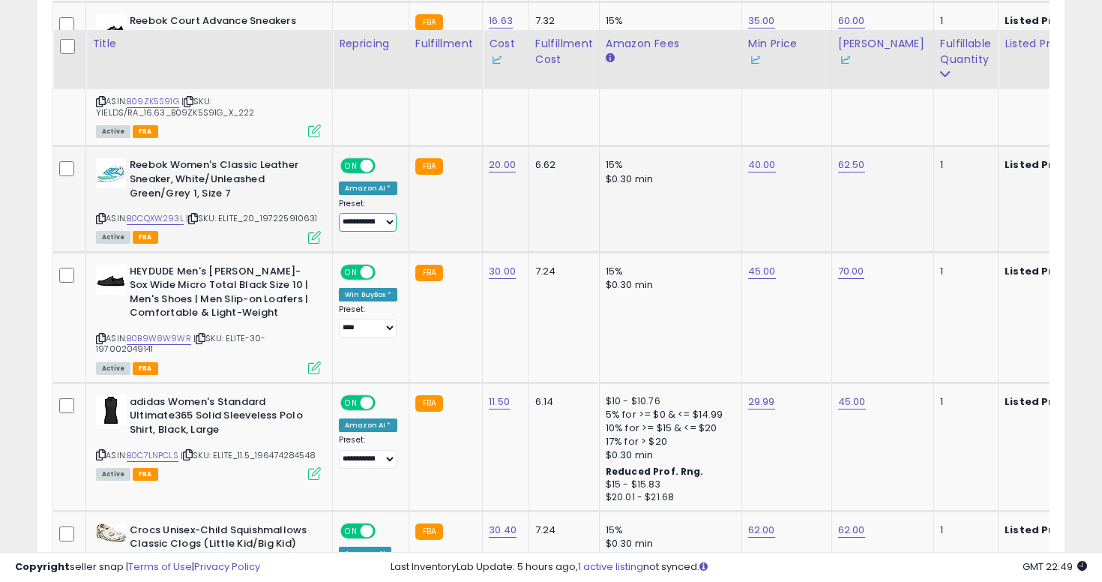
click at [352, 213] on select "**********" at bounding box center [368, 222] width 58 height 19
select select "****"
click at [339, 213] on select "**********" at bounding box center [368, 222] width 58 height 19
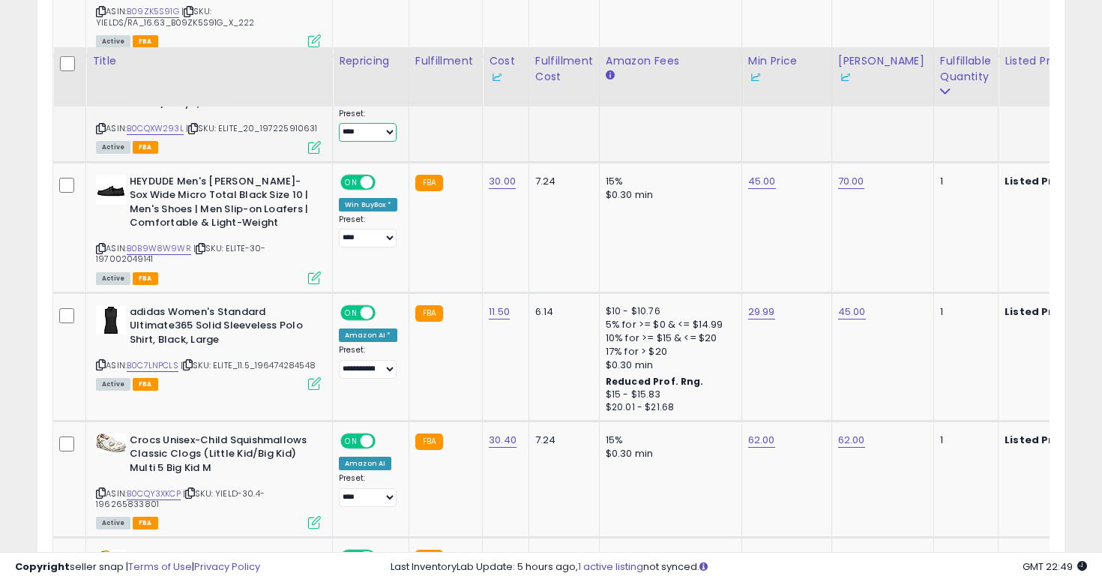
scroll to position [6170, 0]
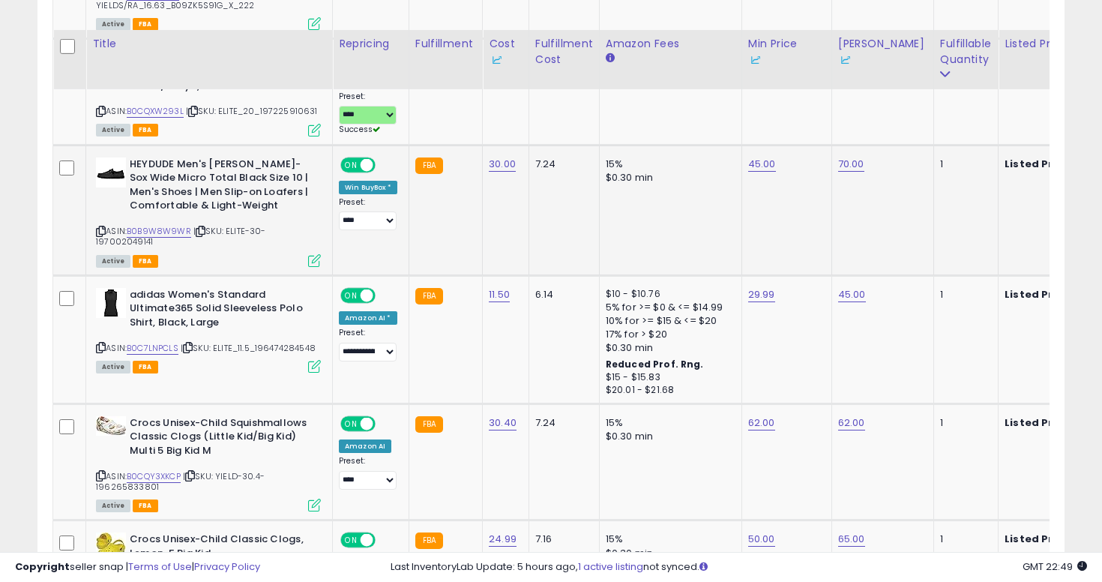
click at [100, 227] on icon at bounding box center [101, 231] width 10 height 8
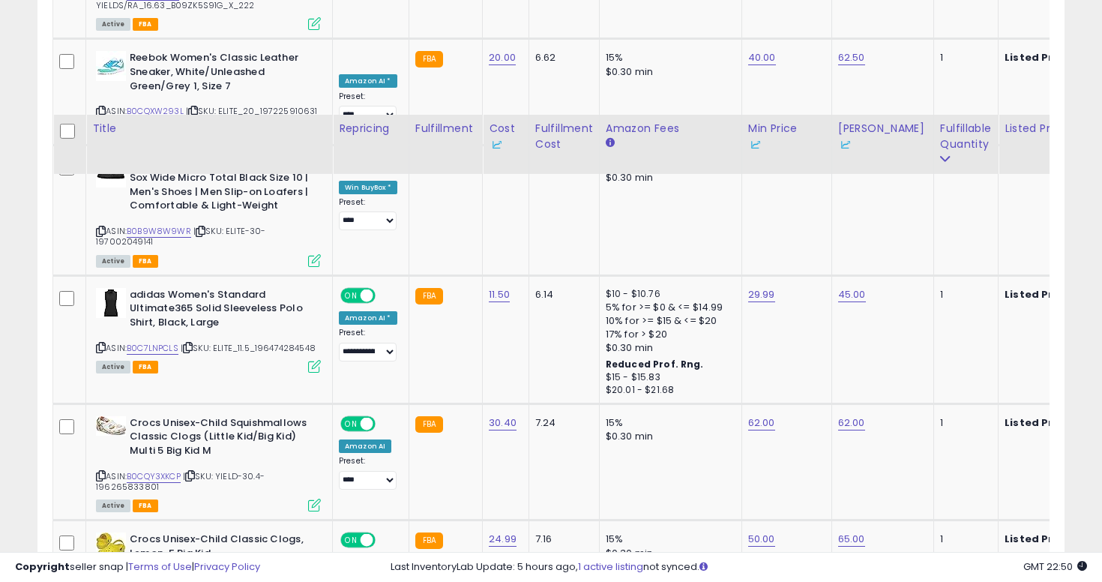
scroll to position [6264, 0]
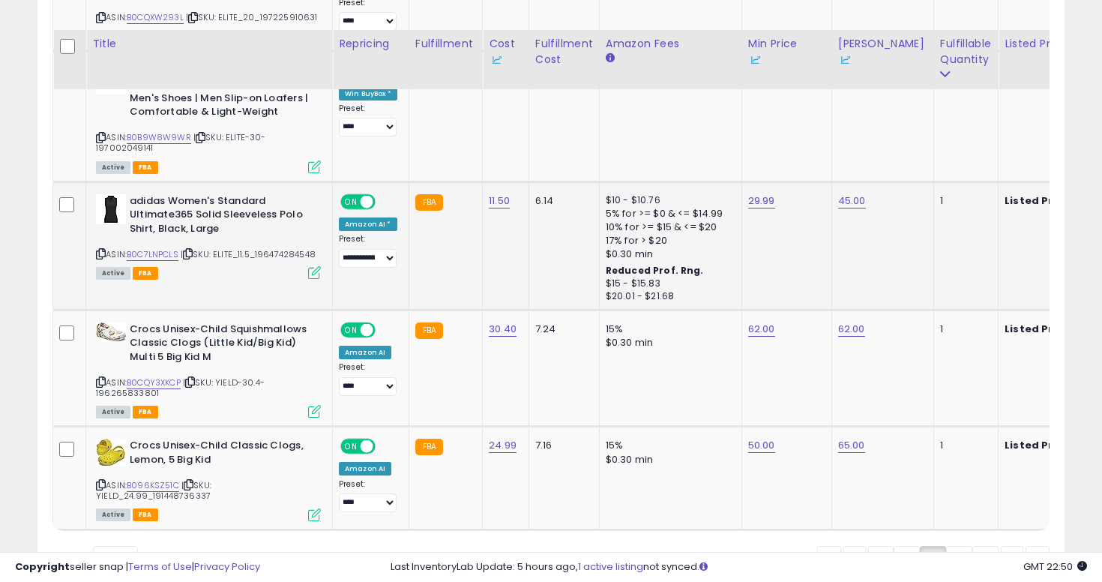
click at [103, 250] on icon at bounding box center [101, 254] width 10 height 8
click at [100, 378] on icon at bounding box center [101, 382] width 10 height 8
click at [99, 480] on icon at bounding box center [101, 484] width 10 height 8
click at [758, 438] on link "50.00" at bounding box center [761, 445] width 27 height 15
click at [783, 341] on span at bounding box center [778, 346] width 10 height 10
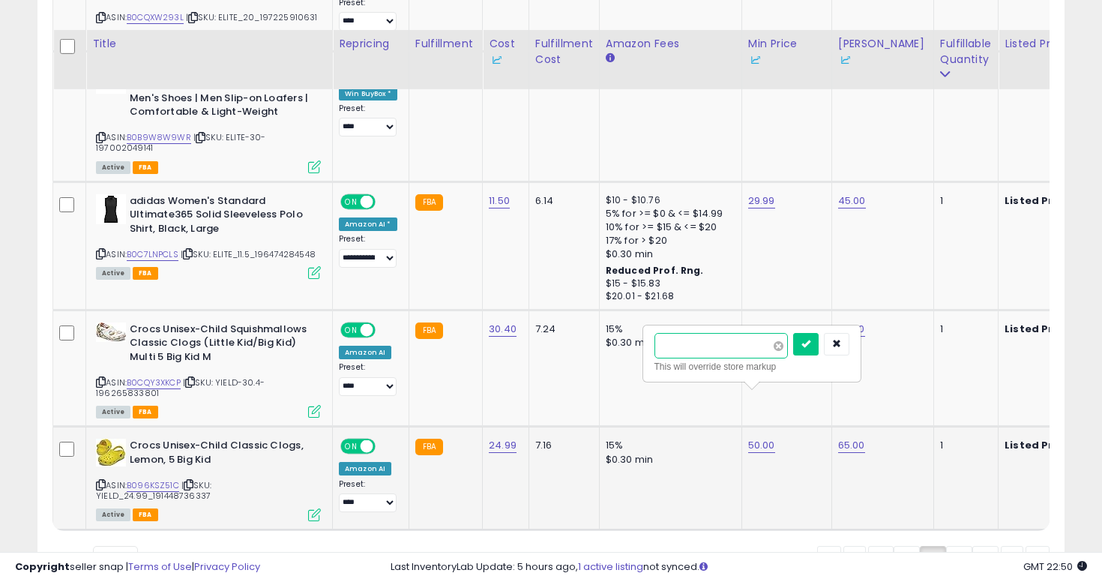
type input "*****"
click button "submit" at bounding box center [805, 344] width 25 height 22
click at [851, 438] on link "65.00" at bounding box center [851, 445] width 27 height 15
click at [873, 341] on span at bounding box center [868, 346] width 10 height 10
type input "**"
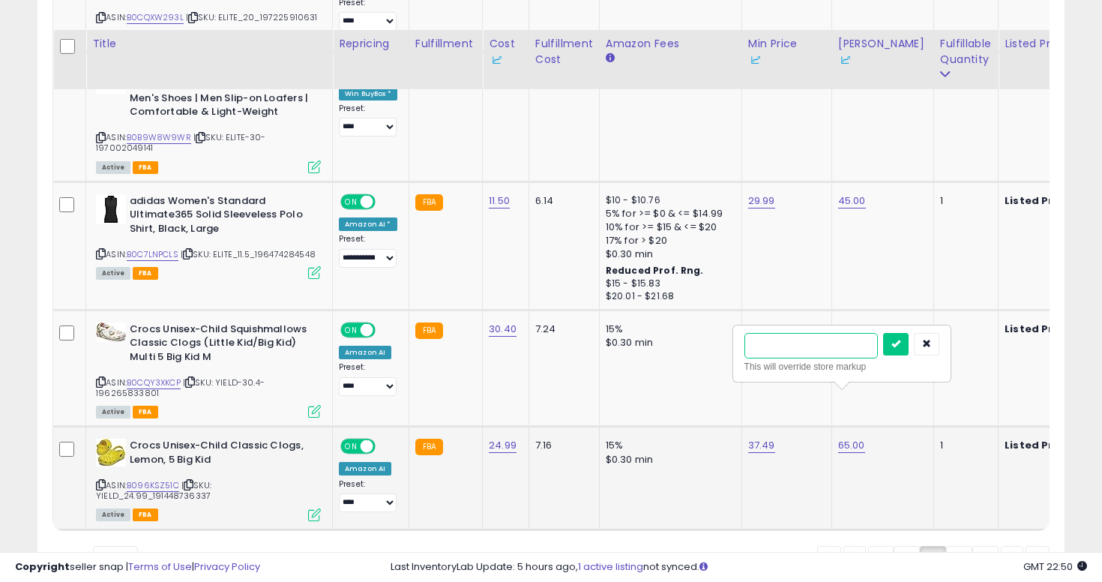
click button "submit" at bounding box center [895, 344] width 25 height 22
click at [375, 493] on select "**********" at bounding box center [368, 502] width 58 height 19
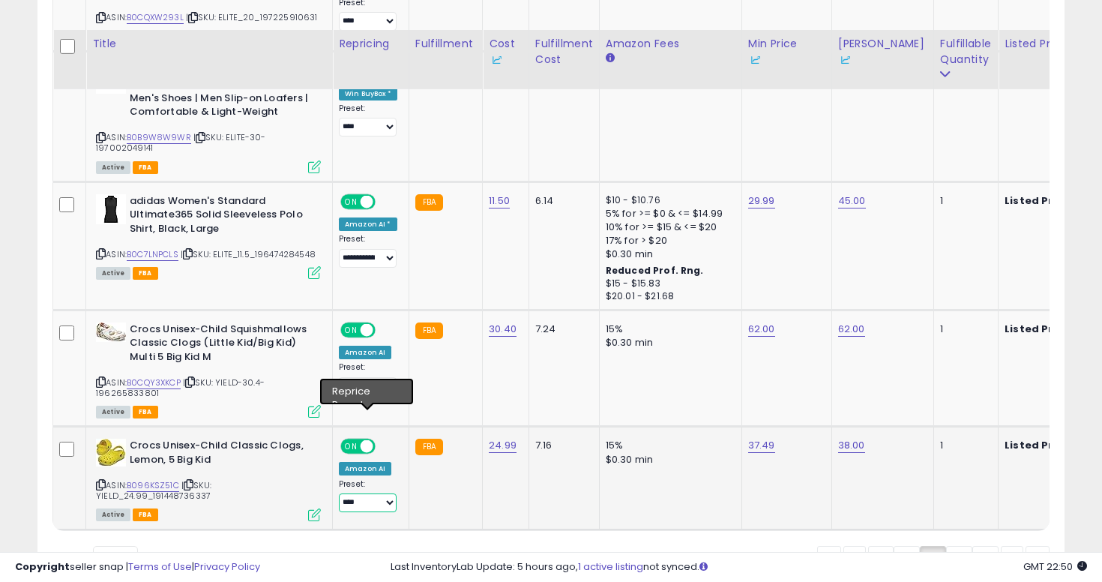
select select "**********"
click at [339, 493] on select "**********" at bounding box center [368, 502] width 58 height 19
click at [953, 546] on link "8" at bounding box center [959, 558] width 26 height 25
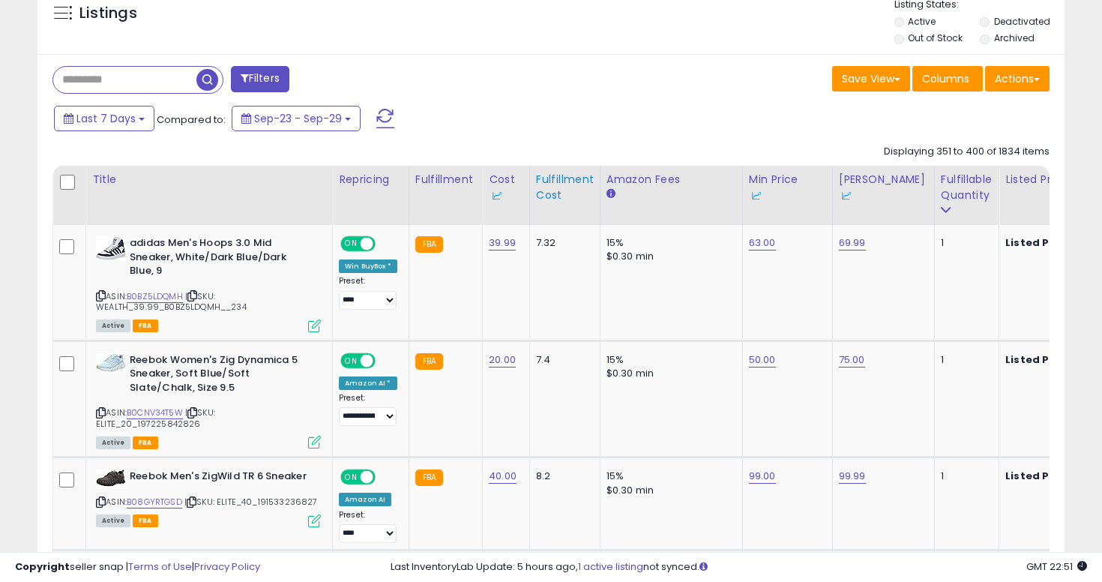
scroll to position [609, 0]
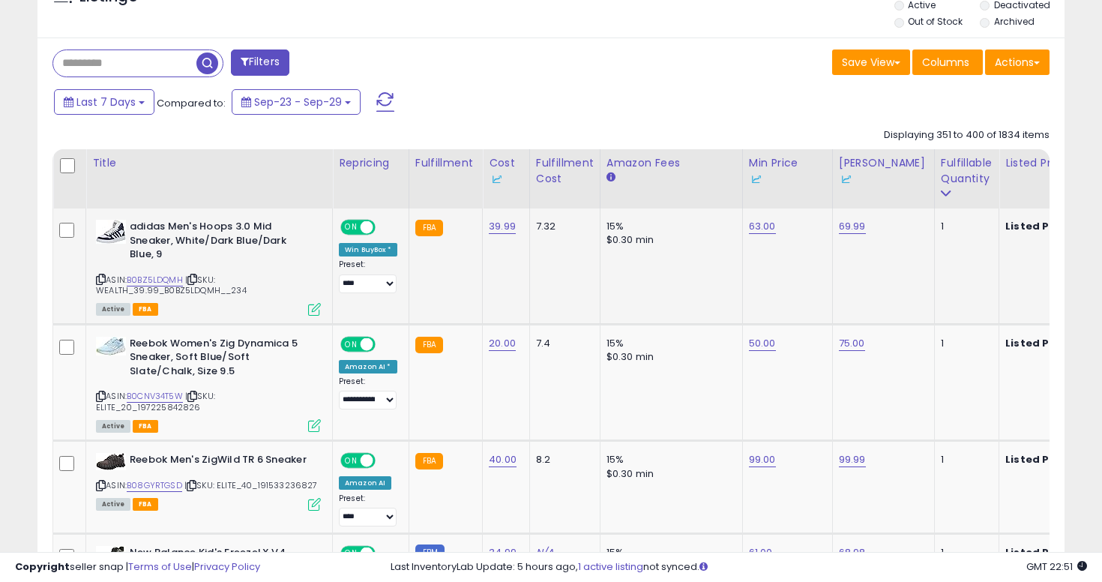
click at [104, 275] on icon at bounding box center [101, 279] width 10 height 8
click at [842, 219] on link "69.99" at bounding box center [852, 226] width 27 height 15
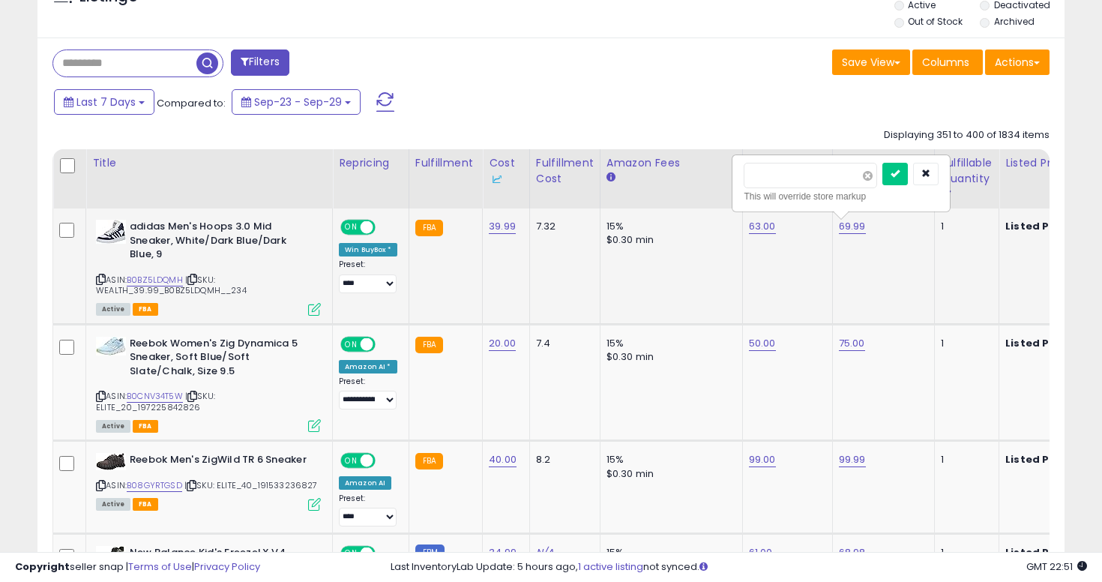
click at [872, 171] on span at bounding box center [868, 176] width 10 height 10
type input "**"
click button "submit" at bounding box center [894, 174] width 25 height 22
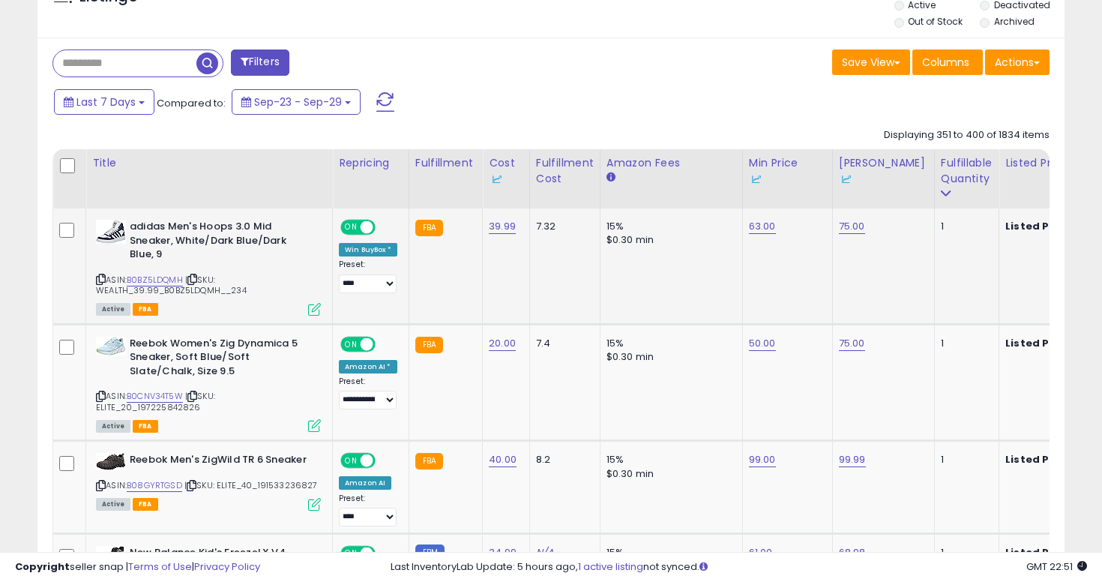
click at [757, 208] on td "63.00" at bounding box center [787, 265] width 90 height 115
click at [760, 219] on link "63.00" at bounding box center [762, 226] width 27 height 15
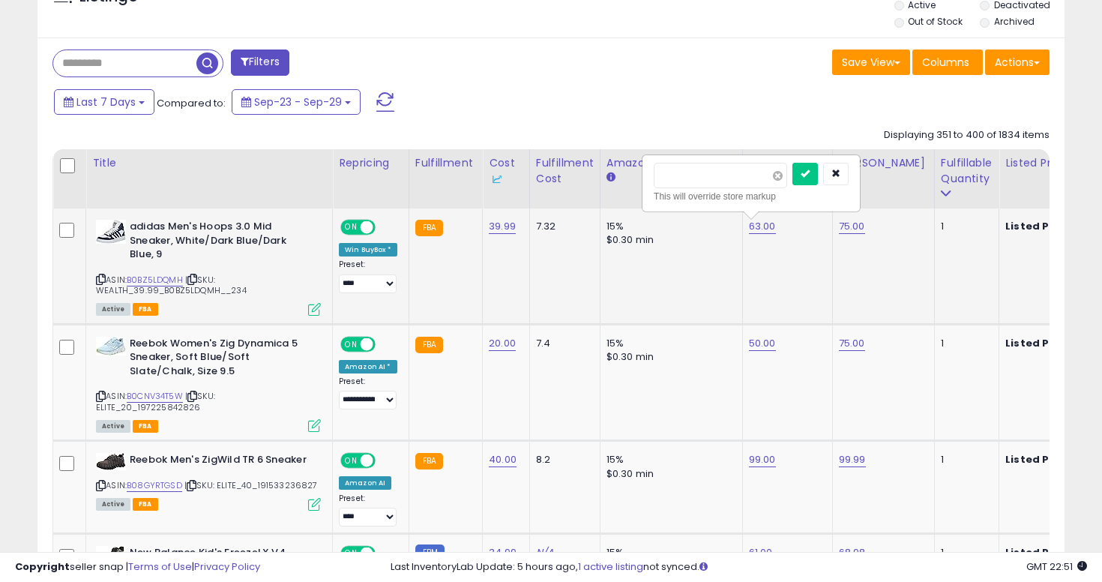
click at [782, 171] on span at bounding box center [778, 176] width 10 height 10
type input "**"
click button "submit" at bounding box center [804, 174] width 25 height 22
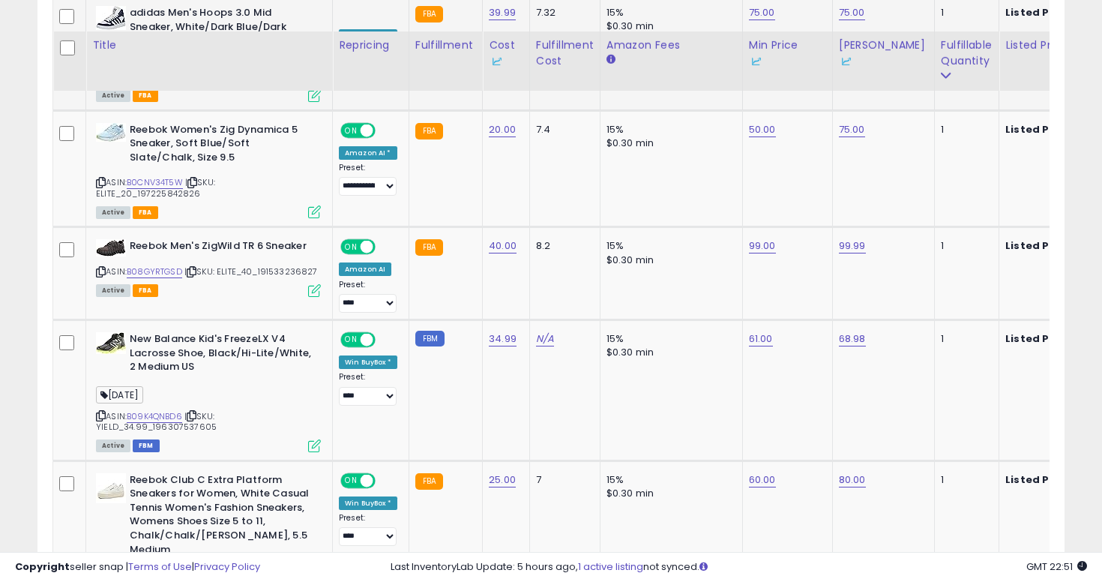
scroll to position [824, 0]
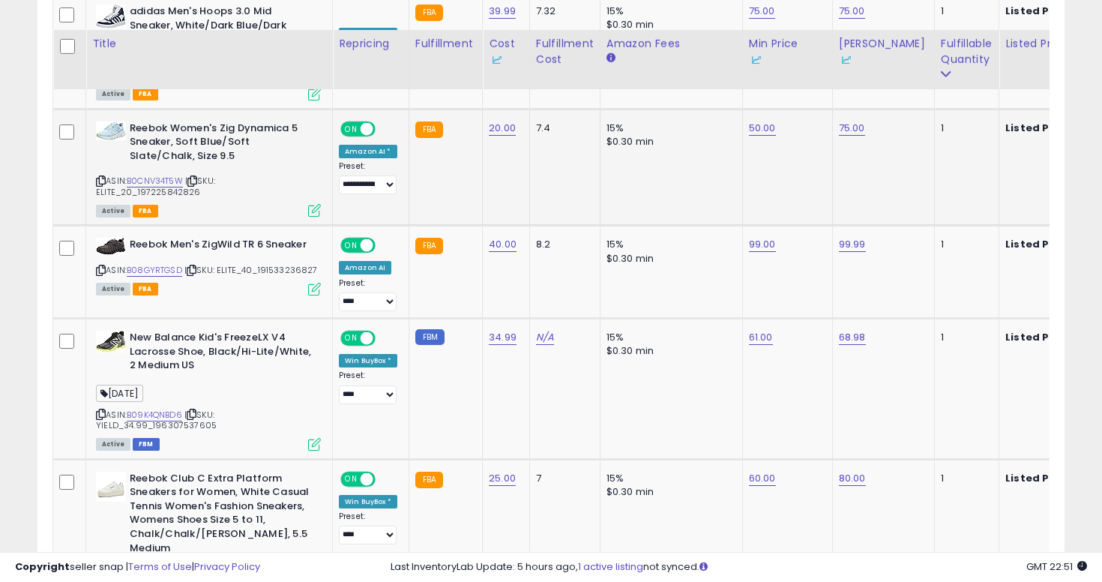
click at [102, 177] on icon at bounding box center [101, 181] width 10 height 8
click at [842, 121] on link "75.00" at bounding box center [852, 128] width 26 height 15
click at [872, 73] on span at bounding box center [868, 78] width 10 height 10
type input "*"
type input "**"
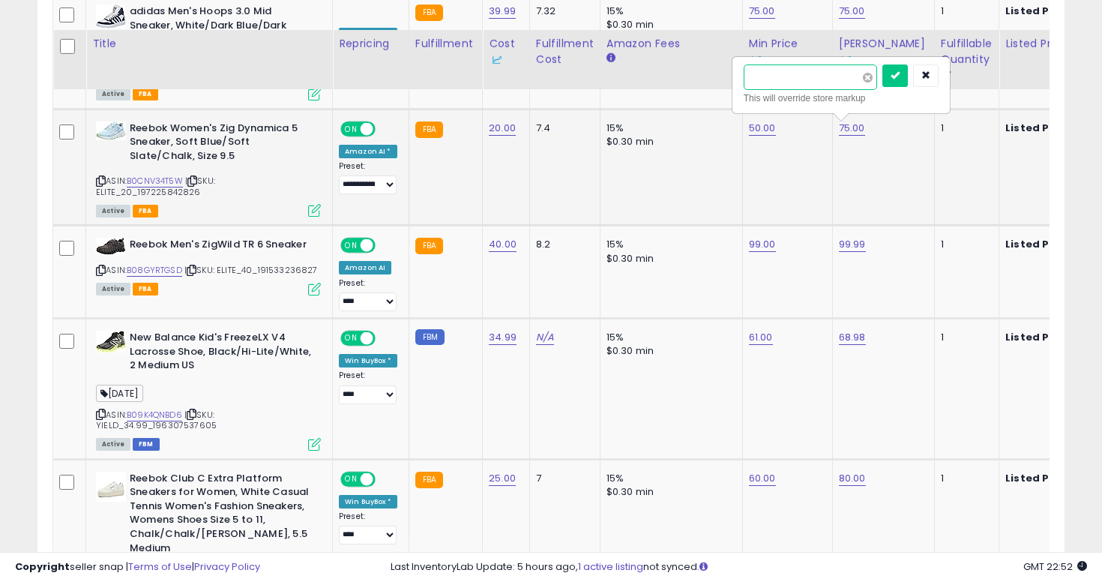
click button "submit" at bounding box center [894, 75] width 25 height 22
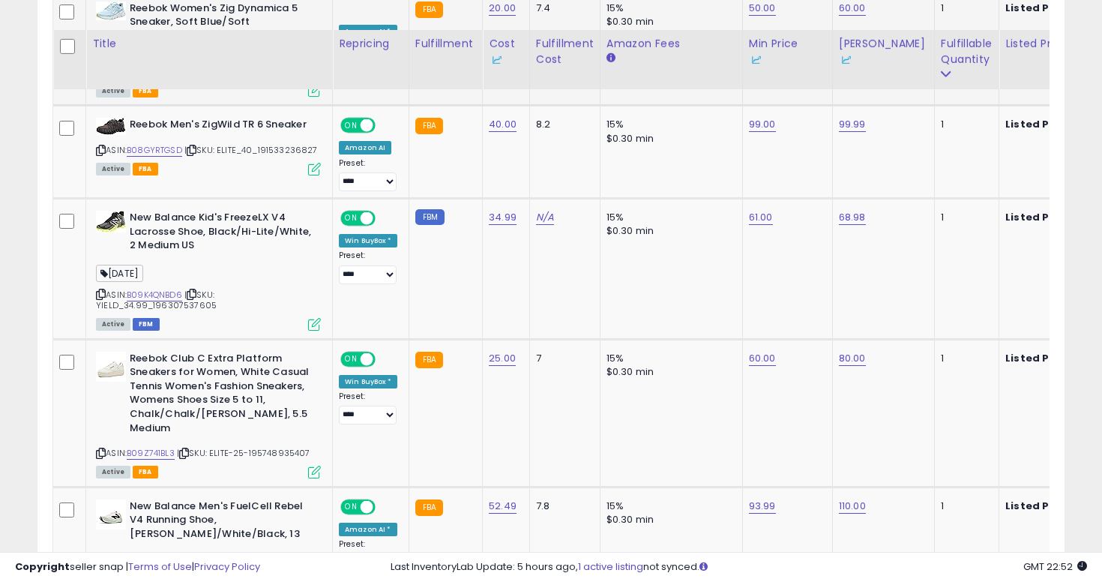
scroll to position [1048, 0]
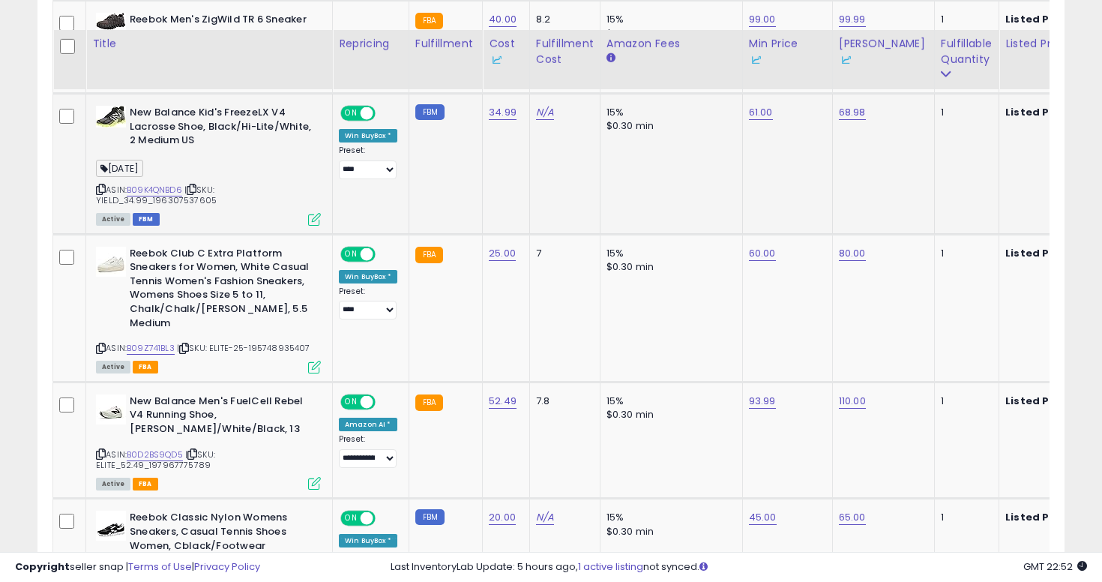
click at [101, 185] on icon at bounding box center [101, 189] width 10 height 8
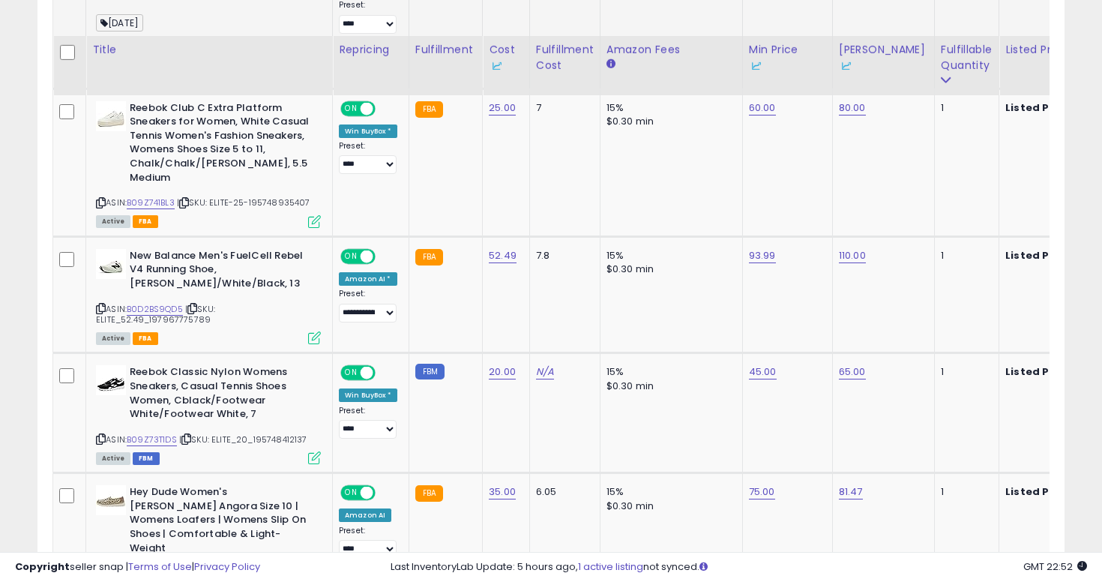
scroll to position [1203, 0]
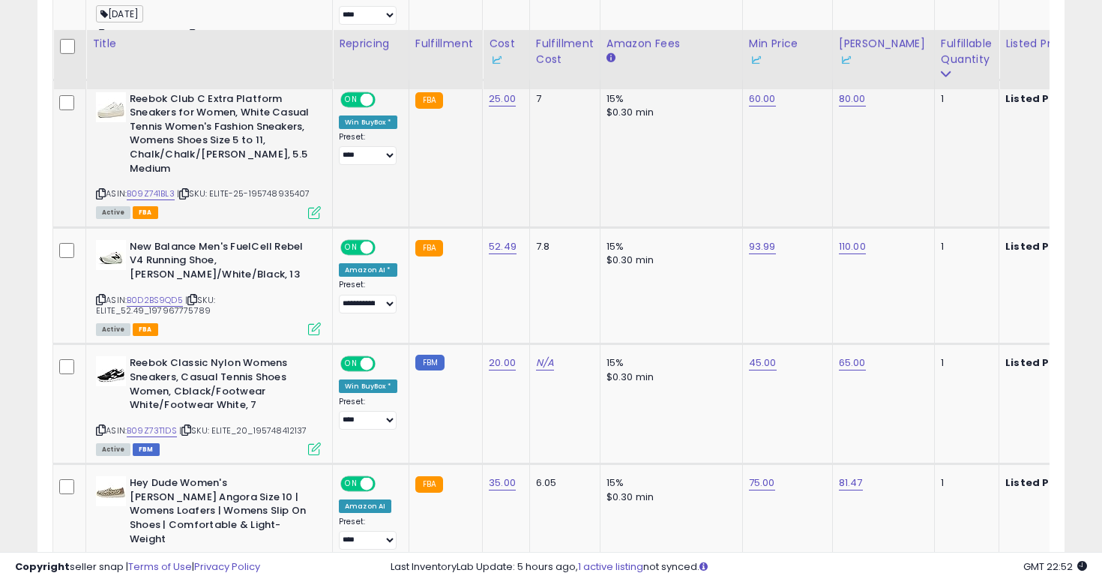
click at [102, 190] on icon at bounding box center [101, 194] width 10 height 8
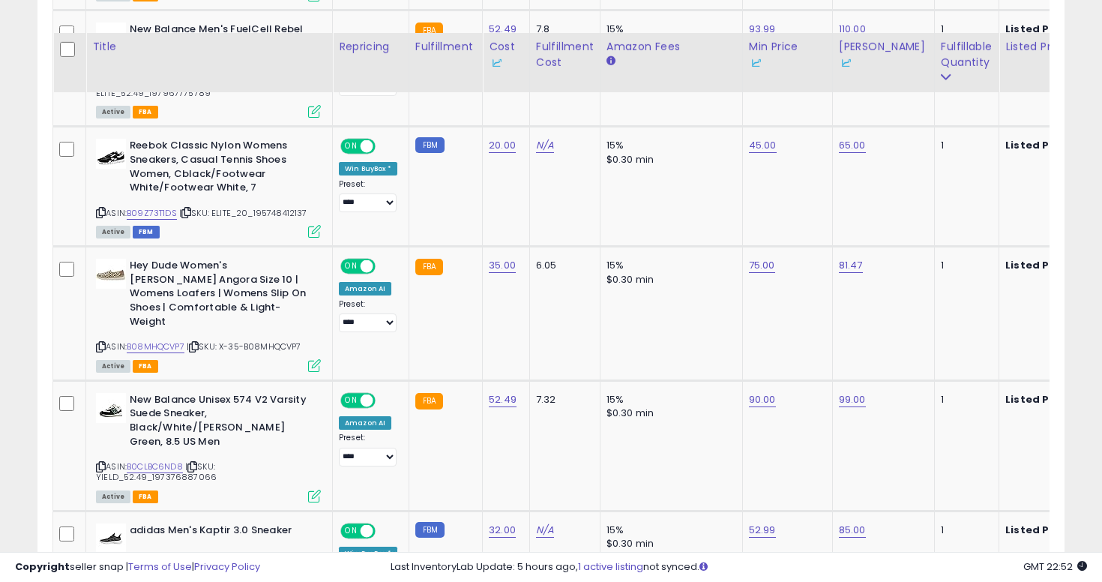
scroll to position [1425, 0]
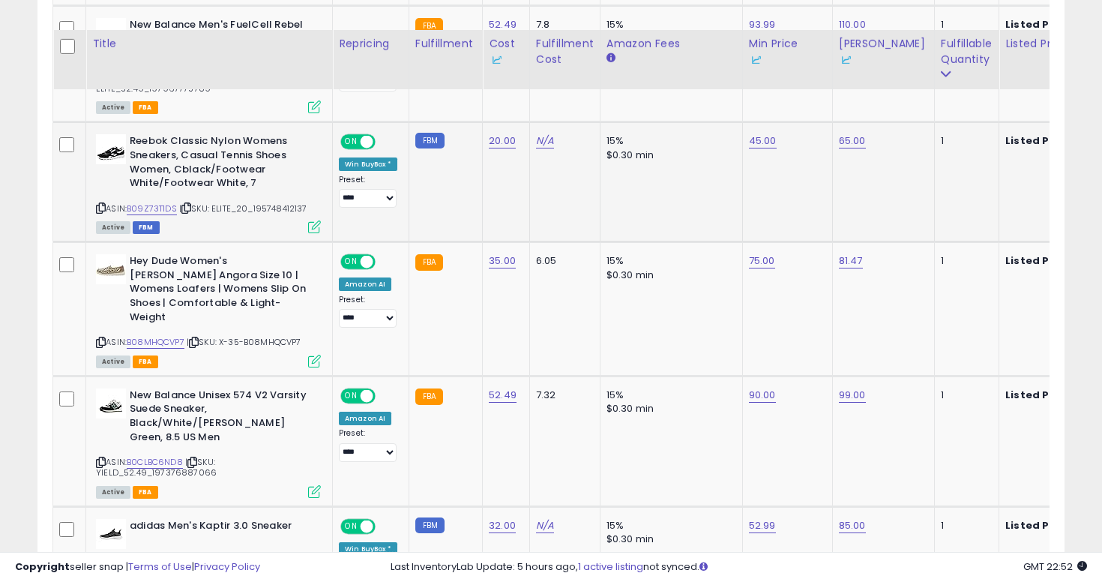
click at [102, 204] on icon at bounding box center [101, 208] width 10 height 8
click at [832, 122] on td "65.00" at bounding box center [883, 182] width 102 height 120
click at [844, 133] on link "65.00" at bounding box center [852, 140] width 27 height 15
click at [877, 78] on input "*****" at bounding box center [809, 90] width 133 height 25
click at [872, 86] on span at bounding box center [868, 91] width 10 height 10
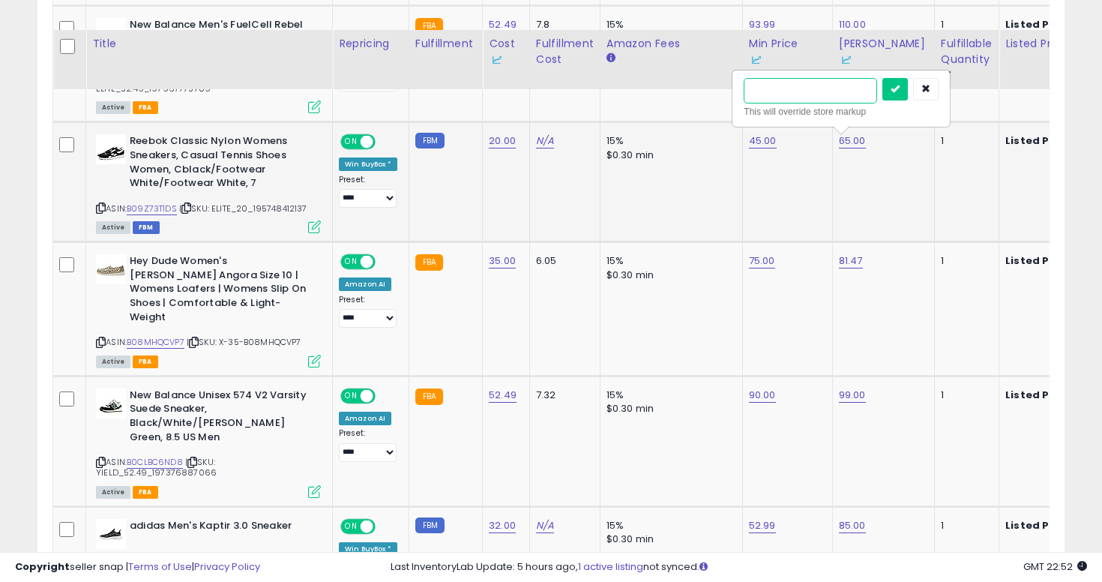
type input "****"
click button "submit" at bounding box center [894, 89] width 25 height 22
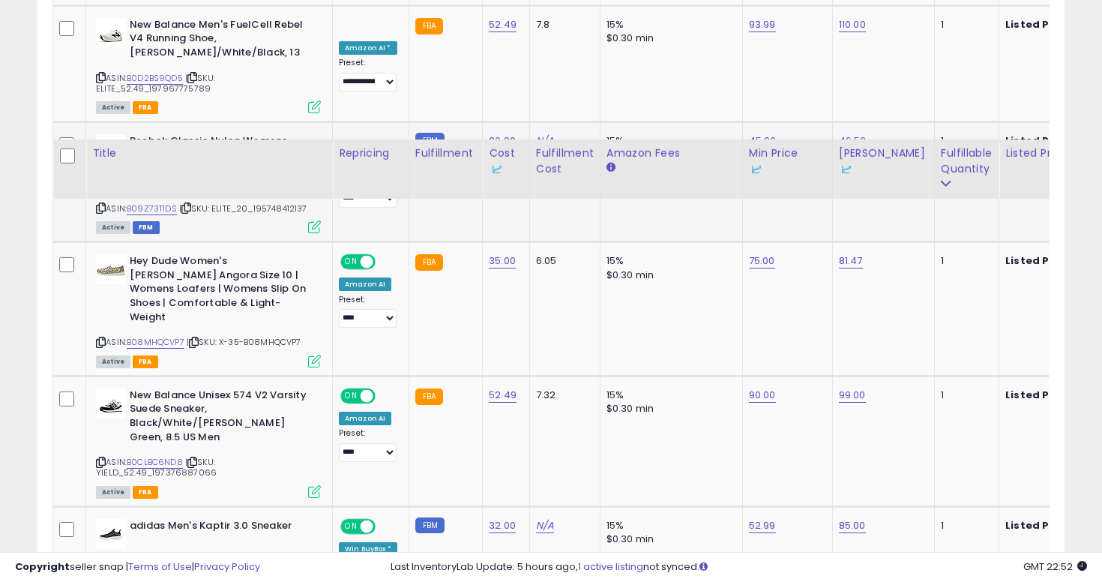
scroll to position [1578, 0]
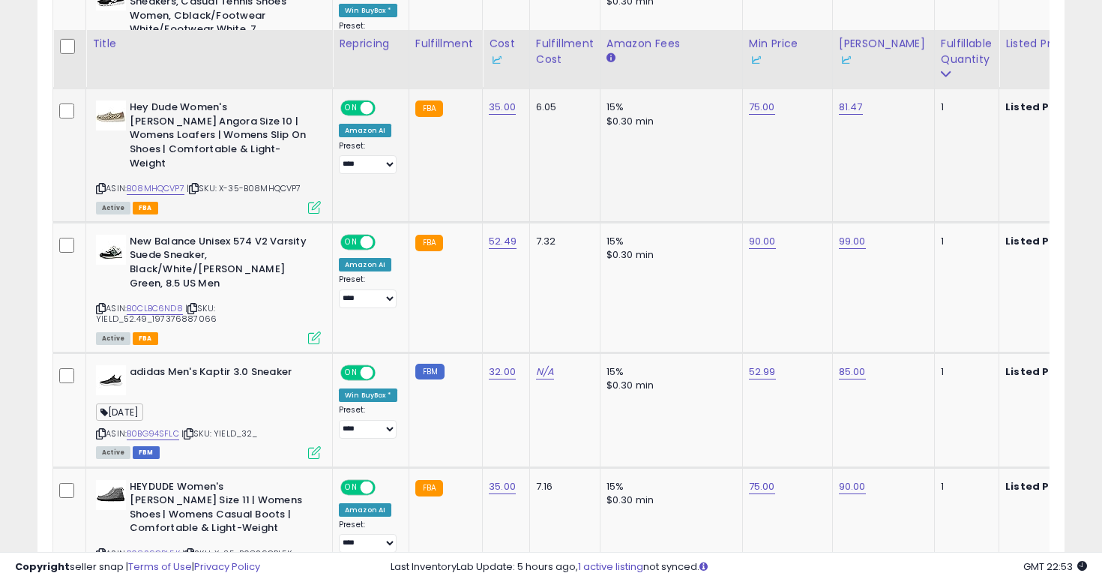
click at [100, 184] on icon at bounding box center [101, 188] width 10 height 8
click at [761, 100] on link "75.00" at bounding box center [762, 107] width 26 height 15
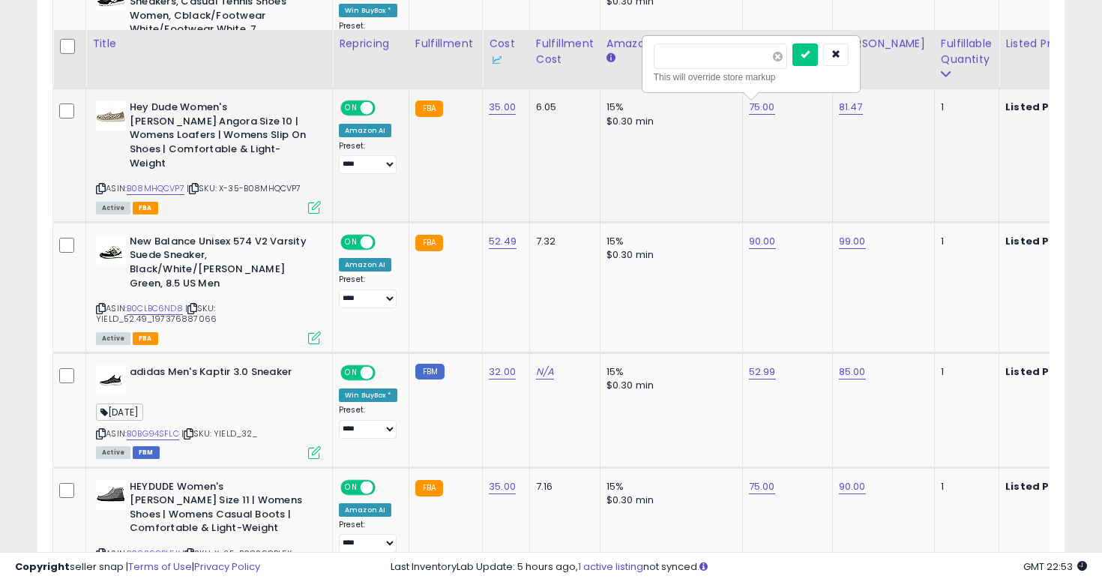
click at [782, 52] on span at bounding box center [778, 57] width 10 height 10
type input "**"
click button "submit" at bounding box center [804, 54] width 25 height 22
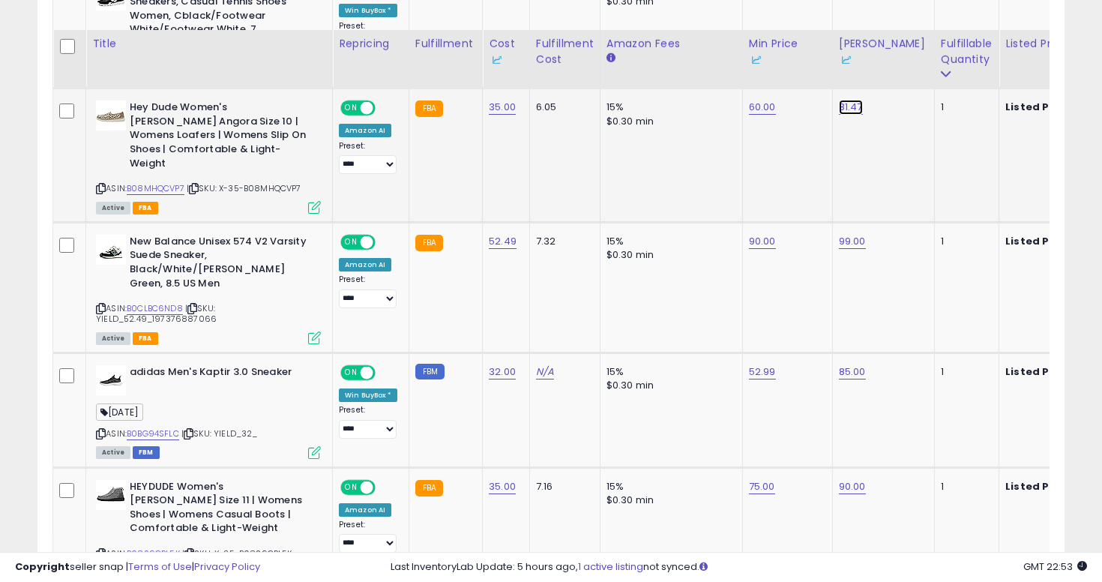
click at [842, 100] on link "81.47" at bounding box center [851, 107] width 24 height 15
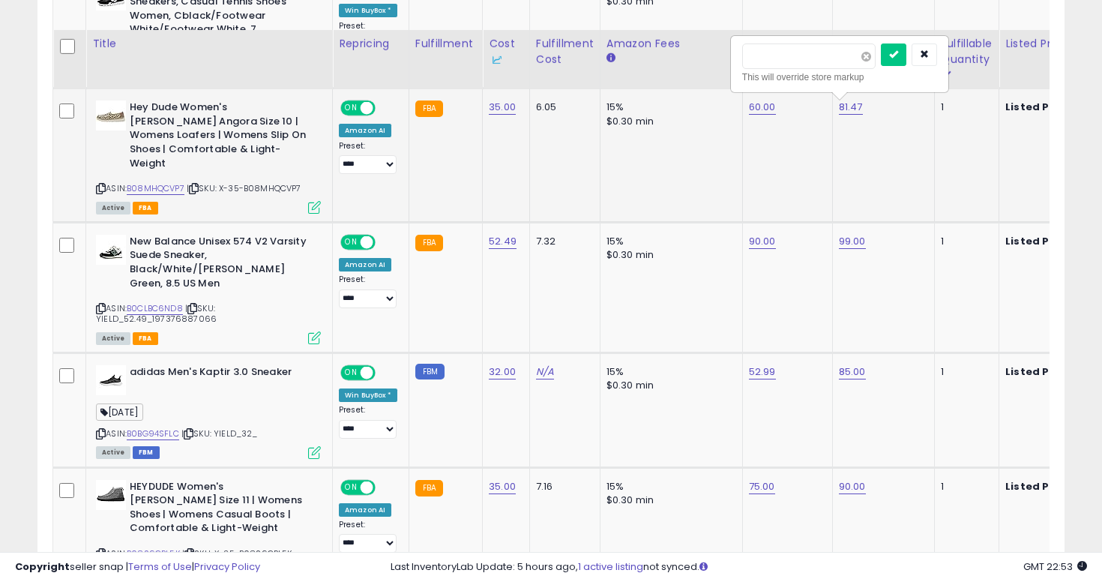
click at [871, 52] on span at bounding box center [866, 57] width 10 height 10
type input "**"
click button "submit" at bounding box center [893, 54] width 25 height 22
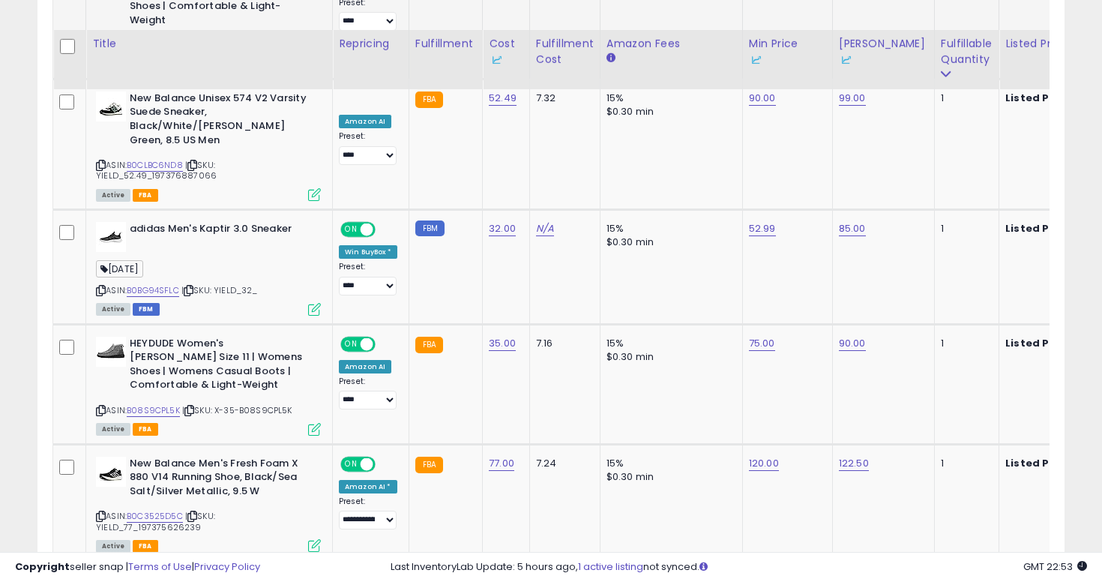
scroll to position [1589, 0]
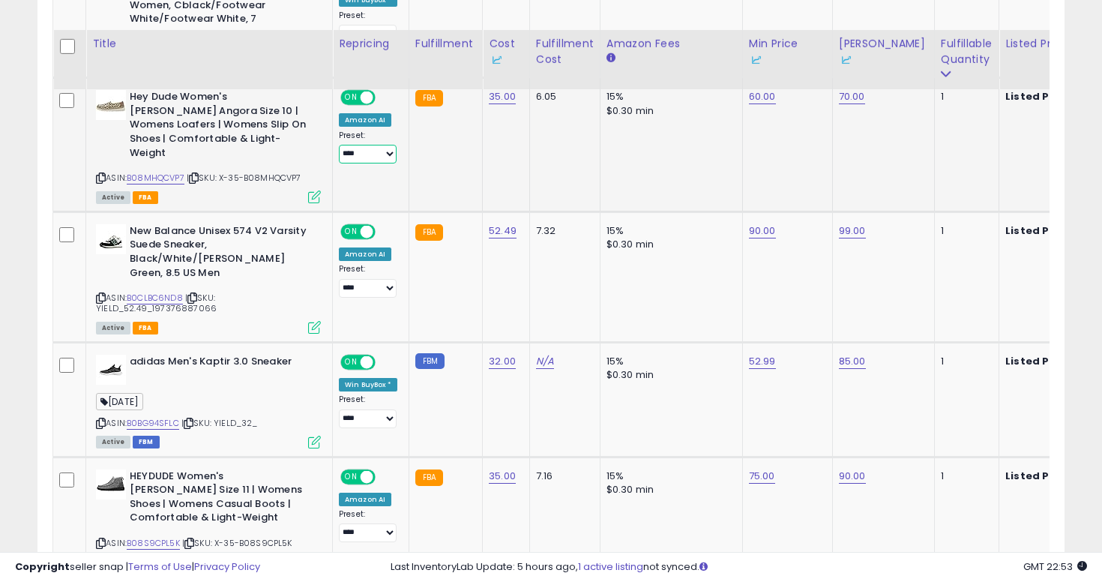
click at [359, 145] on select "**********" at bounding box center [368, 154] width 58 height 19
select select "**********"
click at [339, 145] on select "**********" at bounding box center [368, 154] width 58 height 19
click at [102, 294] on icon at bounding box center [101, 298] width 10 height 8
click at [839, 223] on link "99.00" at bounding box center [852, 230] width 27 height 15
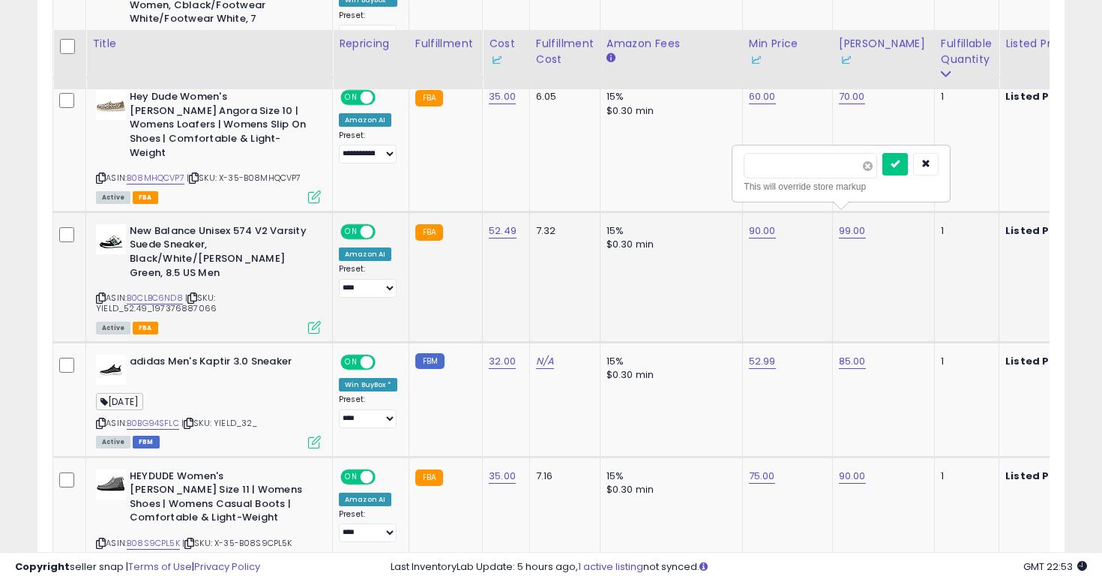
click at [872, 161] on span at bounding box center [868, 166] width 10 height 10
type input "****"
click button "submit" at bounding box center [894, 164] width 25 height 22
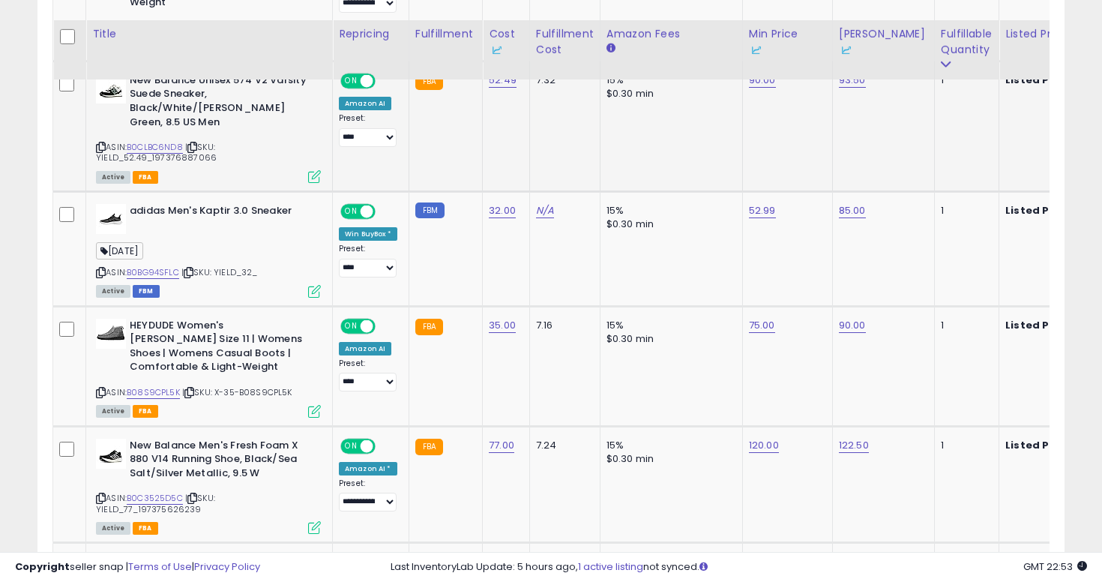
scroll to position [1742, 0]
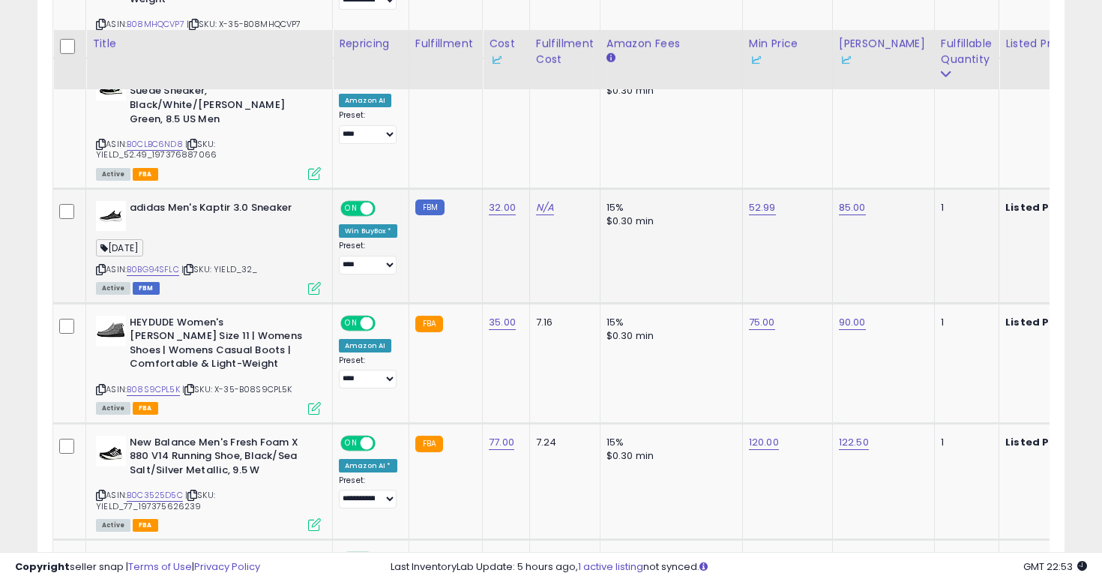
click at [103, 265] on icon at bounding box center [101, 269] width 10 height 8
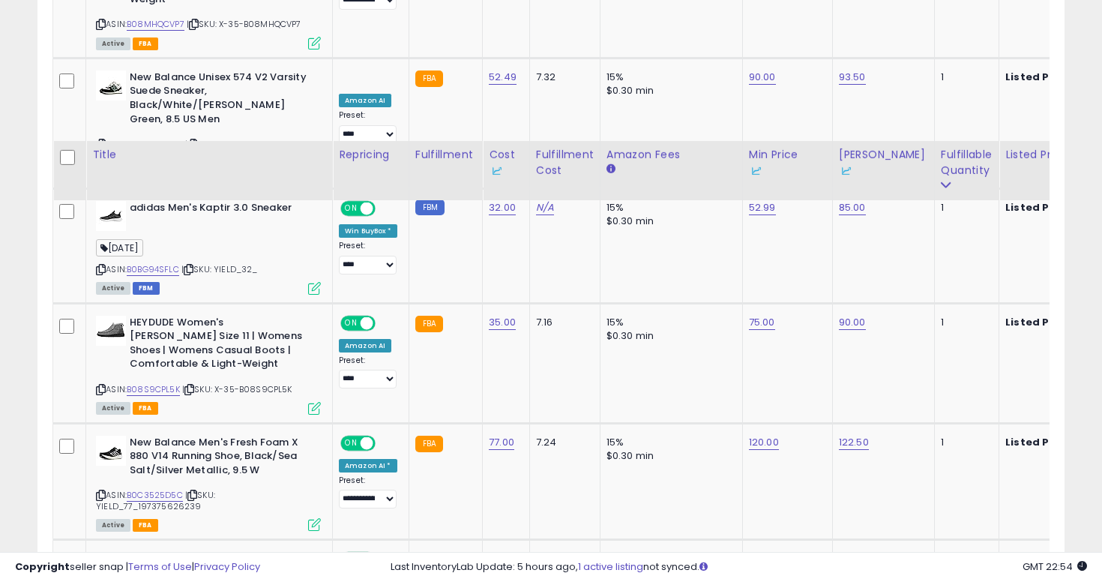
scroll to position [1897, 0]
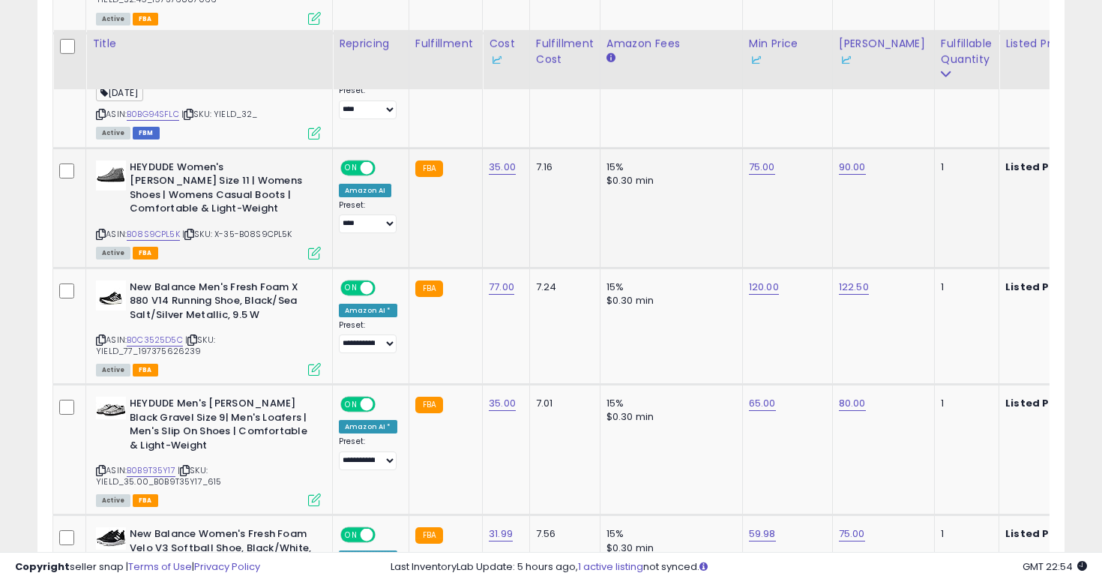
click at [98, 230] on icon at bounding box center [101, 234] width 10 height 8
click at [752, 160] on link "75.00" at bounding box center [762, 167] width 26 height 15
click at [782, 84] on span at bounding box center [778, 89] width 10 height 10
type input "*****"
click button "submit" at bounding box center [804, 87] width 25 height 22
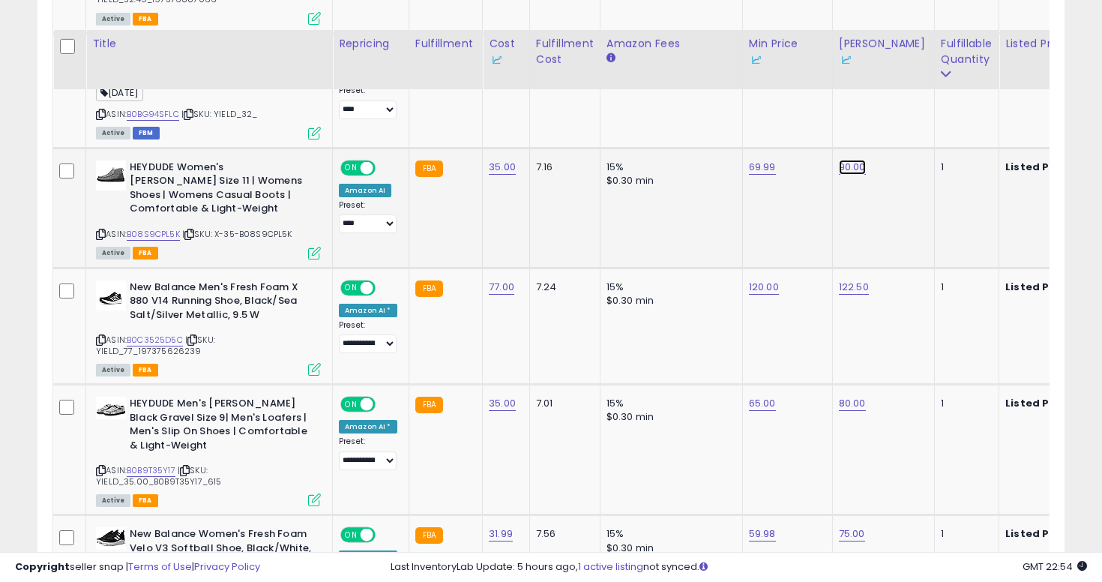
click at [857, 160] on link "90.00" at bounding box center [852, 167] width 27 height 15
click at [872, 84] on span at bounding box center [868, 89] width 10 height 10
type input "*"
type input "**"
click button "submit" at bounding box center [894, 87] width 25 height 22
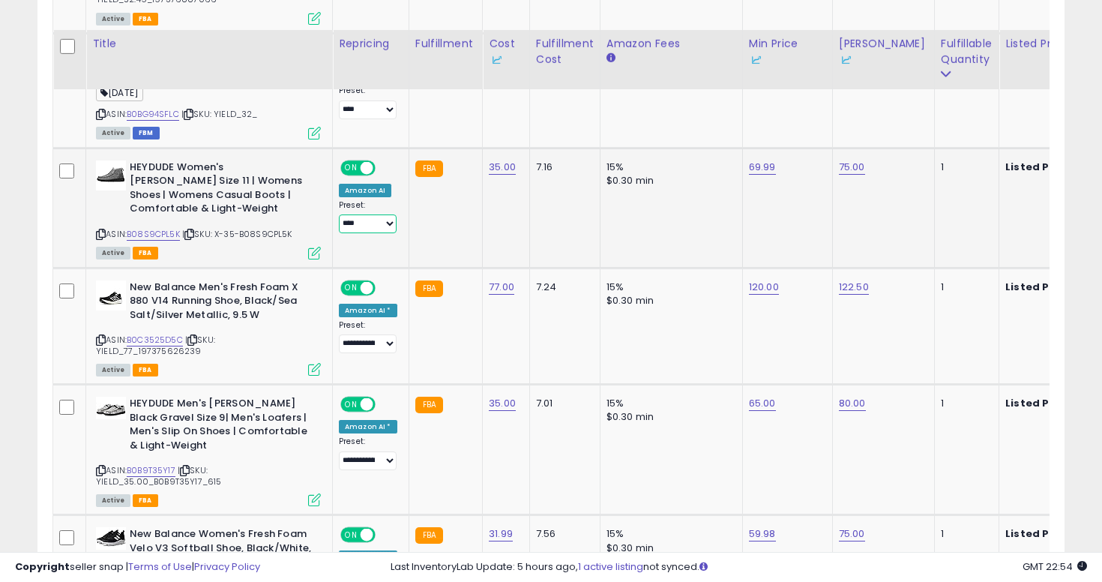
click at [384, 214] on select "**********" at bounding box center [368, 223] width 58 height 19
select select "**********"
click at [339, 214] on select "**********" at bounding box center [368, 223] width 58 height 19
click at [765, 160] on link "69.99" at bounding box center [762, 167] width 27 height 15
type input "*****"
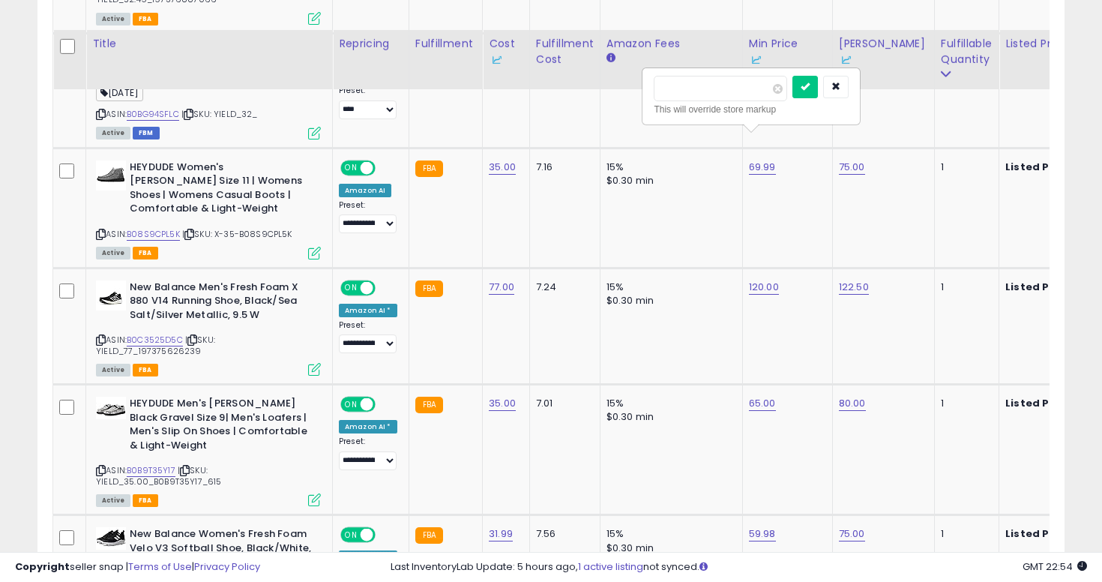
click button "submit" at bounding box center [804, 87] width 25 height 22
click at [847, 160] on link "75.00" at bounding box center [852, 167] width 26 height 15
click at [872, 84] on span at bounding box center [868, 89] width 10 height 10
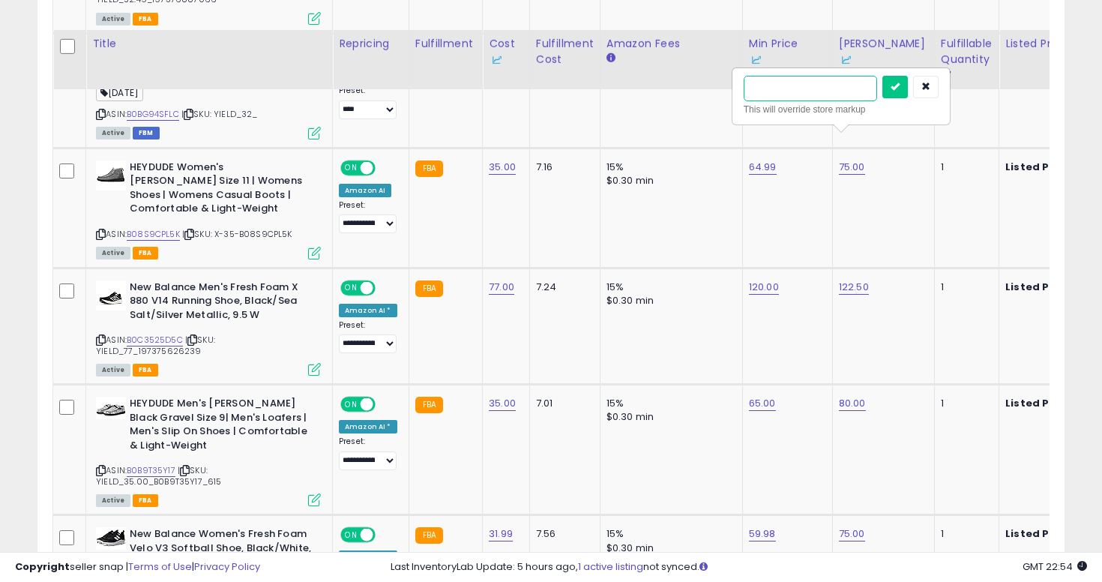
type input "**"
click button "submit" at bounding box center [894, 87] width 25 height 22
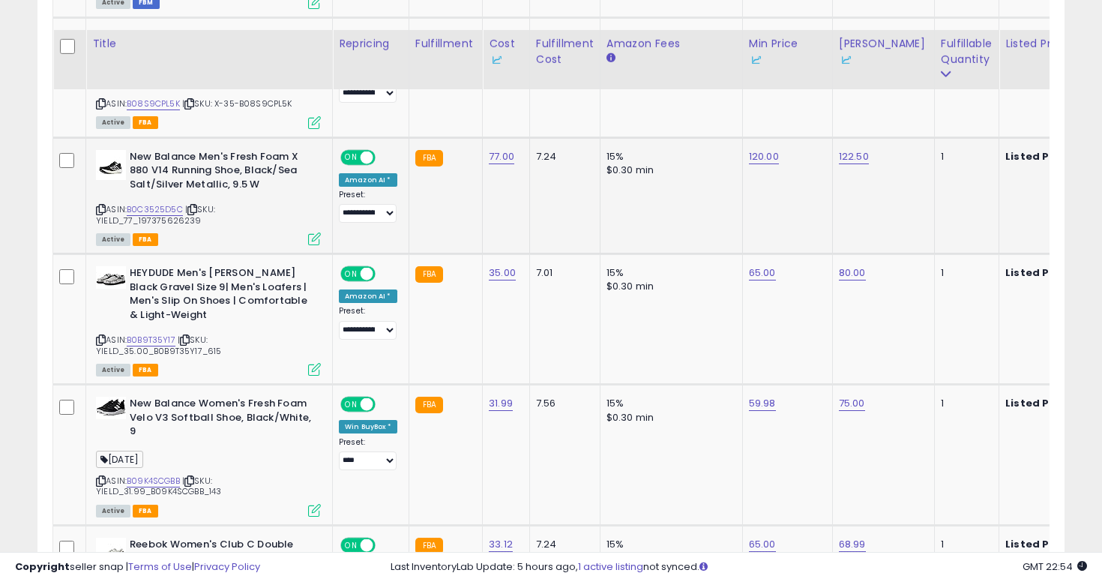
scroll to position [2035, 0]
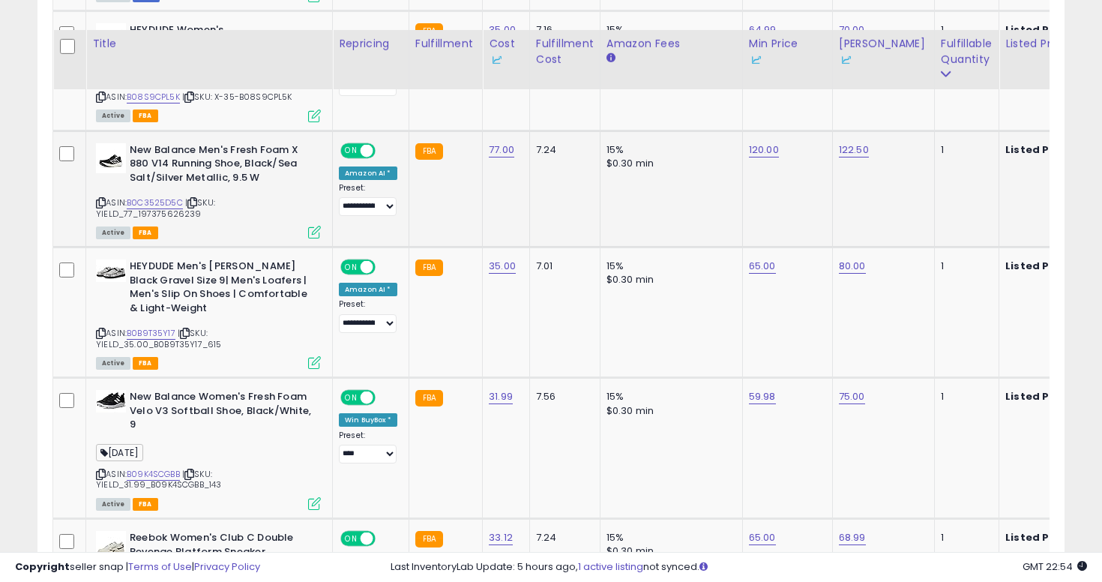
click at [99, 199] on icon at bounding box center [101, 203] width 10 height 8
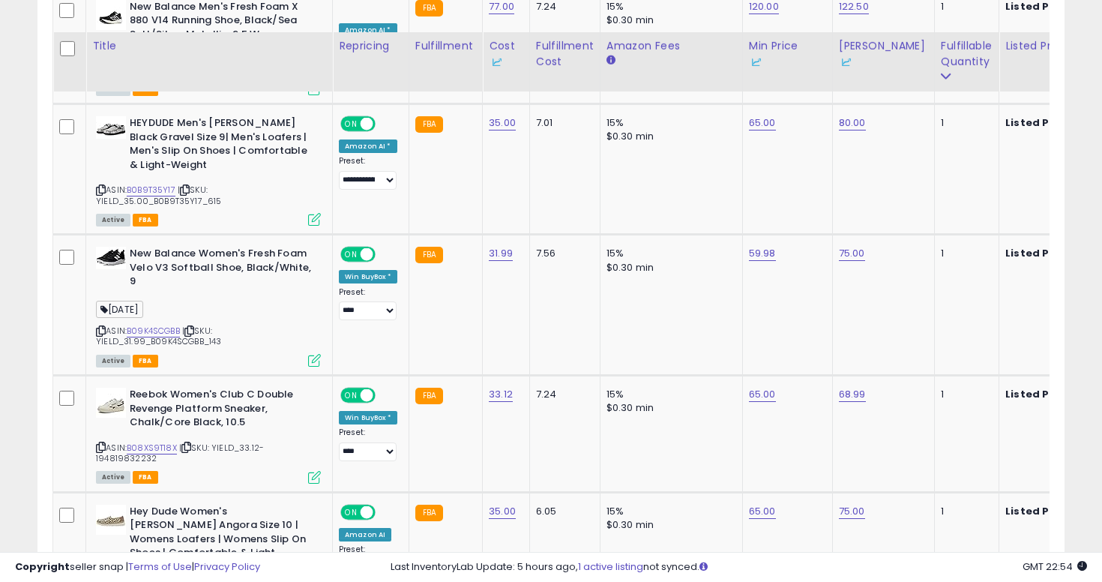
scroll to position [2180, 0]
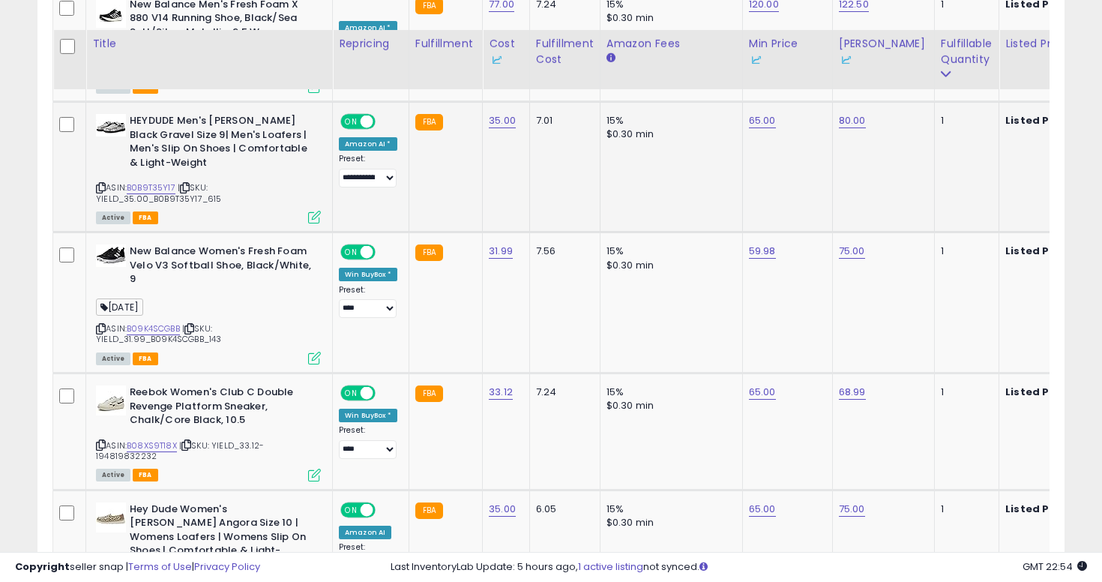
click at [100, 184] on icon at bounding box center [101, 188] width 10 height 8
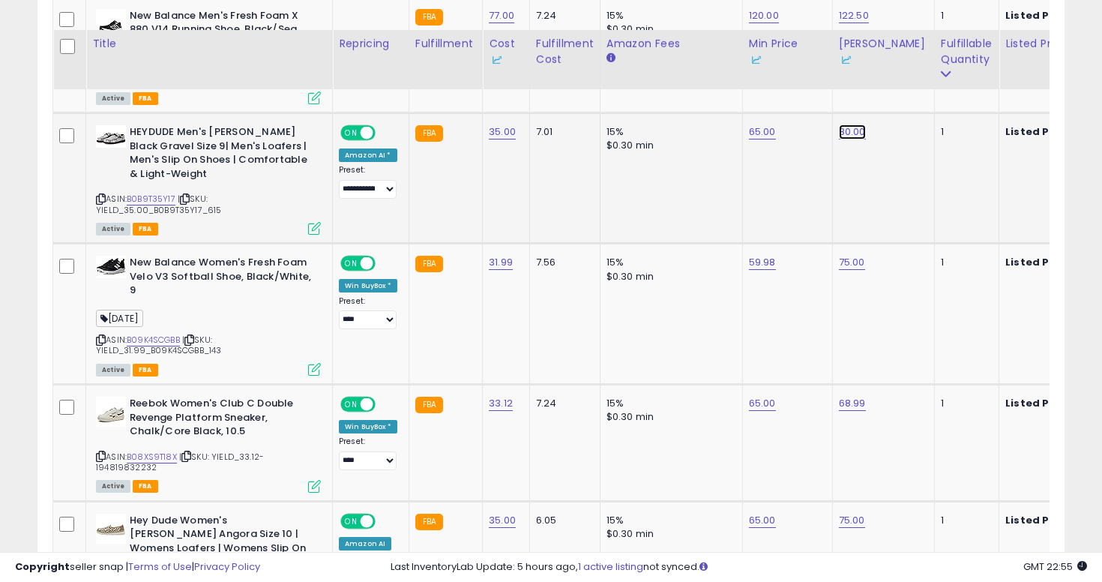
click at [854, 124] on link "80.00" at bounding box center [852, 131] width 27 height 15
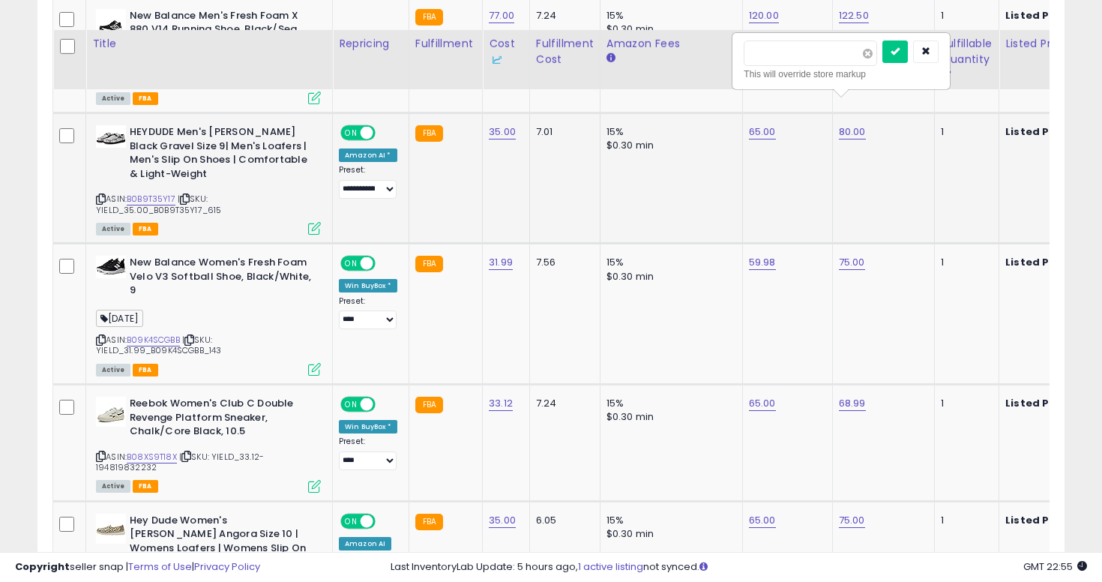
click at [872, 49] on span at bounding box center [868, 54] width 10 height 10
type input "****"
click button "submit" at bounding box center [894, 51] width 25 height 22
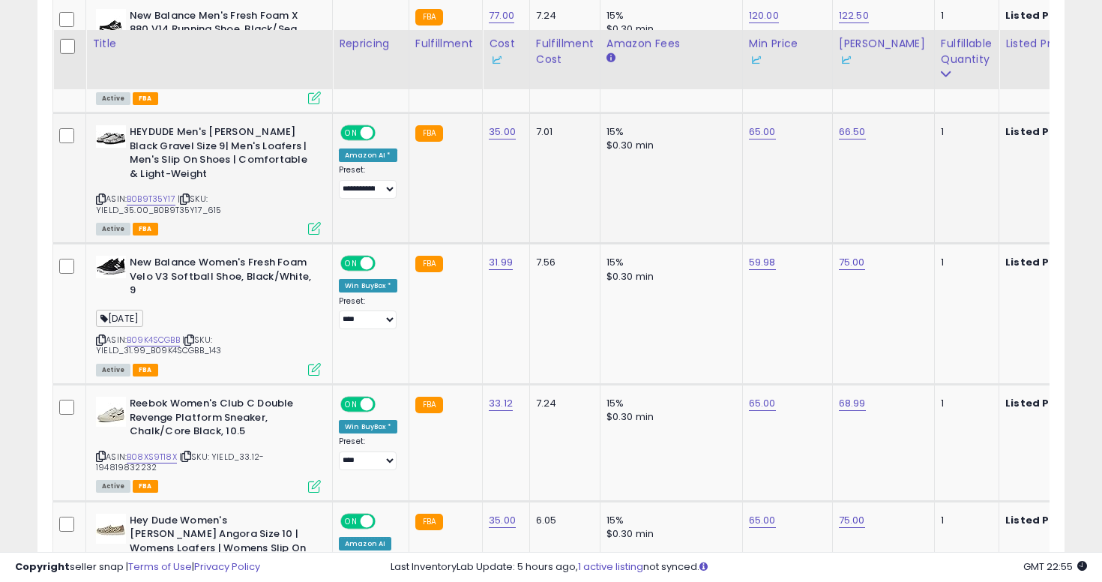
scroll to position [2288, 0]
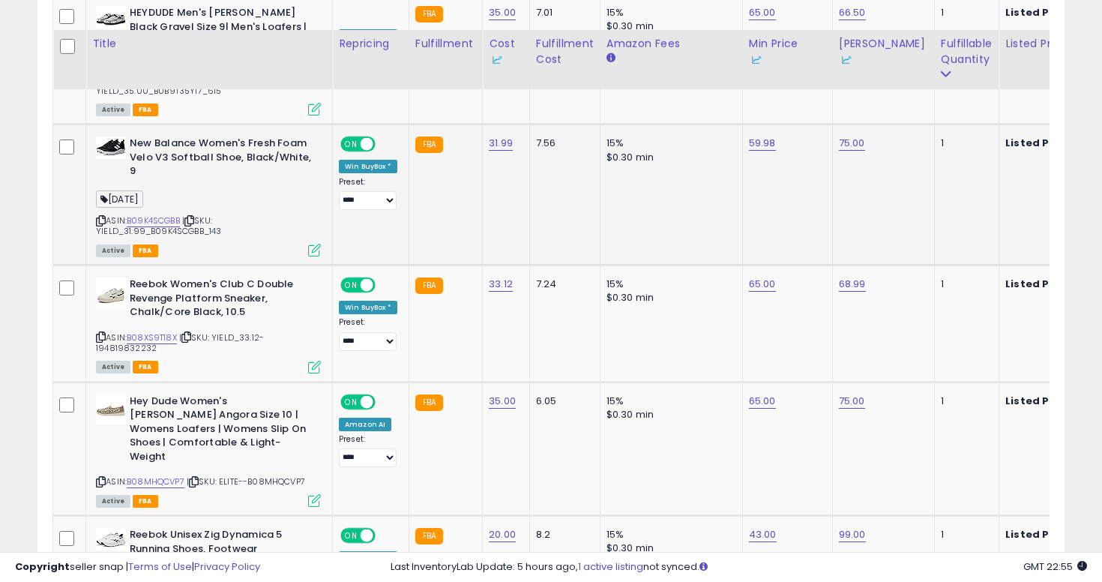
click at [100, 217] on icon at bounding box center [101, 221] width 10 height 8
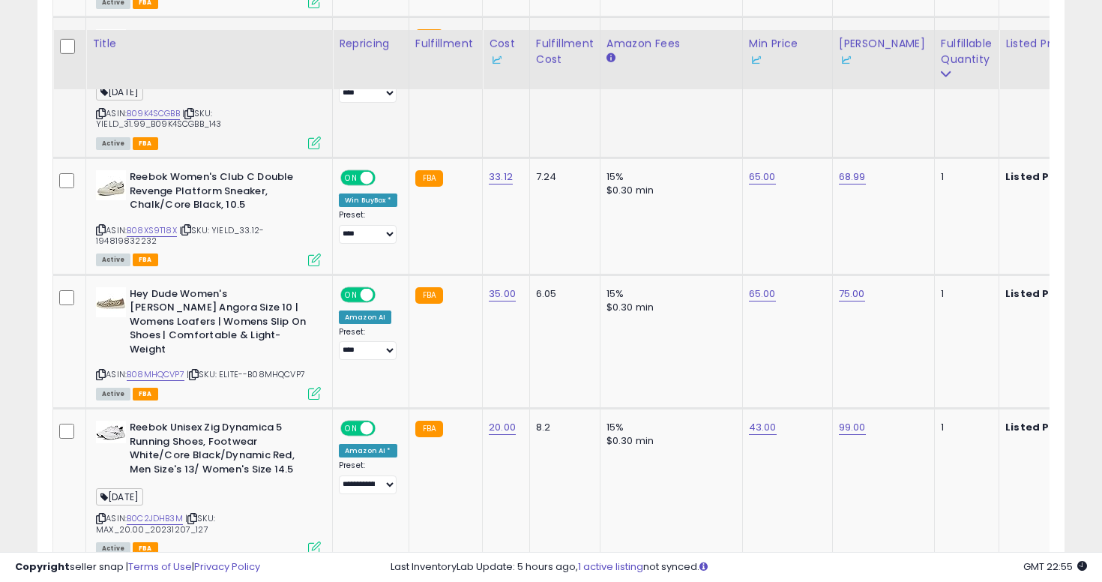
click at [519, 166] on td "33.12" at bounding box center [506, 215] width 47 height 117
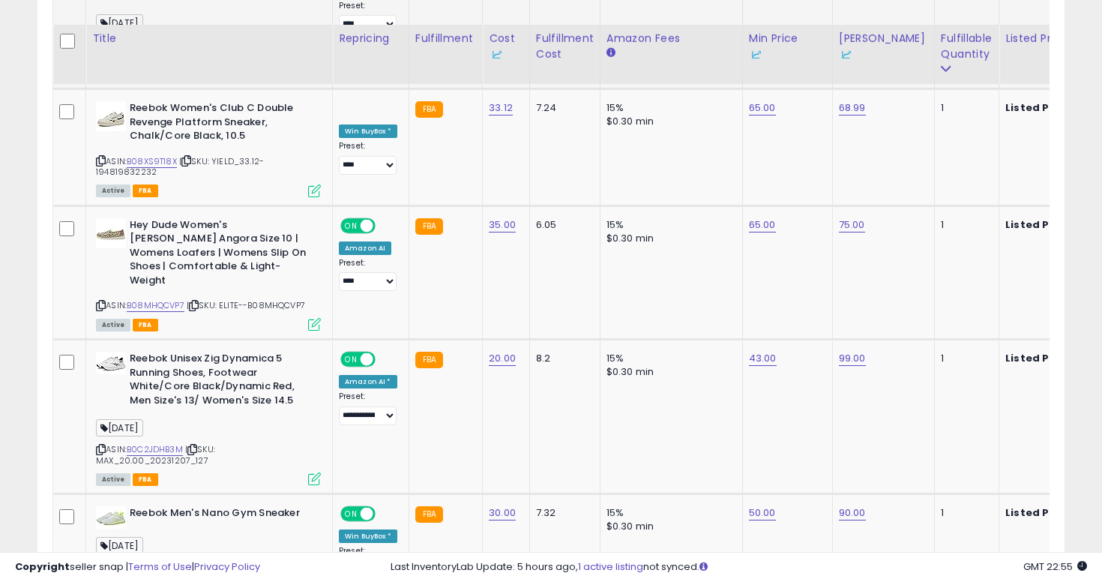
scroll to position [2458, 0]
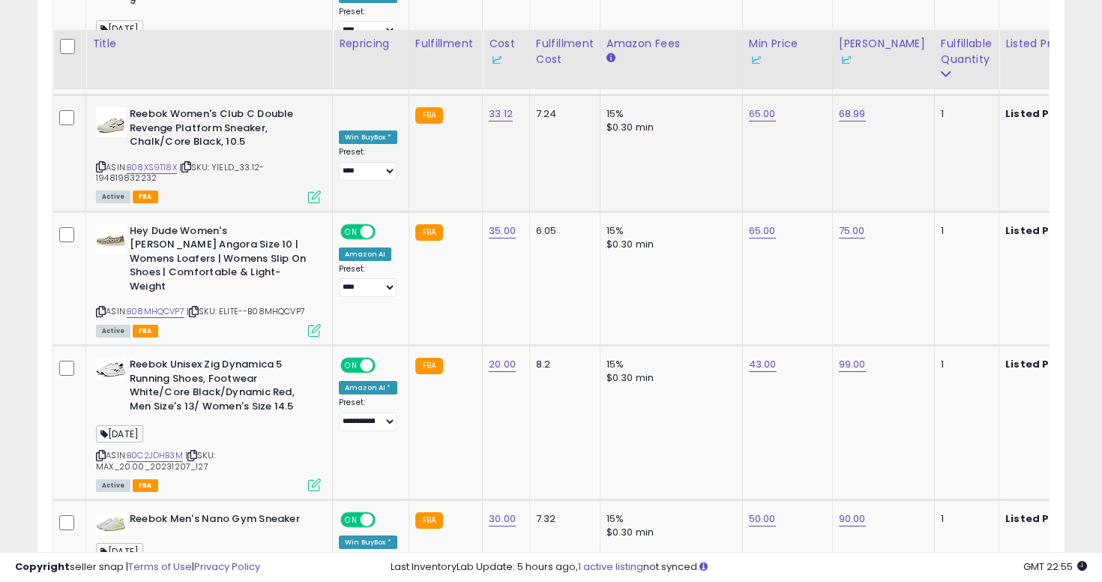
click at [102, 163] on icon at bounding box center [101, 167] width 10 height 8
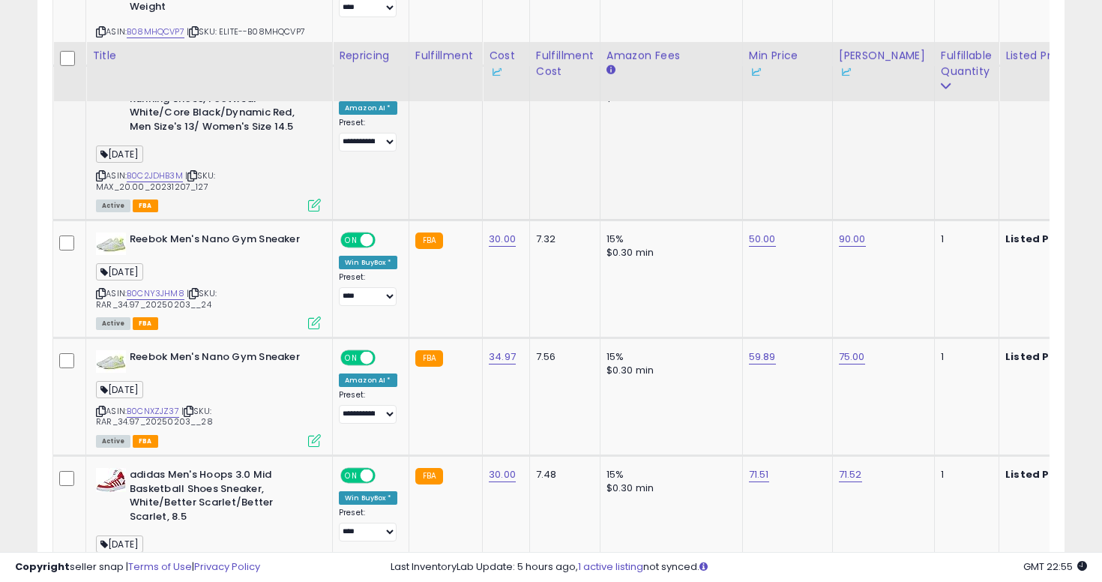
scroll to position [2750, 0]
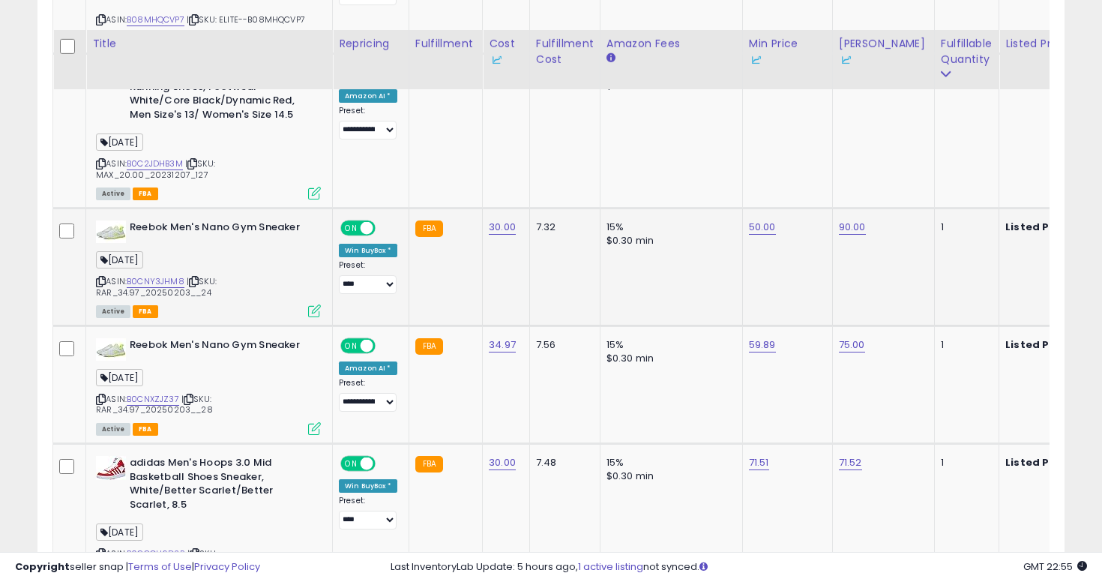
click at [103, 277] on icon at bounding box center [101, 281] width 10 height 8
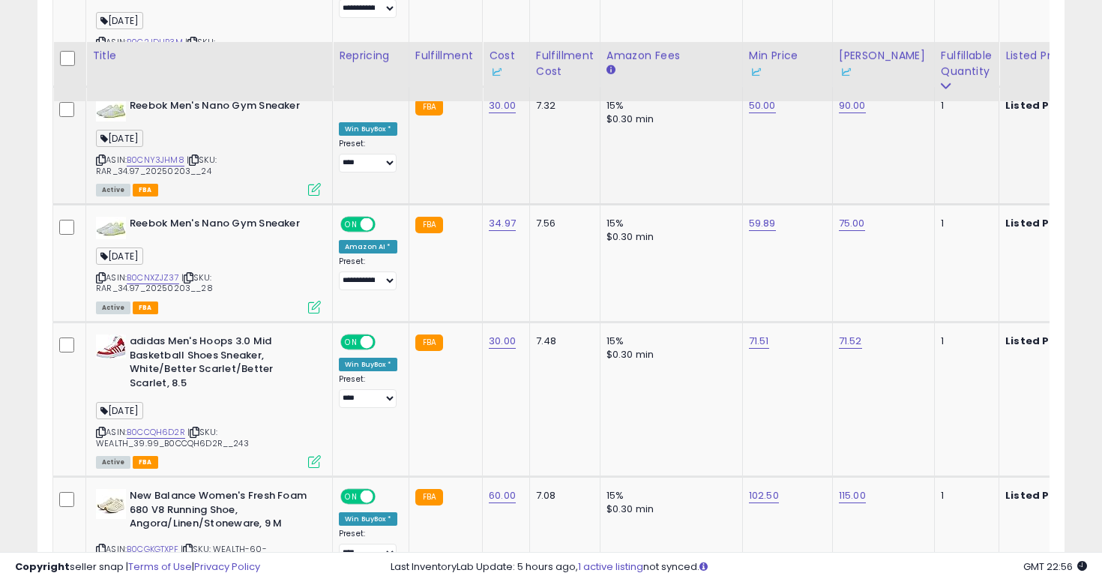
scroll to position [2883, 0]
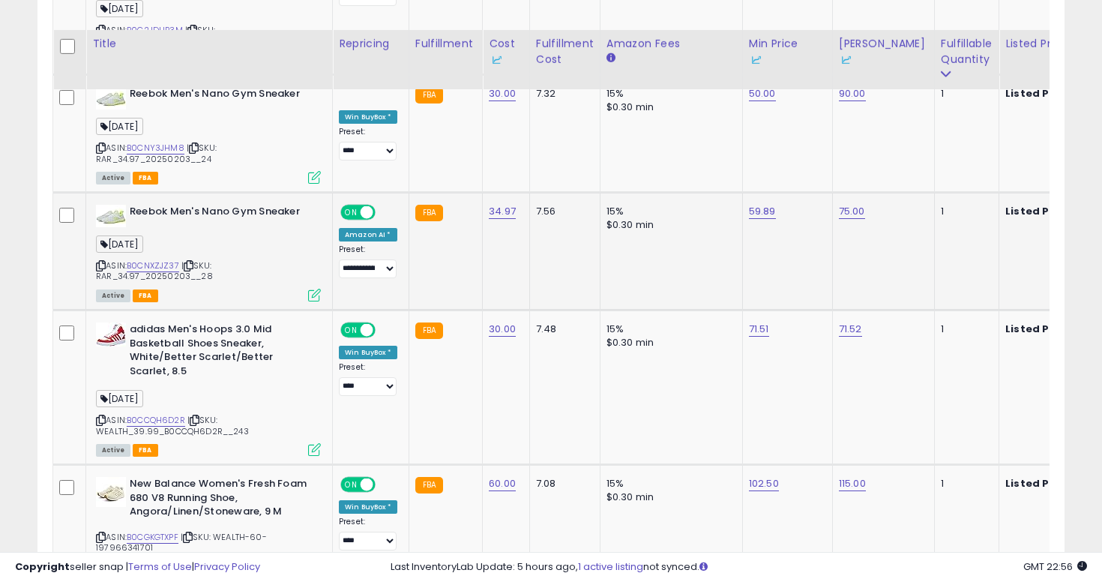
click at [100, 262] on icon at bounding box center [101, 266] width 10 height 8
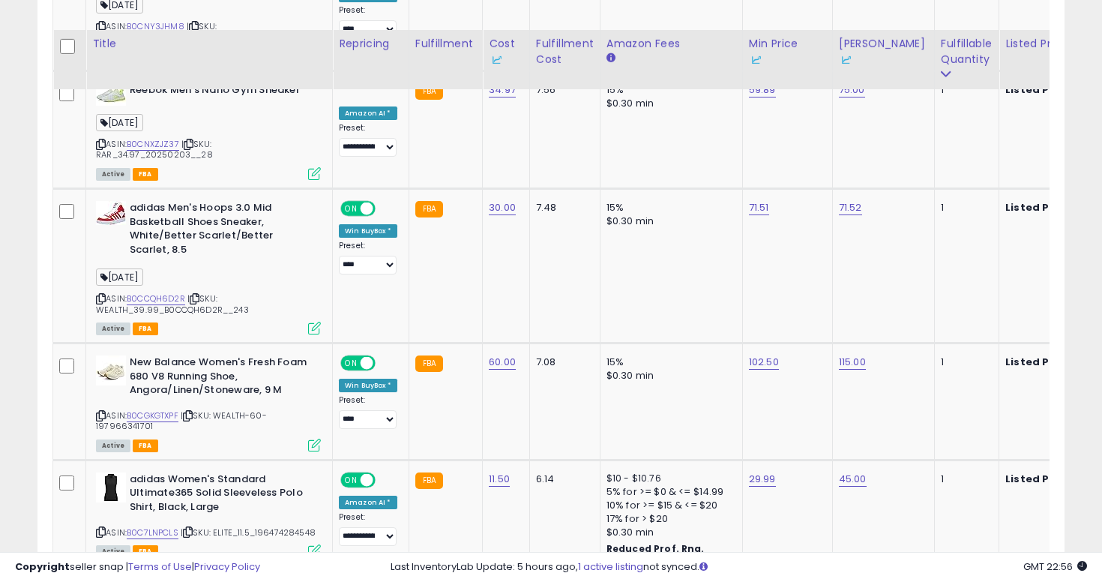
scroll to position [3066, 0]
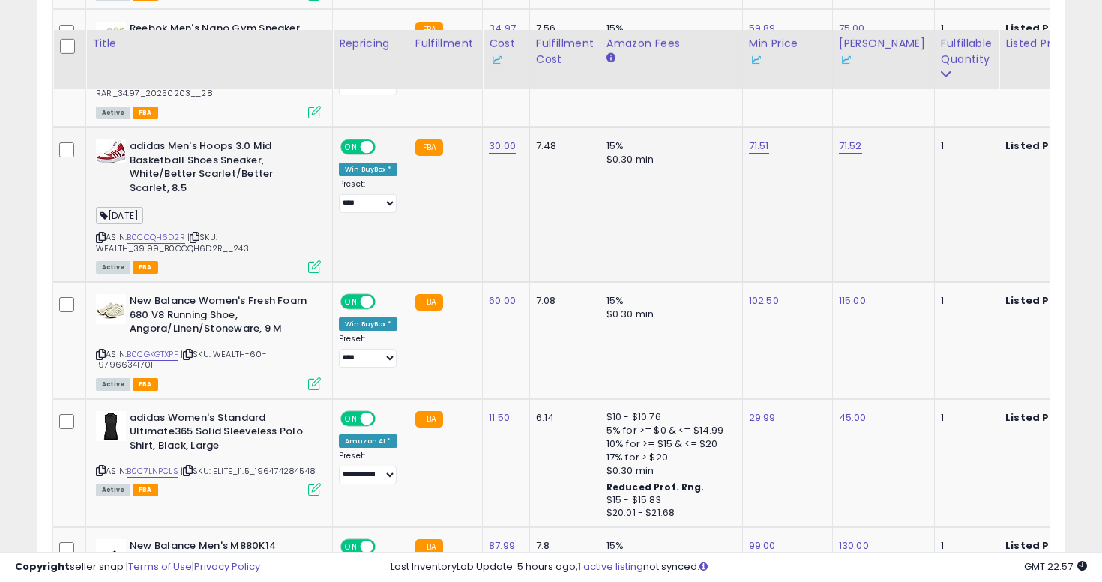
click at [103, 233] on icon at bounding box center [101, 237] width 10 height 8
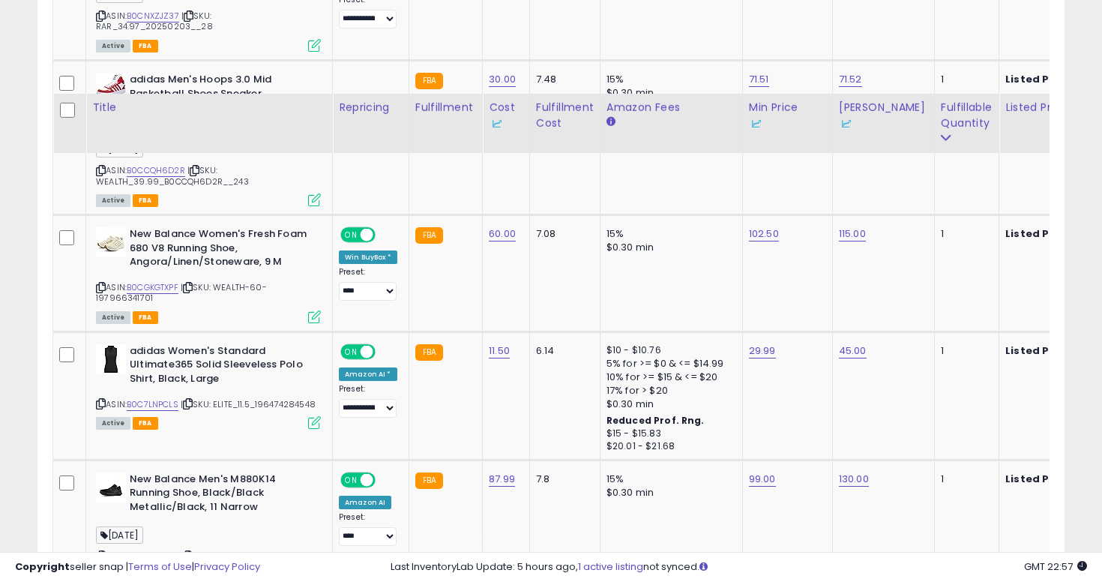
scroll to position [3197, 0]
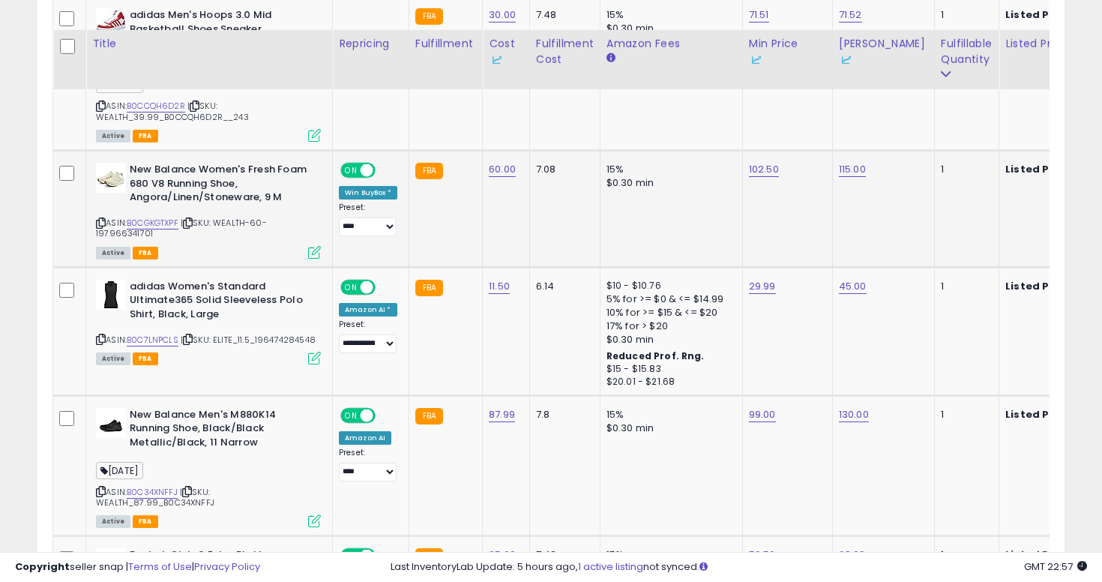
click at [101, 219] on icon at bounding box center [101, 223] width 10 height 8
click at [392, 217] on select "**********" at bounding box center [368, 226] width 58 height 19
click at [839, 162] on link "115.00" at bounding box center [852, 169] width 27 height 15
click at [872, 73] on span at bounding box center [868, 78] width 10 height 10
type input "*****"
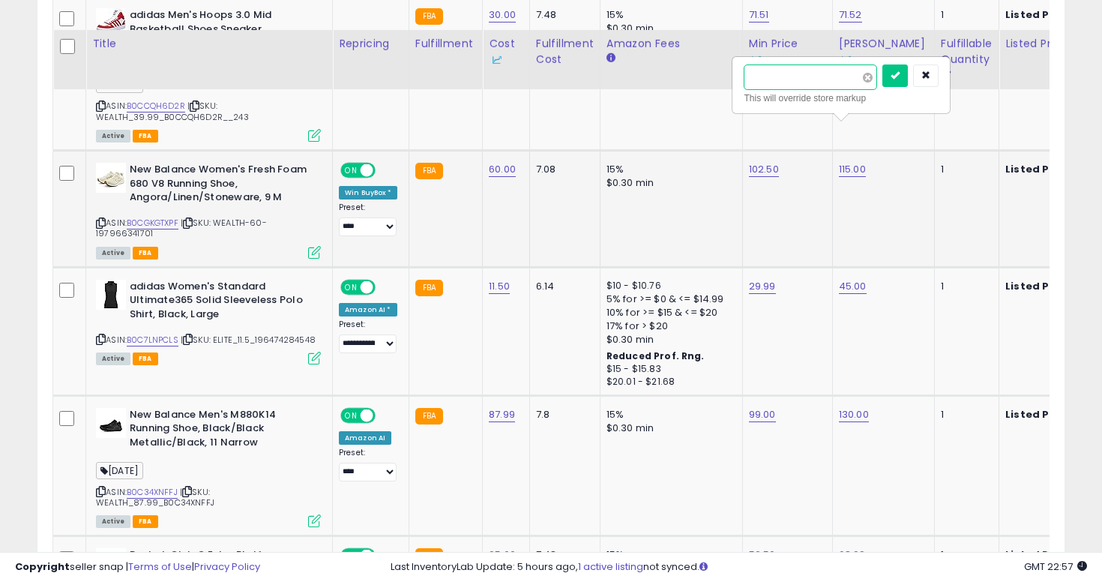
click button "submit" at bounding box center [894, 75] width 25 height 22
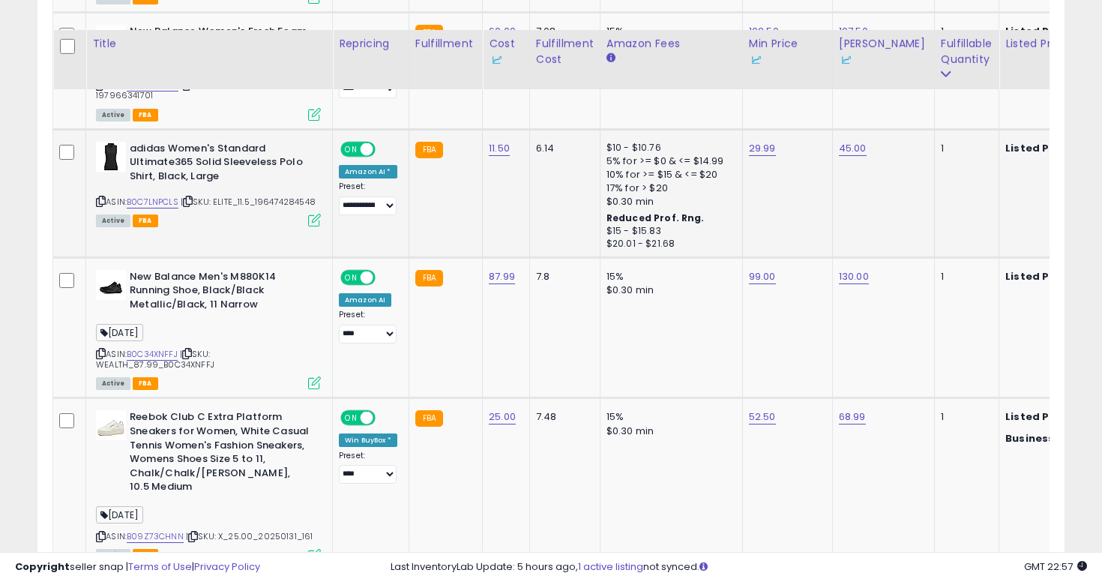
click at [97, 197] on icon at bounding box center [101, 201] width 10 height 8
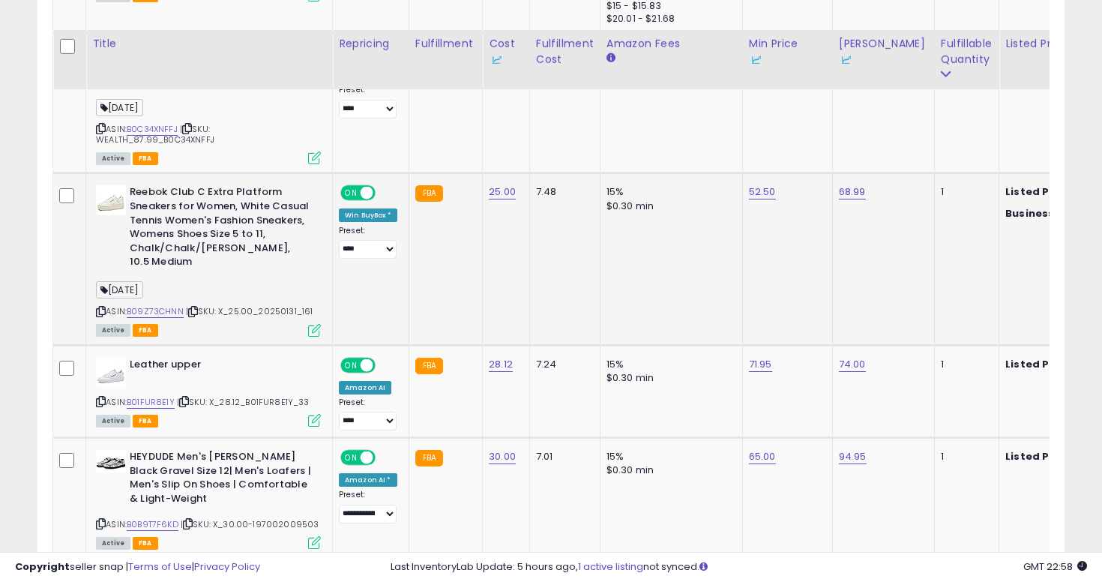
scroll to position [3572, 0]
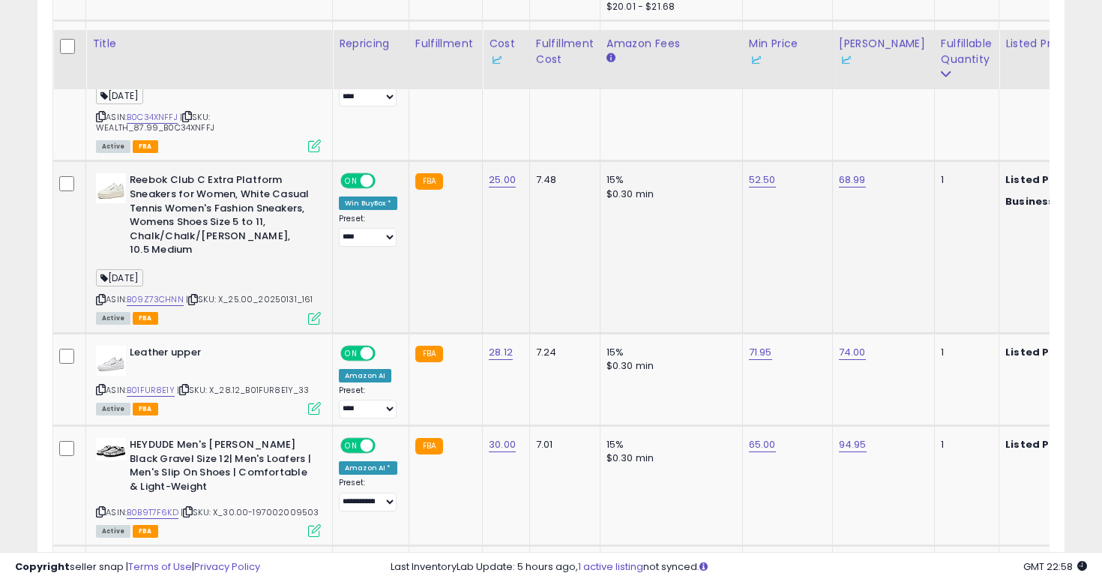
click at [102, 295] on icon at bounding box center [101, 299] width 10 height 8
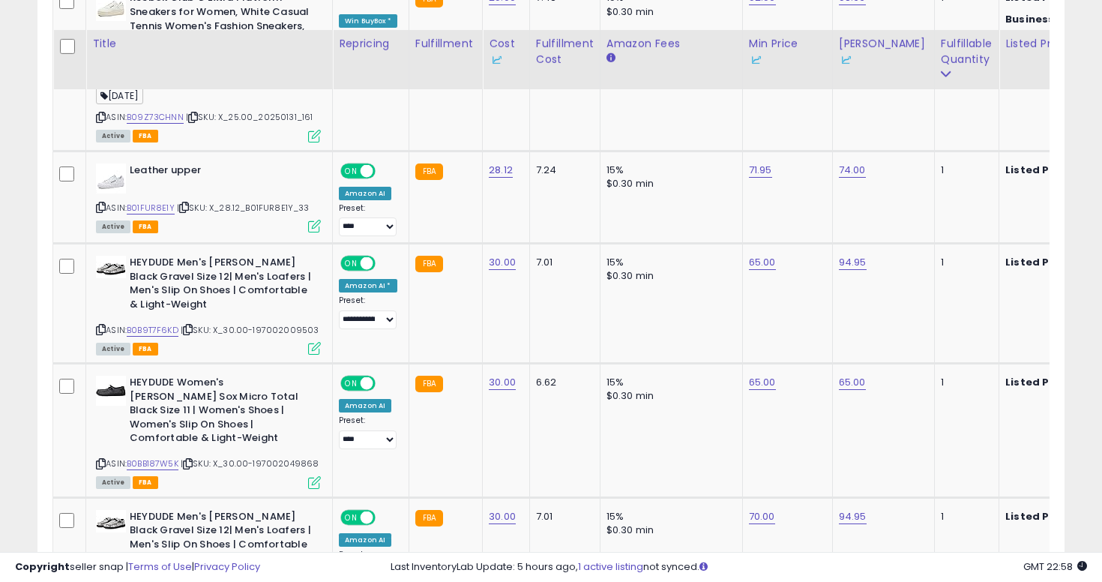
scroll to position [3755, 0]
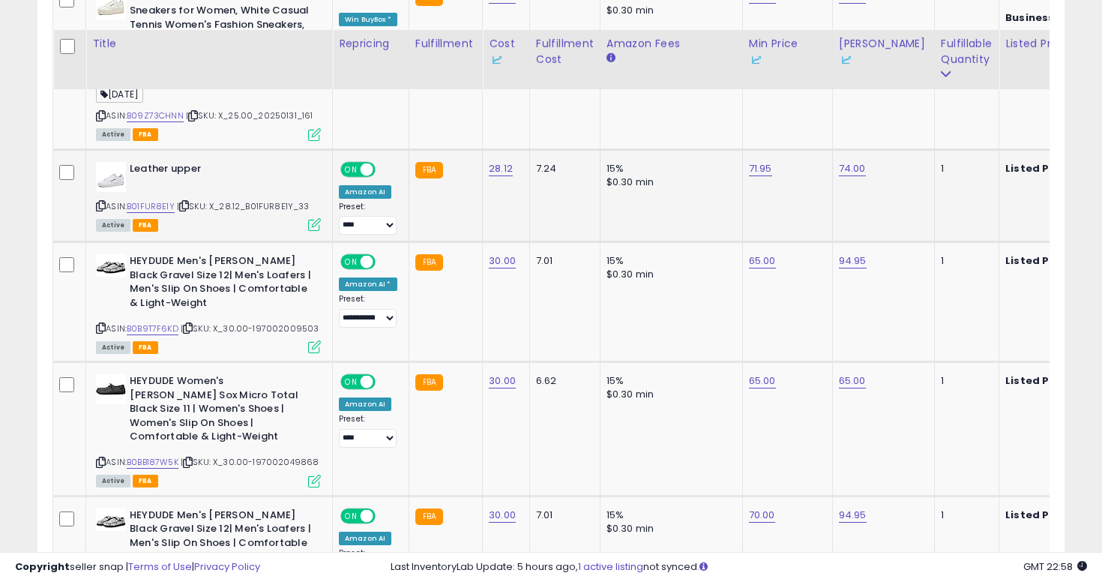
click at [103, 202] on icon at bounding box center [101, 206] width 10 height 8
